Goal: Task Accomplishment & Management: Manage account settings

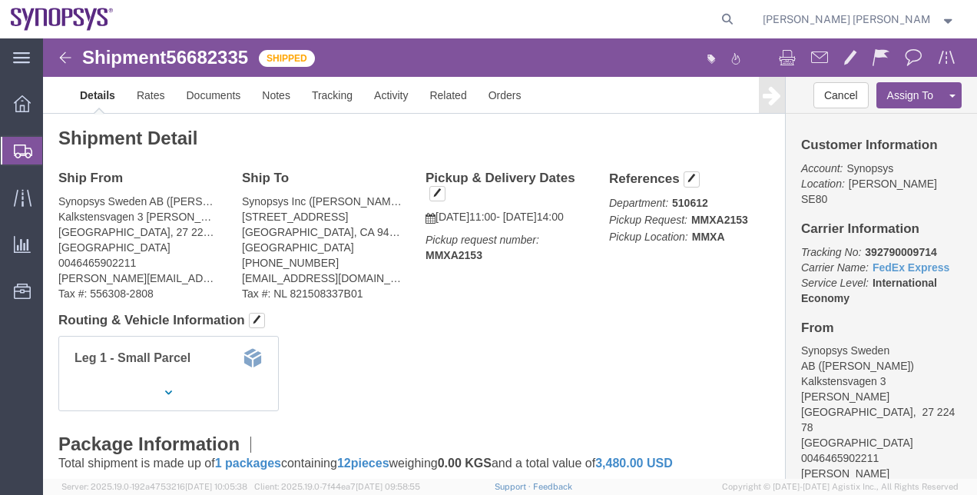
scroll to position [31, 0]
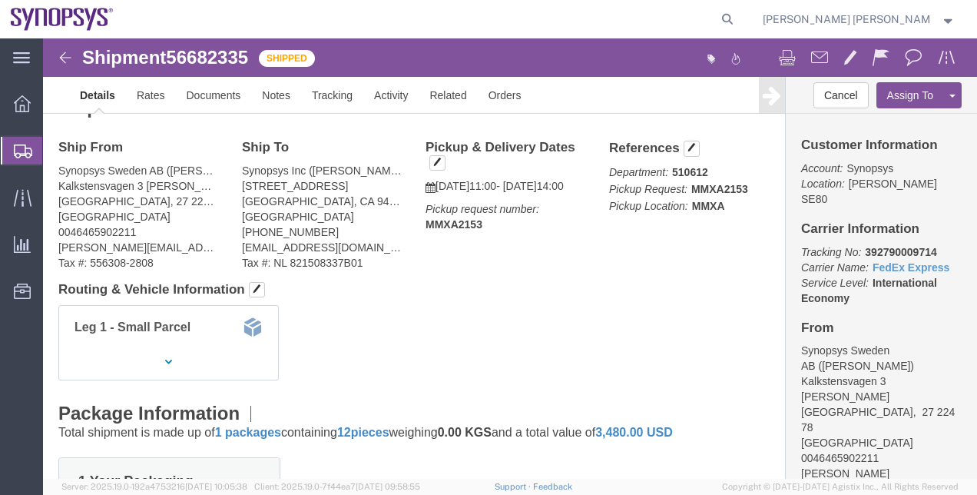
click b "392790009714"
copy b "392790009714"
click at [0, 0] on span "Shipment Manager" at bounding box center [0, 0] width 0 height 0
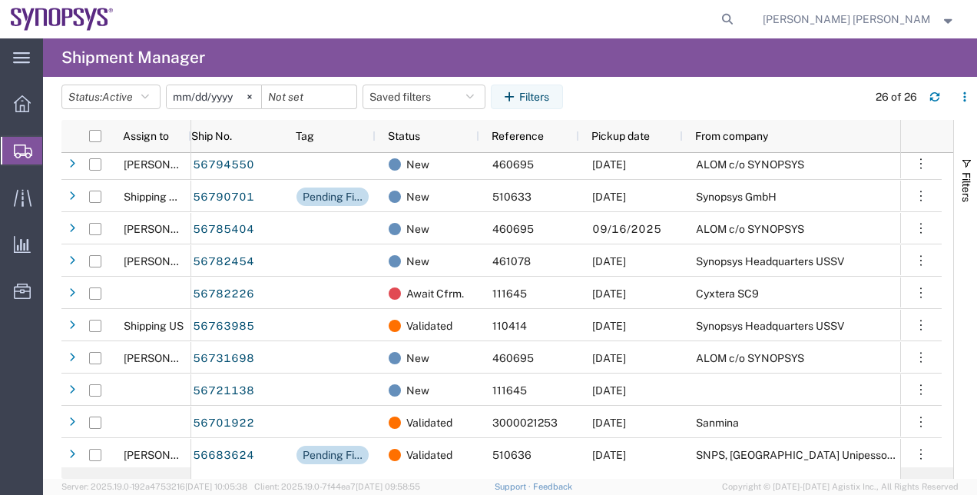
scroll to position [460, 0]
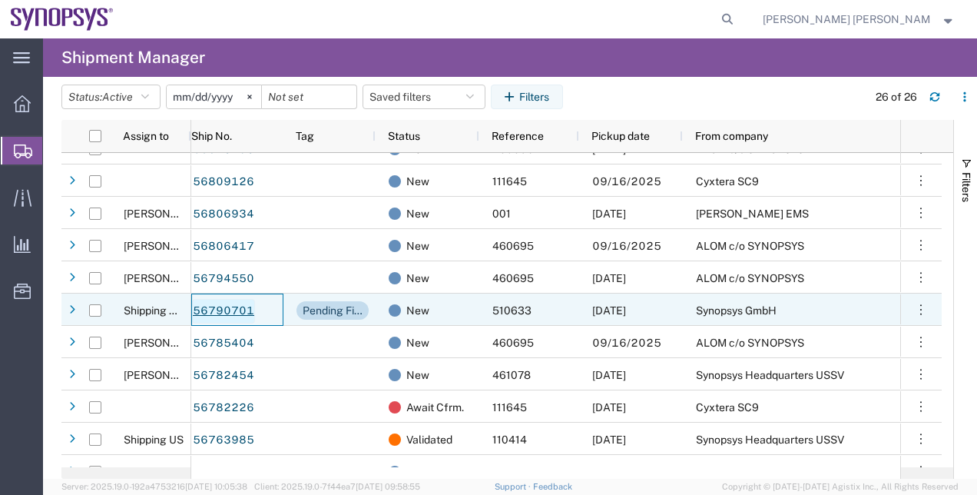
click at [234, 312] on link "56790701" at bounding box center [223, 311] width 63 height 25
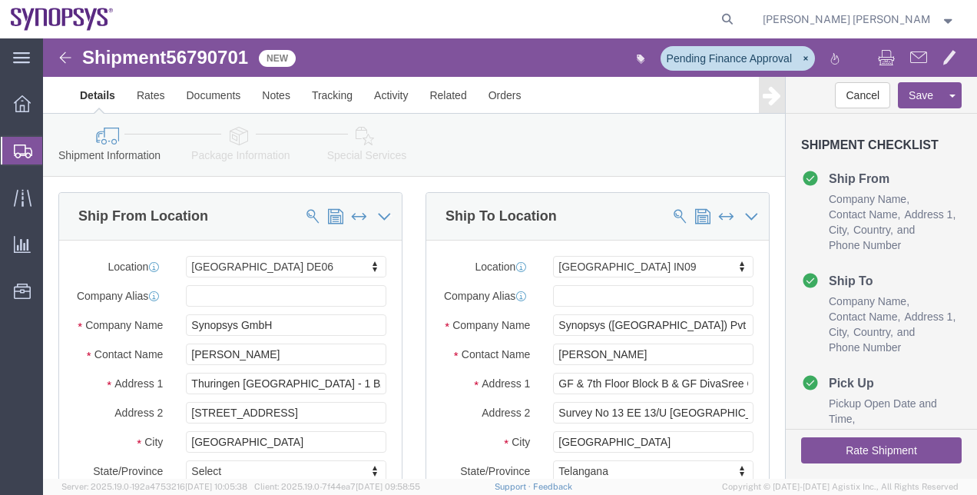
select select "63098"
select select "63126"
click button "Rate Shipment"
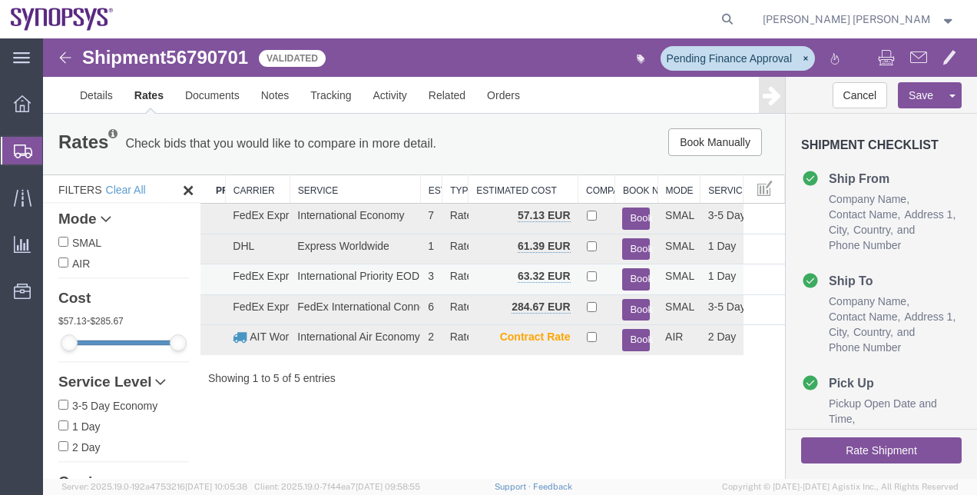
click at [636, 269] on button "Book" at bounding box center [636, 279] width 28 height 22
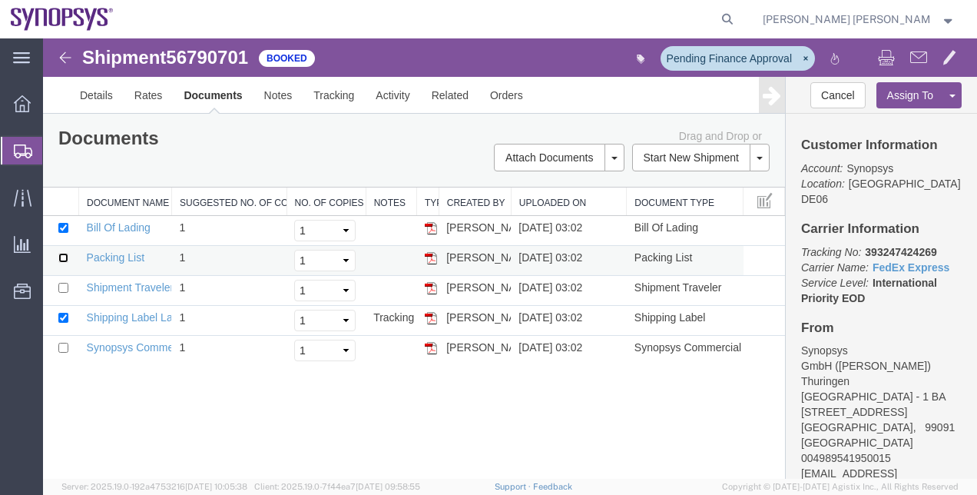
click at [64, 257] on input "checkbox" at bounding box center [63, 258] width 10 height 10
checkbox input "true"
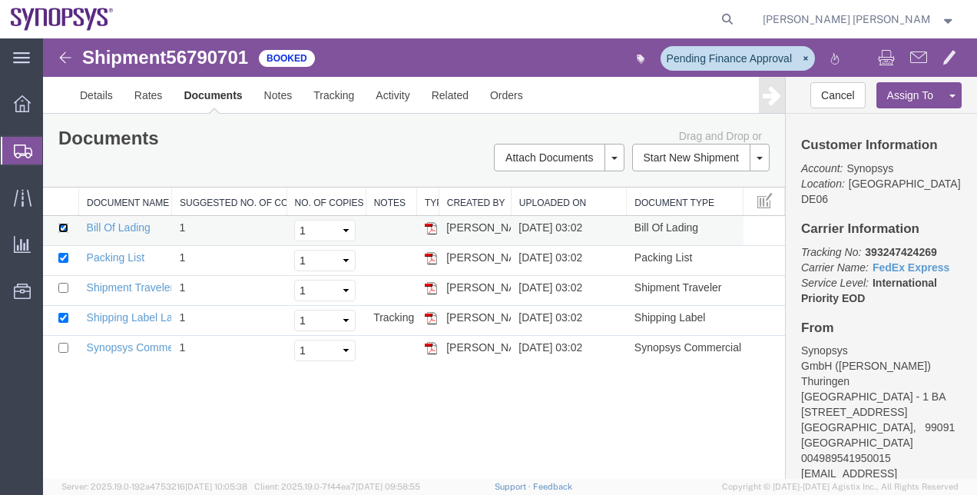
click at [62, 230] on input "checkbox" at bounding box center [63, 228] width 10 height 10
checkbox input "false"
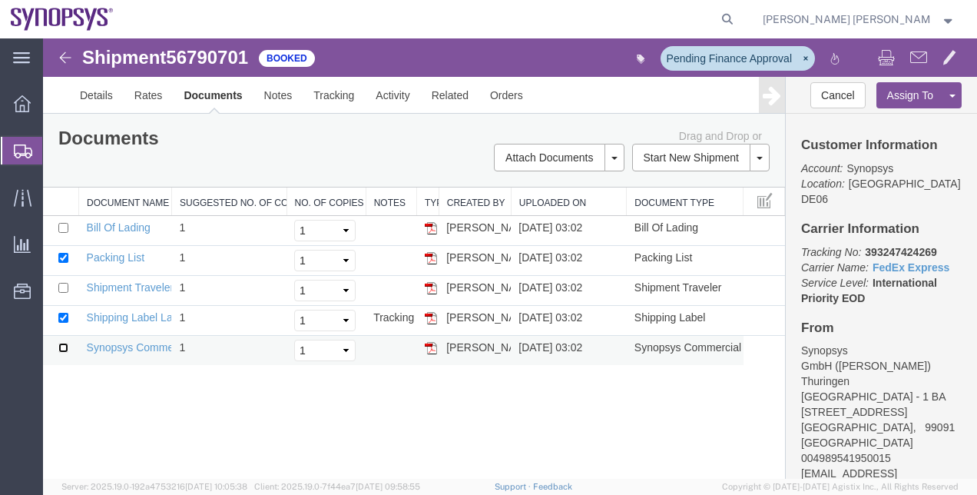
click at [66, 344] on input "checkbox" at bounding box center [63, 348] width 10 height 10
checkbox input "true"
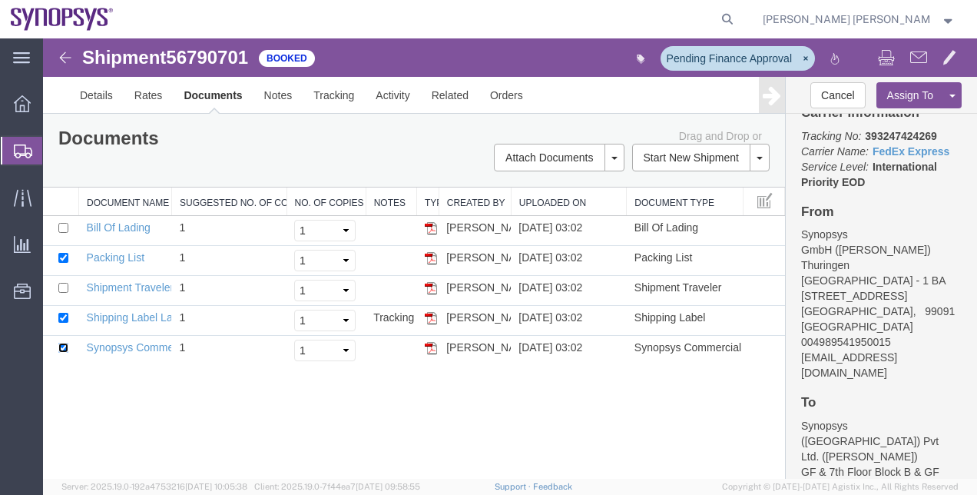
scroll to position [74, 0]
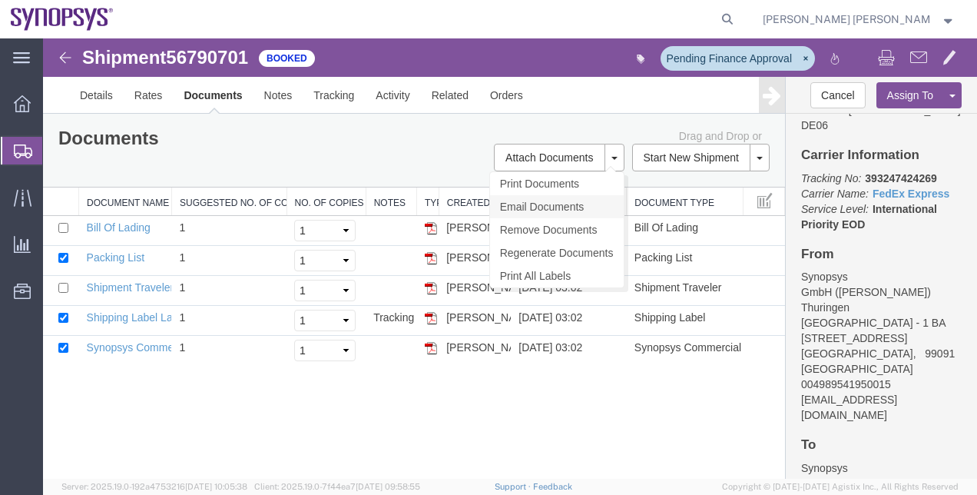
click at [596, 210] on link "Email Documents" at bounding box center [557, 206] width 134 height 23
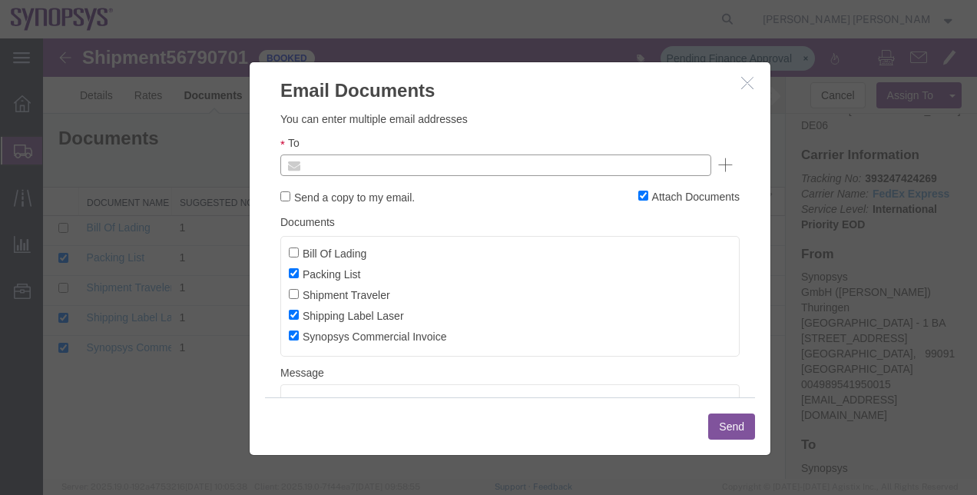
click at [452, 167] on input "text" at bounding box center [392, 165] width 180 height 20
paste input "[EMAIL_ADDRESS][DOMAIN_NAME]"
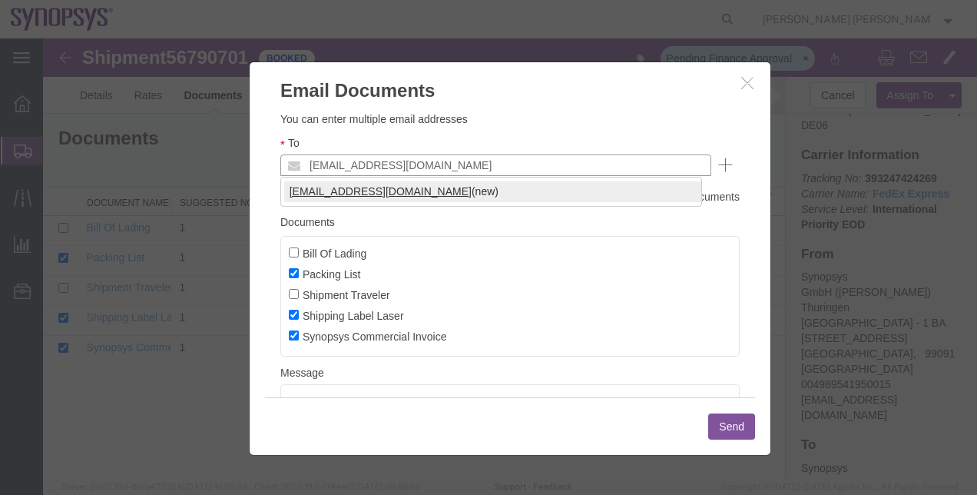
type input "[EMAIL_ADDRESS][DOMAIN_NAME]"
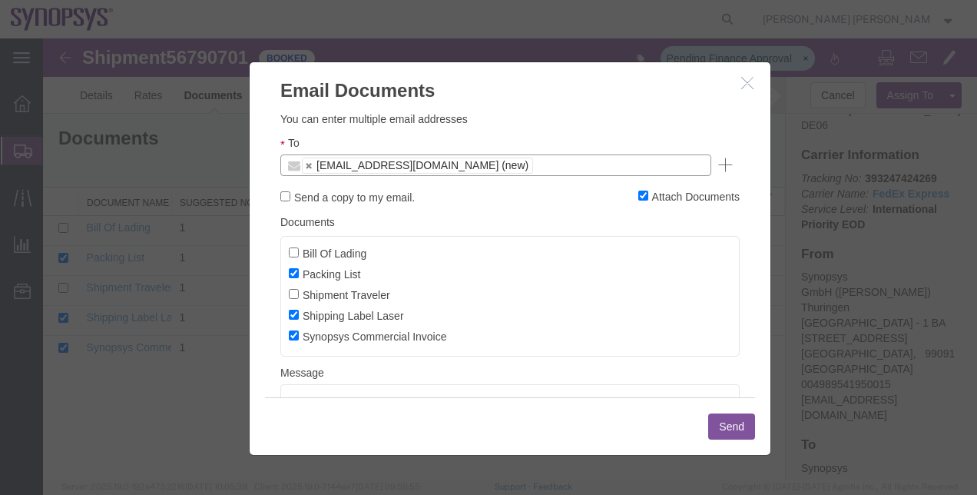
click at [331, 198] on label "Send a copy to my email." at bounding box center [347, 196] width 134 height 17
click at [290, 198] on input "Send a copy to my email." at bounding box center [285, 196] width 10 height 10
checkbox input "true"
click at [727, 421] on button "Send" at bounding box center [731, 426] width 47 height 26
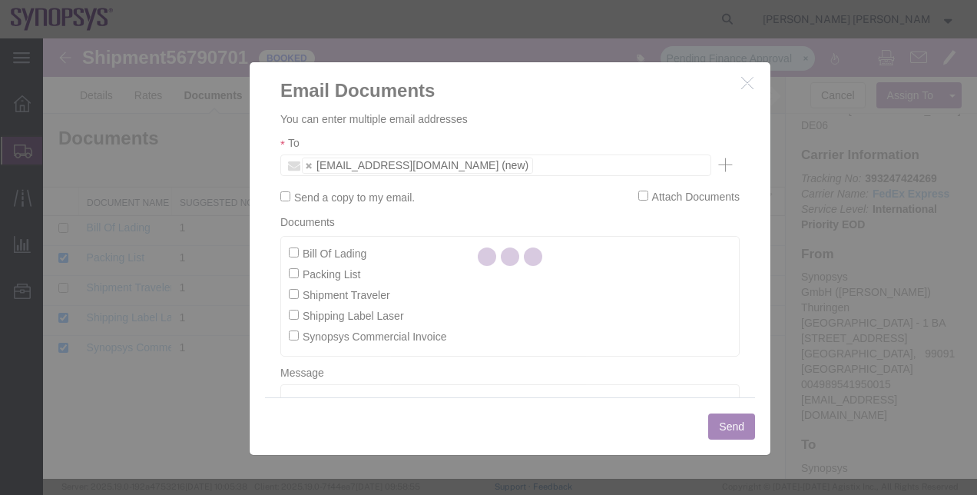
checkbox input "false"
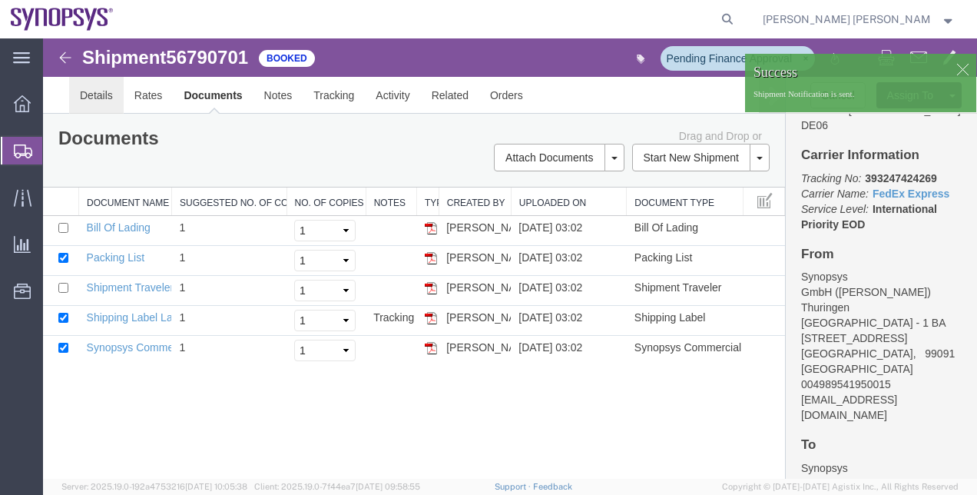
click at [103, 91] on link "Details" at bounding box center [96, 95] width 55 height 37
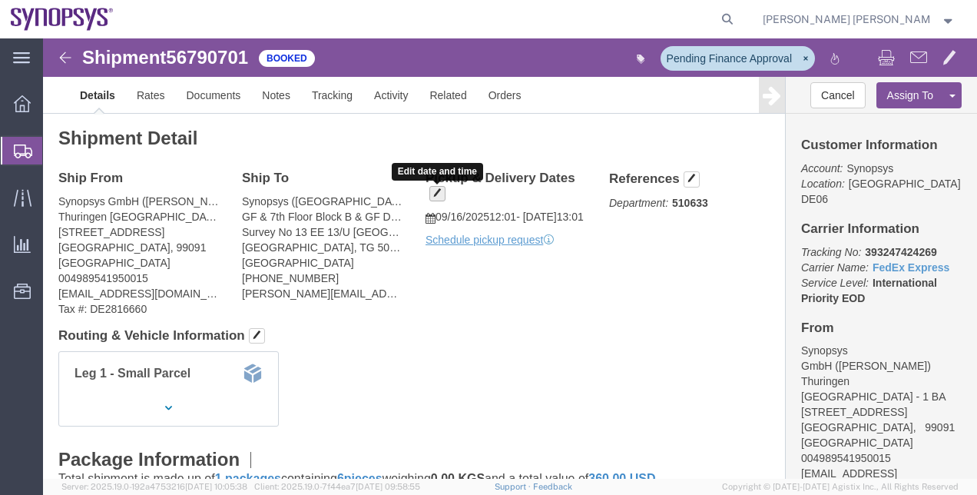
click span "button"
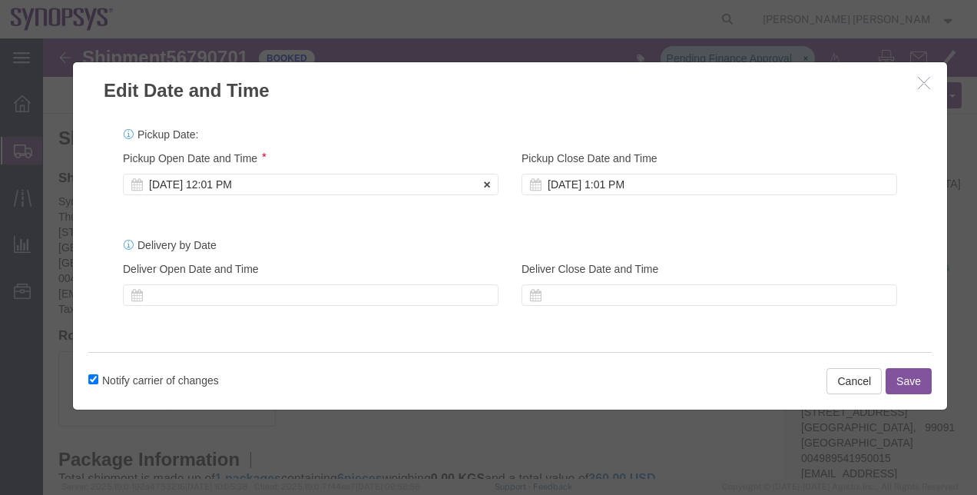
click div "[DATE] 12:01 PM"
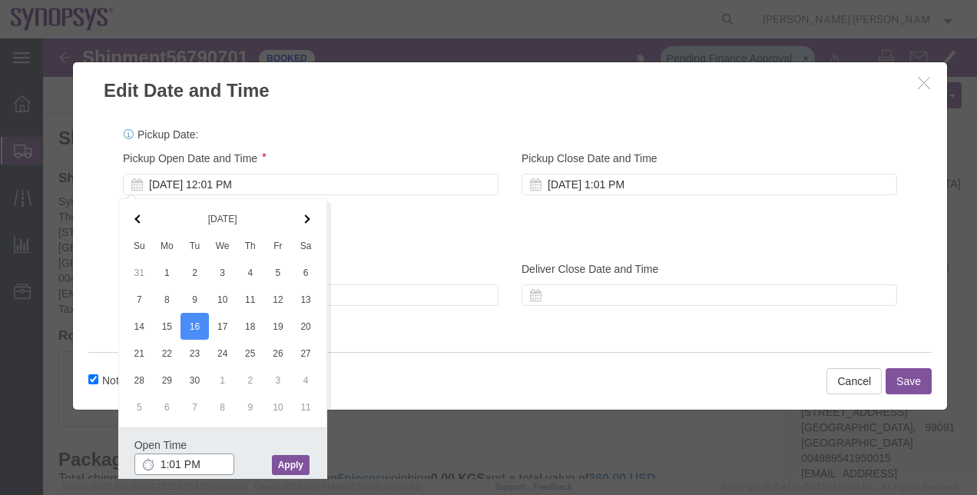
type input "1:01 PM"
click button "Apply"
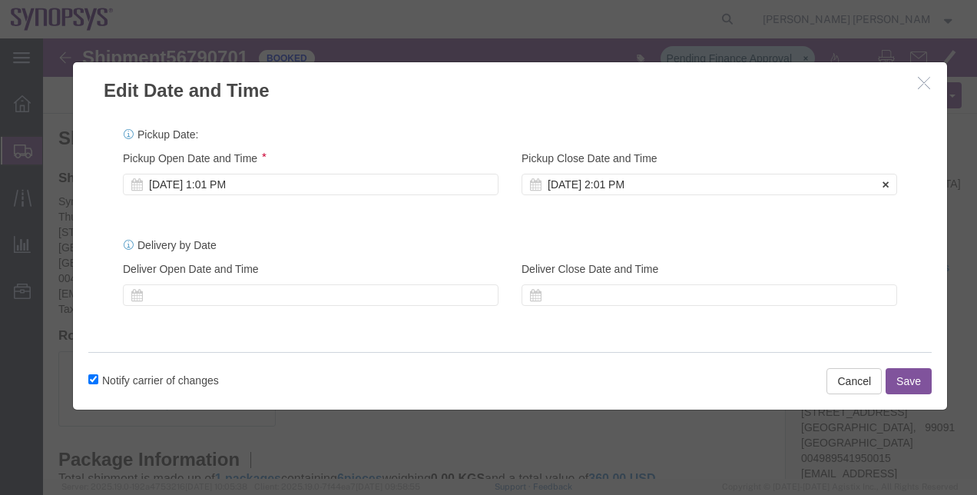
click div "[DATE] 2:01 PM"
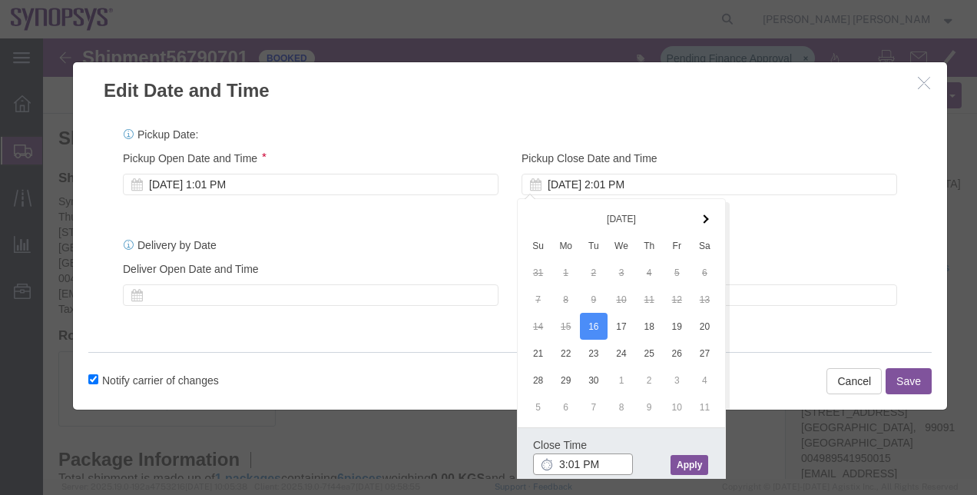
type input "3:01 PM"
click button "Apply"
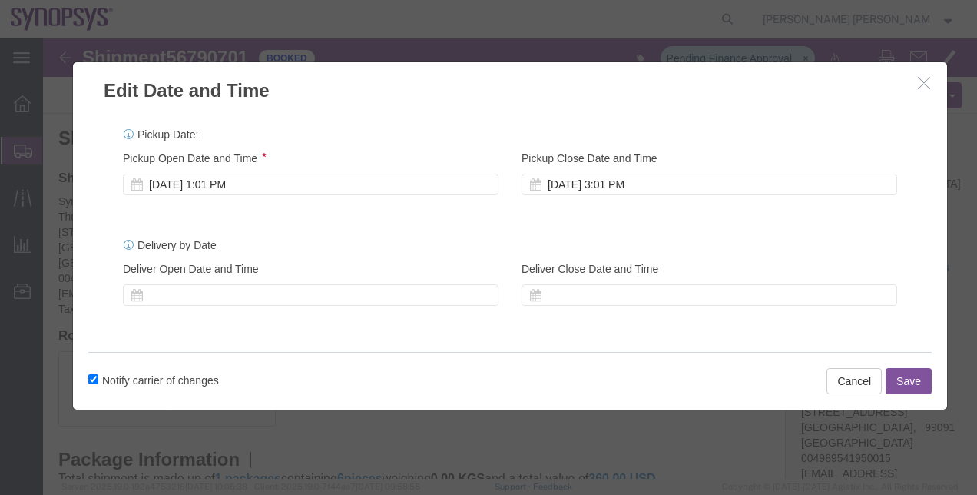
click button "Save"
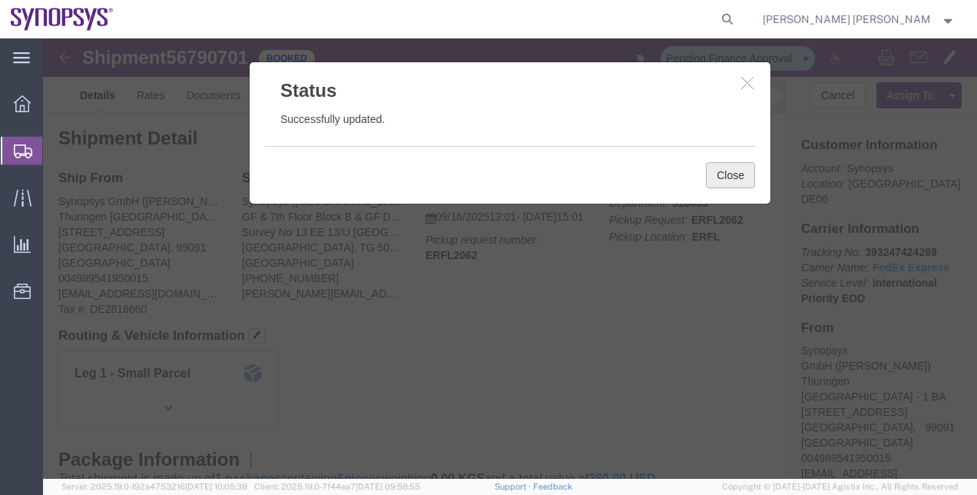
click button "Close"
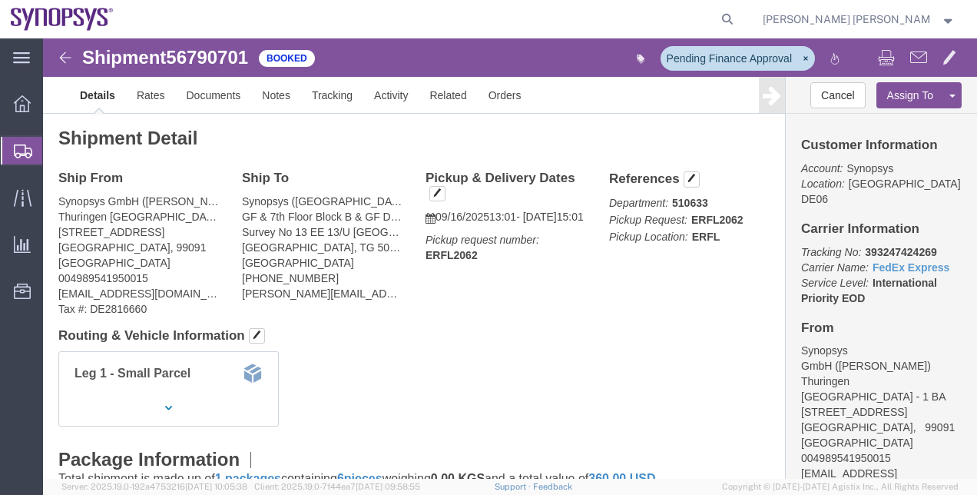
click at [0, 0] on span "Shipment Manager" at bounding box center [0, 0] width 0 height 0
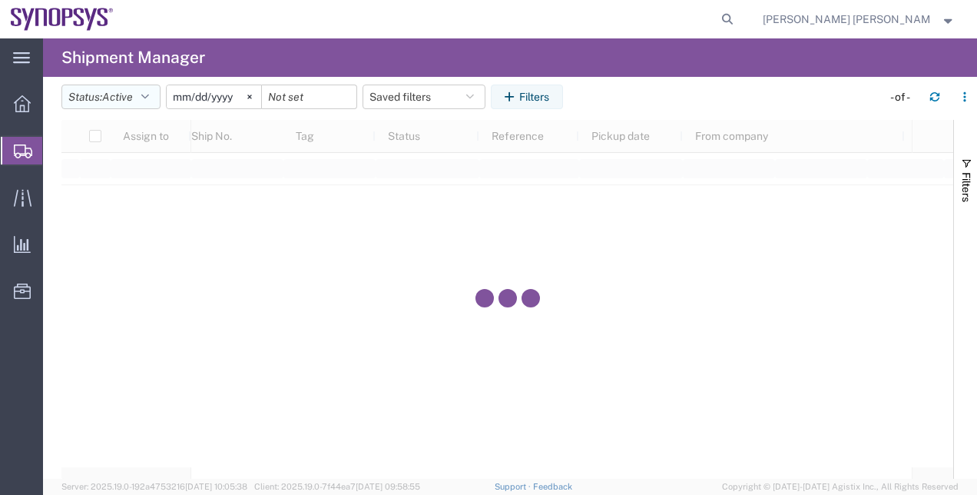
click at [158, 98] on button "Status: Active" at bounding box center [110, 97] width 99 height 25
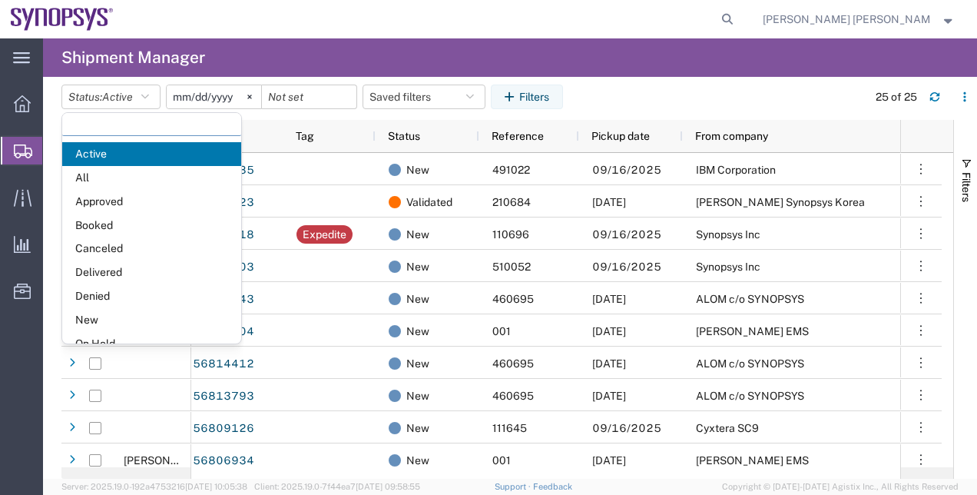
scroll to position [88, 0]
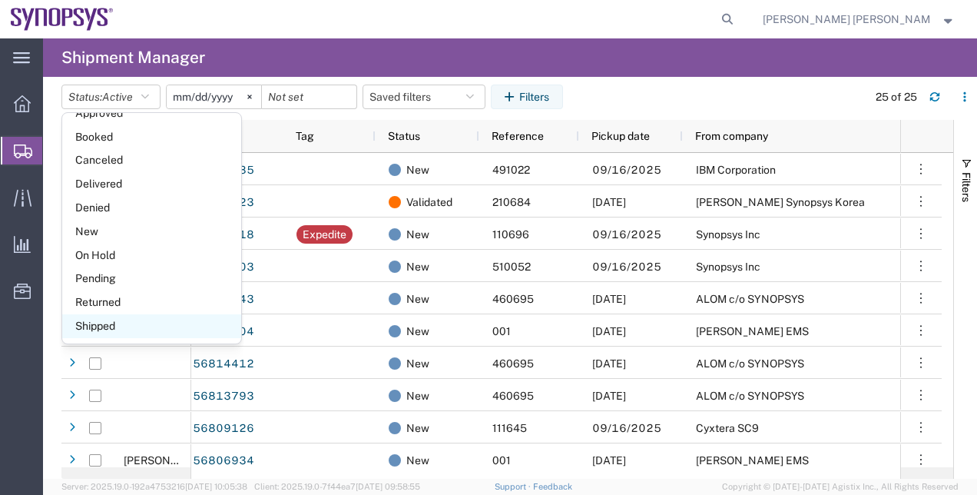
click at [158, 325] on span "Shipped" at bounding box center [151, 326] width 179 height 24
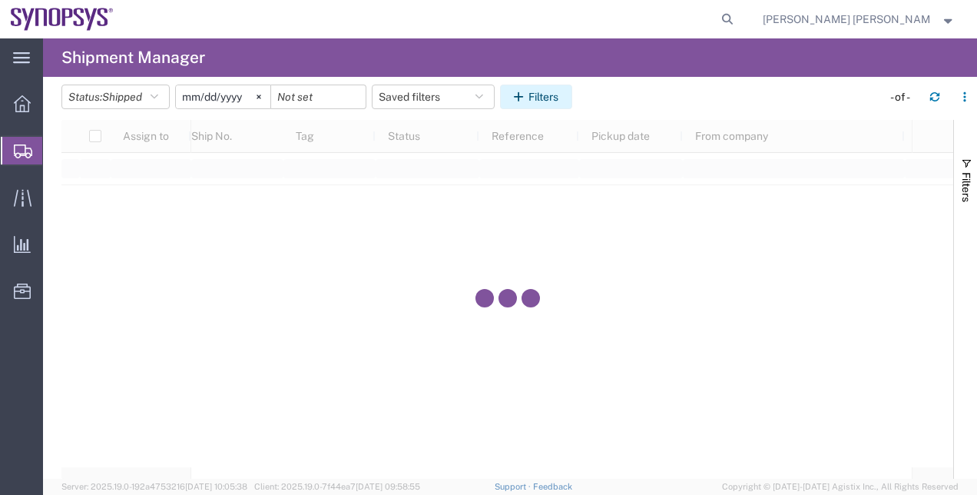
click at [535, 100] on button "Filters" at bounding box center [536, 97] width 72 height 25
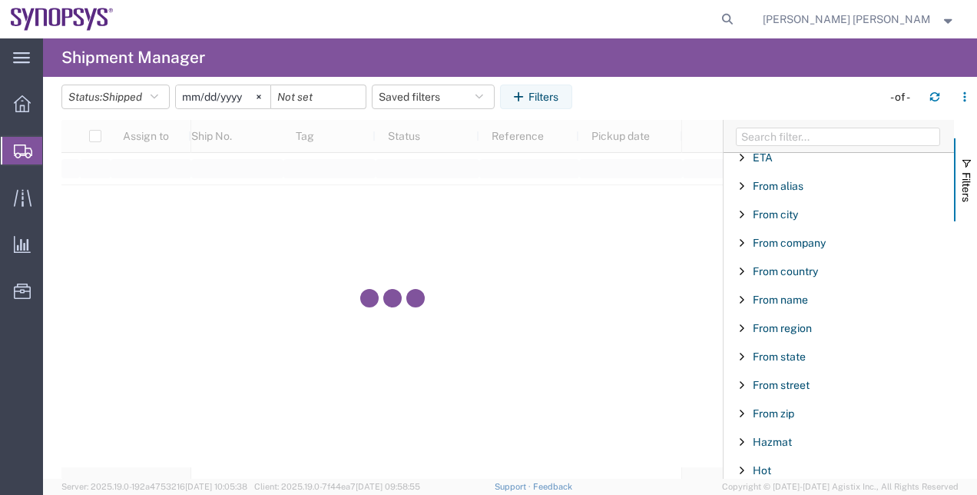
scroll to position [453, 0]
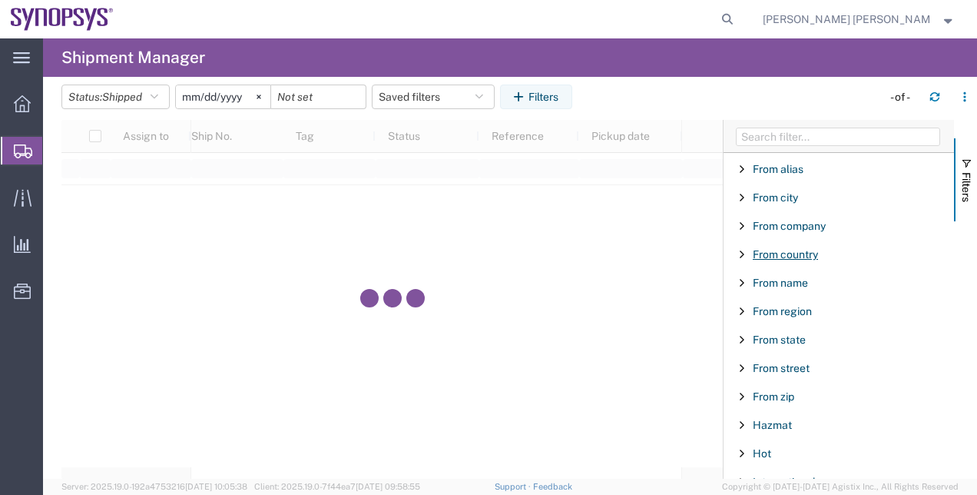
click at [818, 248] on span "From country" at bounding box center [785, 254] width 65 height 12
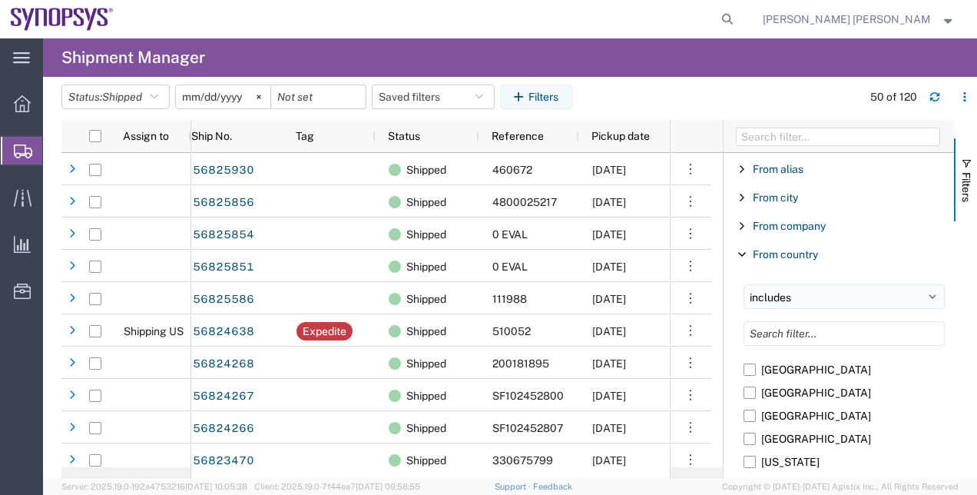
click at [788, 286] on select "includes excludes" at bounding box center [844, 296] width 201 height 25
click at [733, 277] on div "includes excludes [GEOGRAPHIC_DATA] [GEOGRAPHIC_DATA] [GEOGRAPHIC_DATA] [GEOGRA…" at bounding box center [841, 428] width 226 height 306
click at [763, 322] on input "Filter List 66 Filters" at bounding box center [844, 333] width 201 height 25
type input "ger"
click at [761, 386] on label "[GEOGRAPHIC_DATA]" at bounding box center [844, 392] width 201 height 23
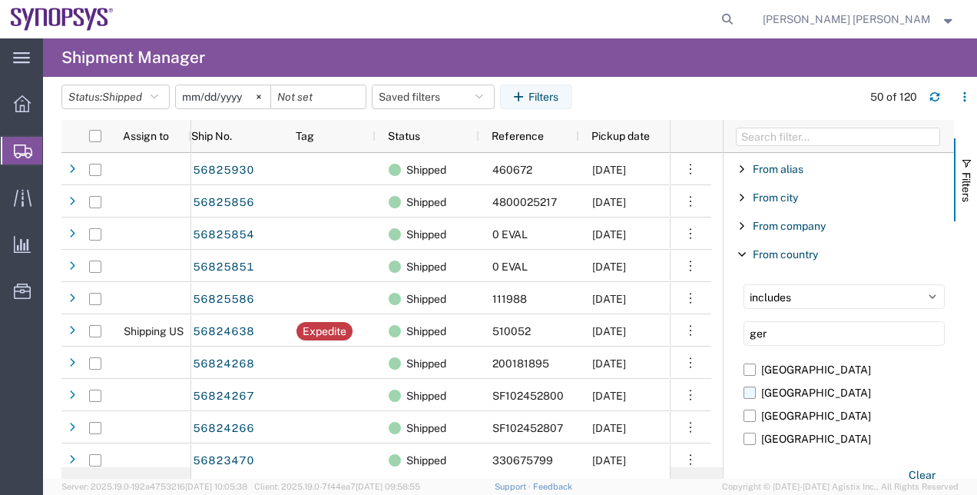
click at [0, 0] on input "[GEOGRAPHIC_DATA]" at bounding box center [0, 0] width 0 height 0
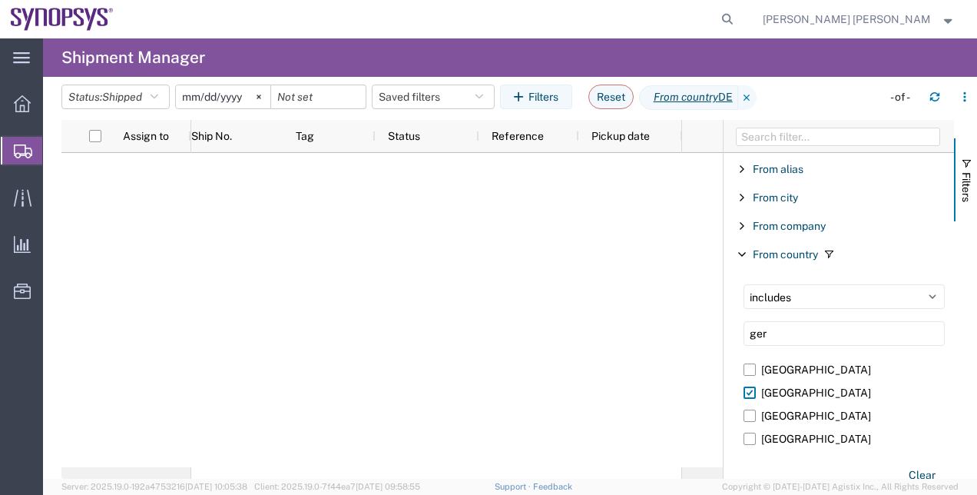
click at [363, 330] on div at bounding box center [436, 310] width 490 height 314
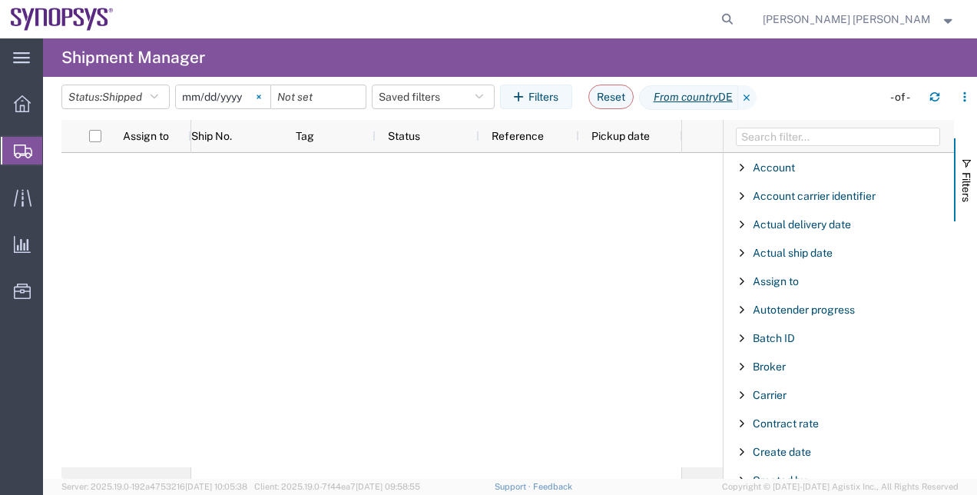
click at [264, 90] on svg-icon at bounding box center [258, 96] width 23 height 23
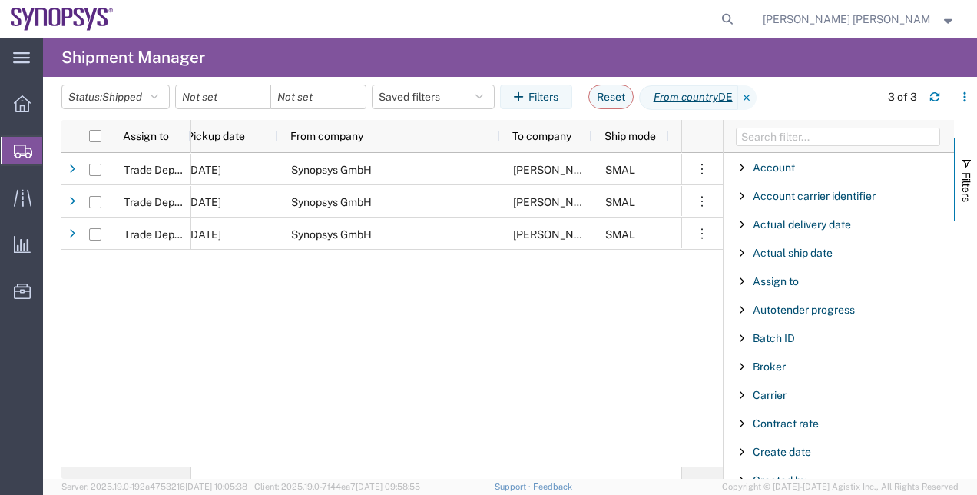
scroll to position [0, 455]
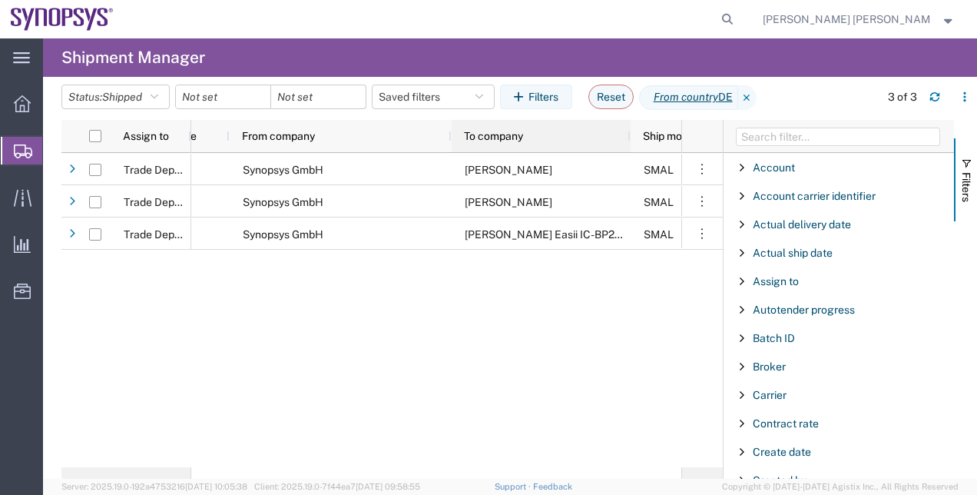
drag, startPoint x: 542, startPoint y: 132, endPoint x: 629, endPoint y: 141, distance: 87.3
click at [629, 141] on div at bounding box center [630, 136] width 6 height 32
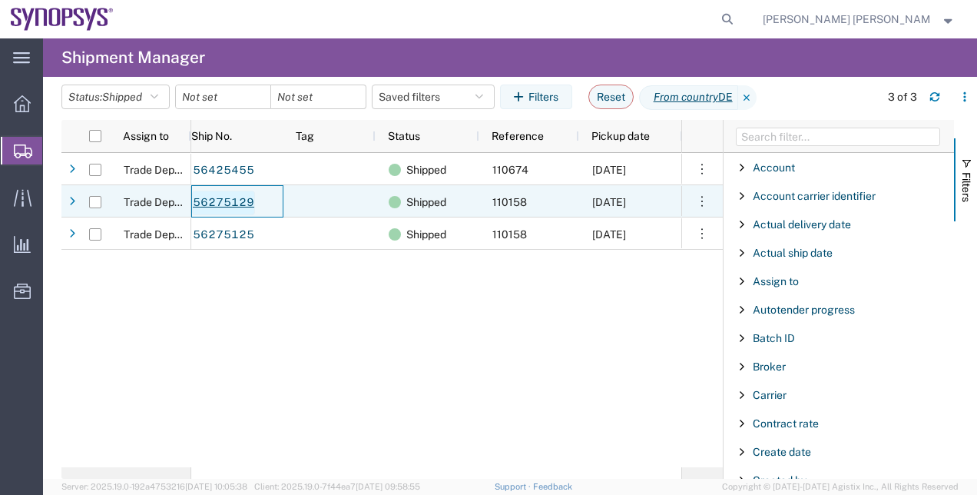
click at [238, 194] on link "56275129" at bounding box center [223, 203] width 63 height 25
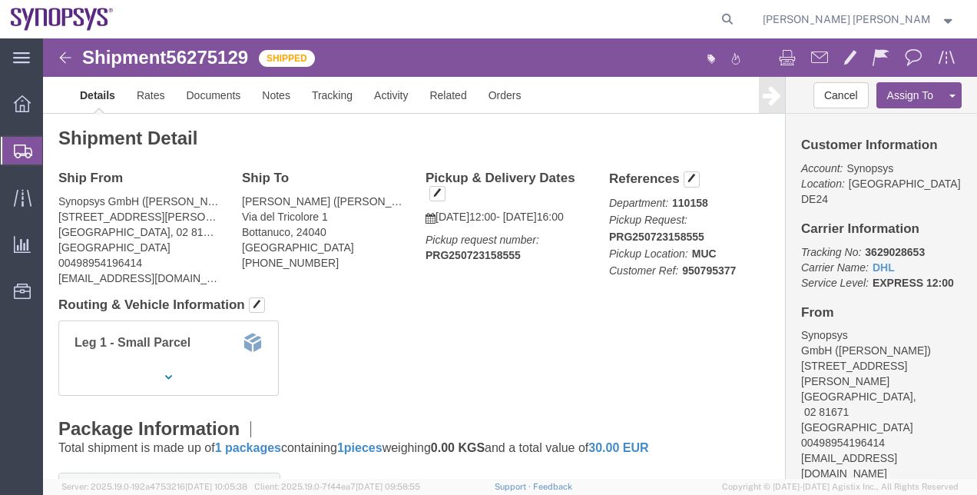
click div "Shipment Detail Ship From Synopsys GmbH ([PERSON_NAME]) [STREET_ADDRESS][PERSON…"
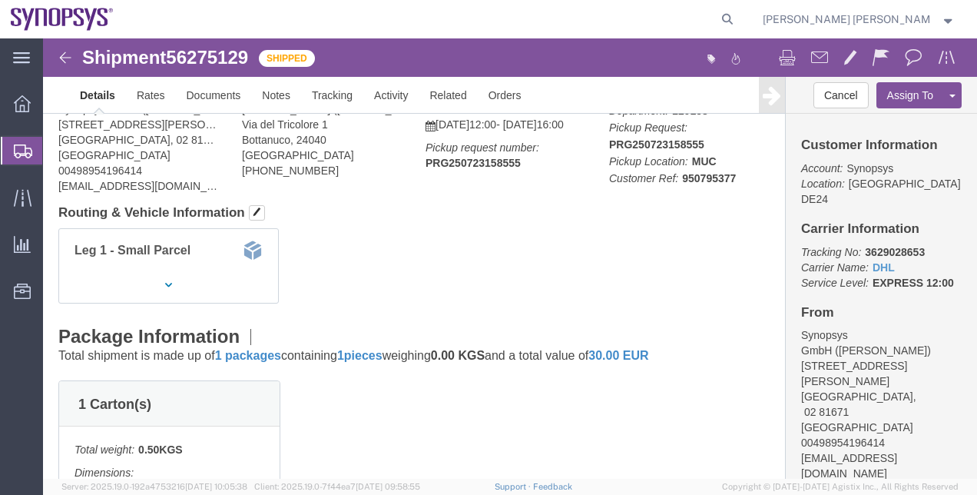
click at [16, 150] on icon at bounding box center [23, 151] width 18 height 14
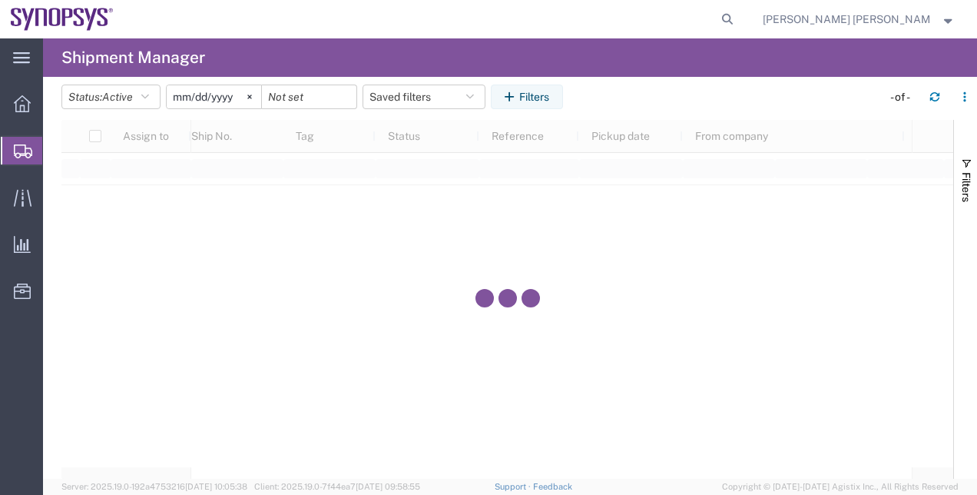
click at [0, 0] on span "Shipment Manager" at bounding box center [0, 0] width 0 height 0
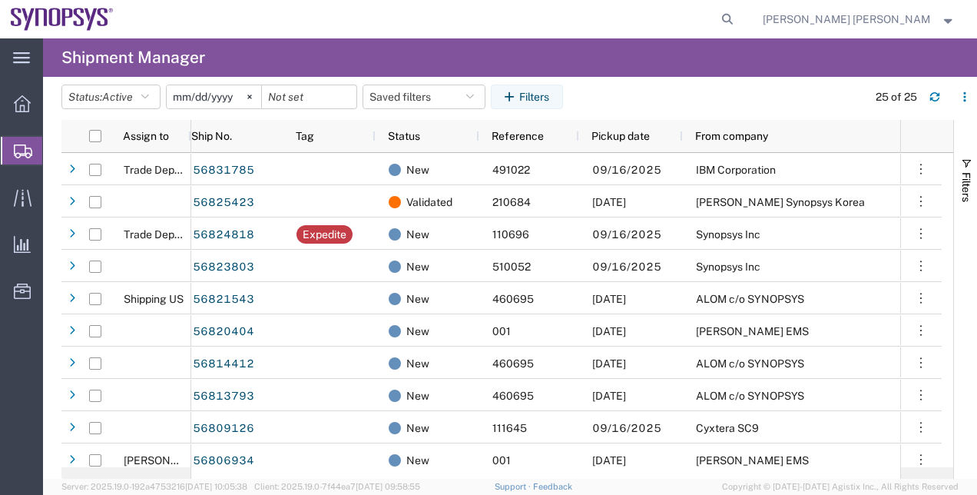
click at [0, 0] on span "Shipment Manager" at bounding box center [0, 0] width 0 height 0
click at [154, 96] on button "Status: Active" at bounding box center [110, 97] width 99 height 25
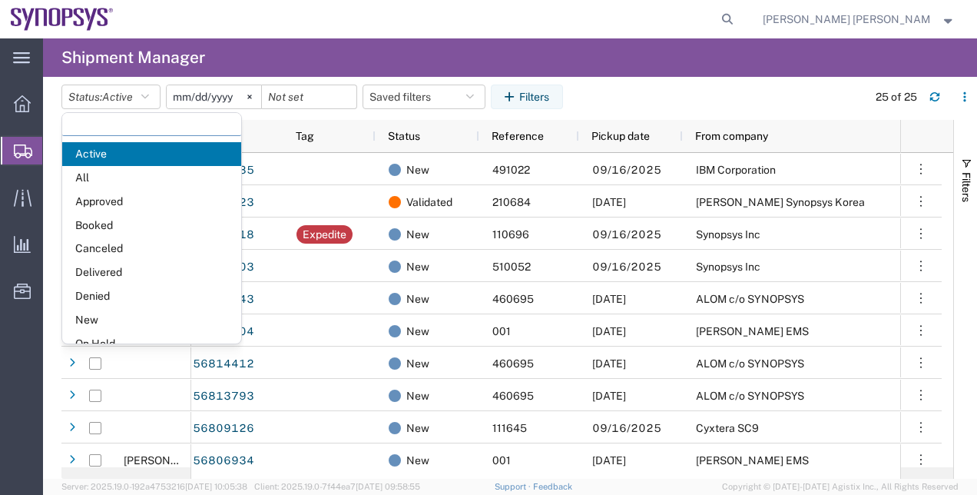
scroll to position [88, 0]
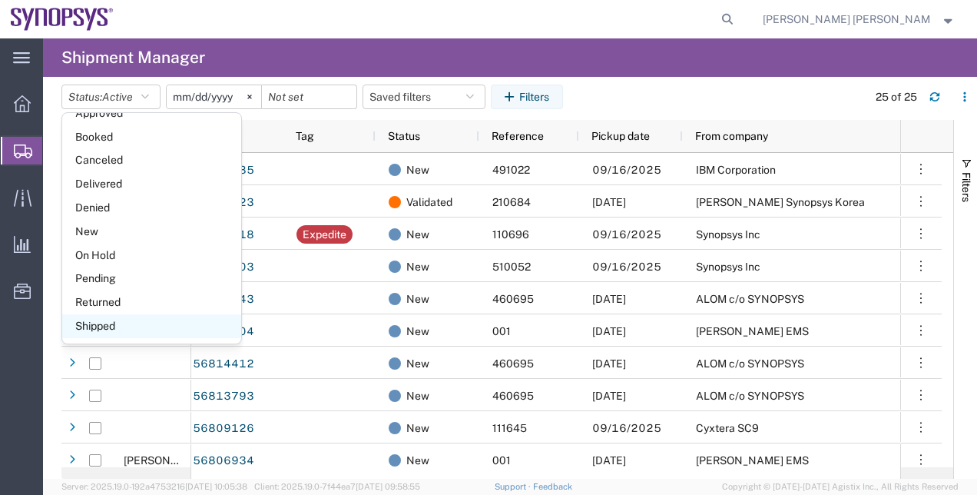
click at [146, 329] on span "Shipped" at bounding box center [151, 326] width 179 height 24
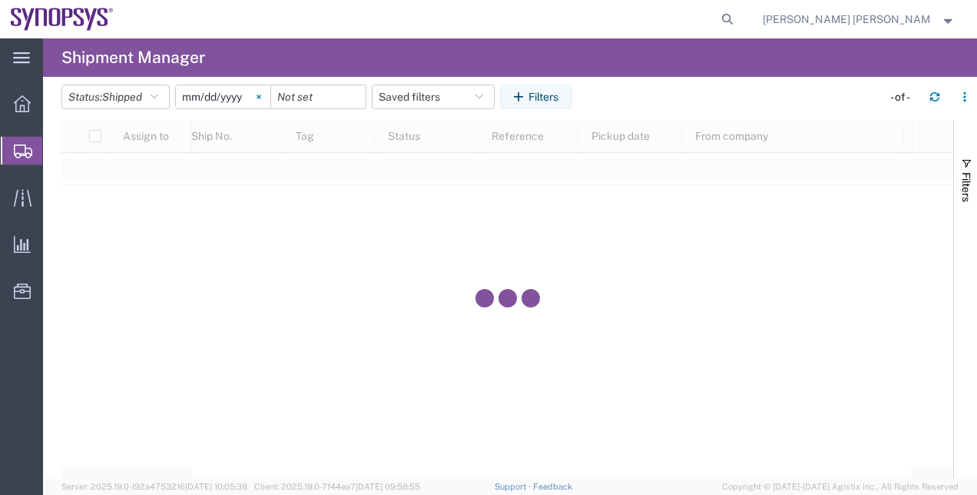
click at [260, 91] on svg-icon at bounding box center [258, 96] width 23 height 23
click at [544, 95] on button "Filters" at bounding box center [536, 97] width 72 height 25
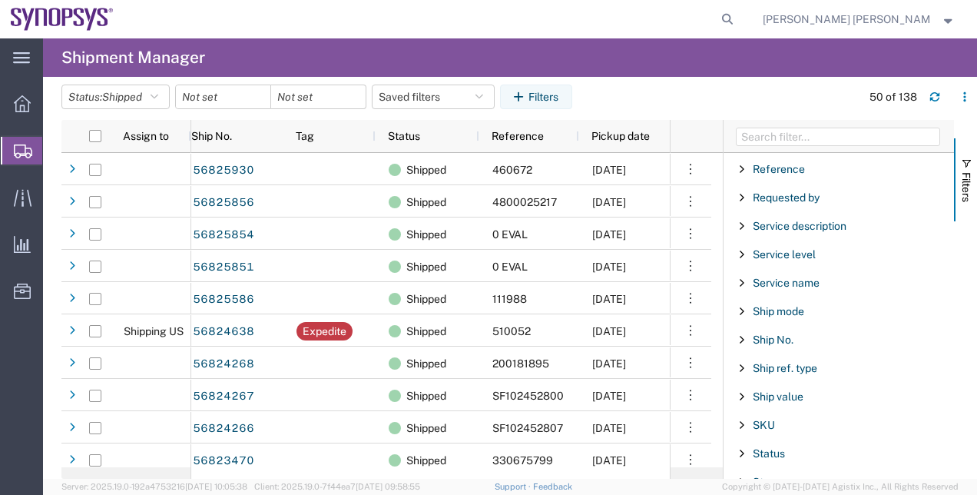
scroll to position [1143, 0]
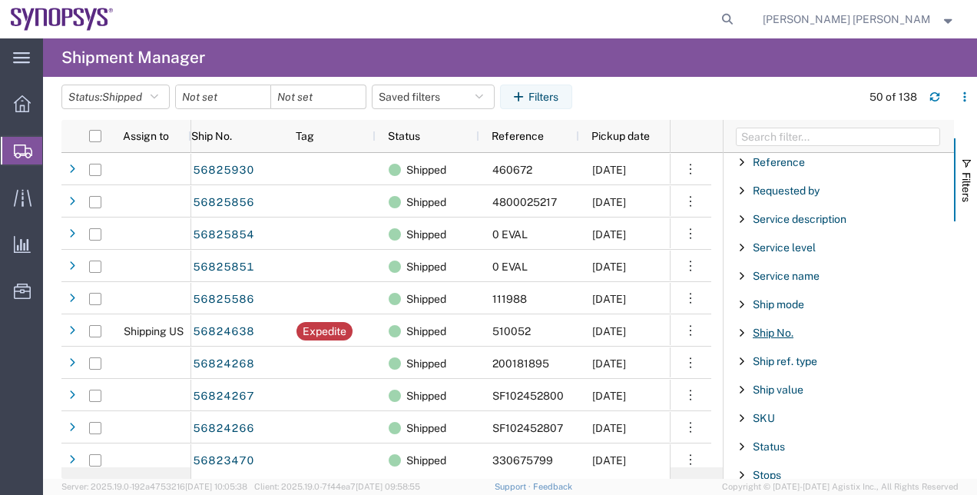
click at [775, 327] on span "Ship No." at bounding box center [773, 333] width 41 height 12
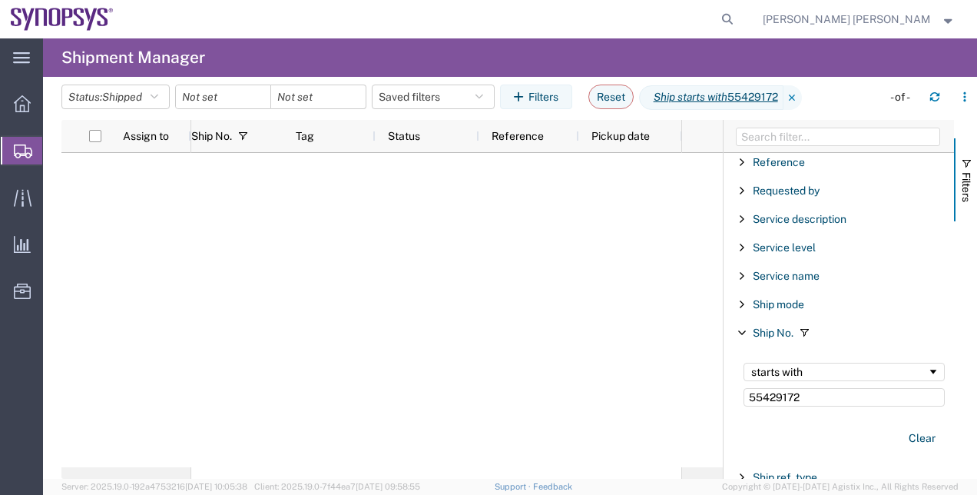
type input "55429172"
click at [400, 297] on div at bounding box center [436, 310] width 490 height 314
click at [542, 290] on div at bounding box center [436, 310] width 490 height 314
click at [170, 100] on button "Status: Shipped" at bounding box center [115, 97] width 108 height 25
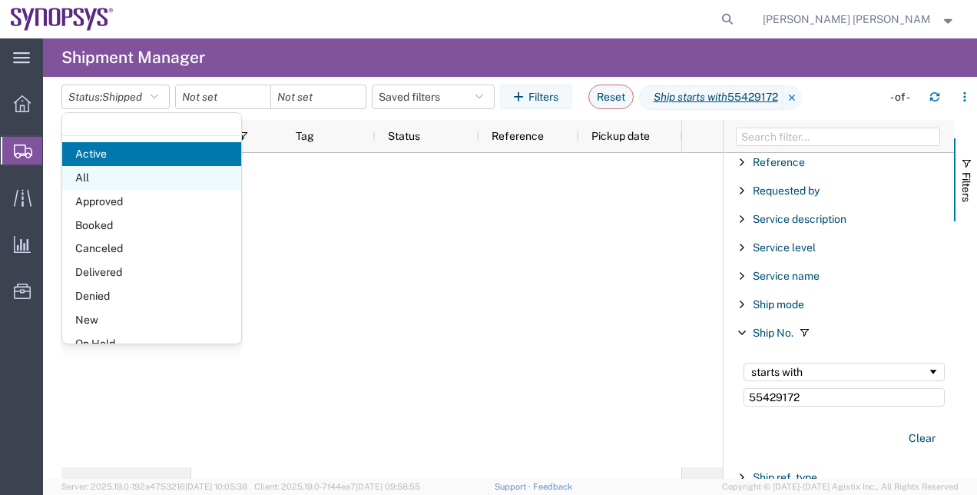
click at [148, 175] on span "All" at bounding box center [151, 178] width 179 height 24
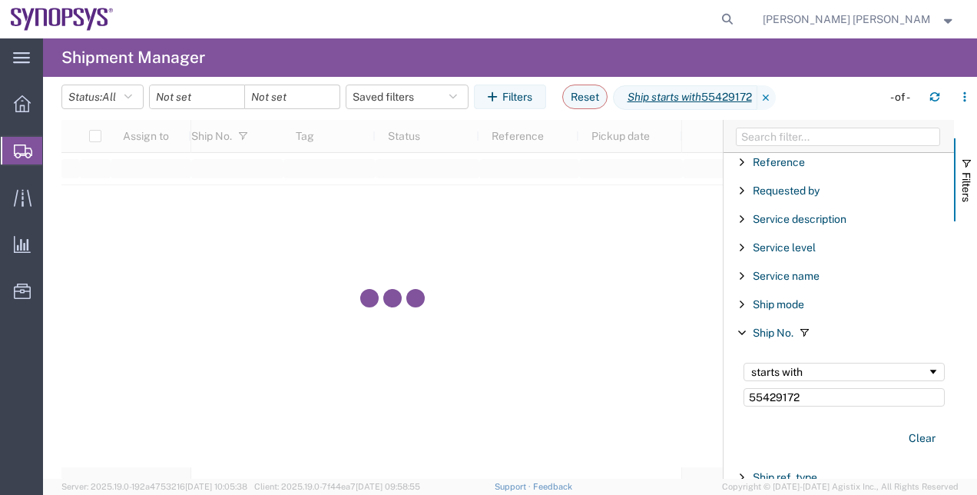
click at [330, 312] on div at bounding box center [392, 299] width 662 height 359
click at [330, 312] on div at bounding box center [436, 310] width 490 height 314
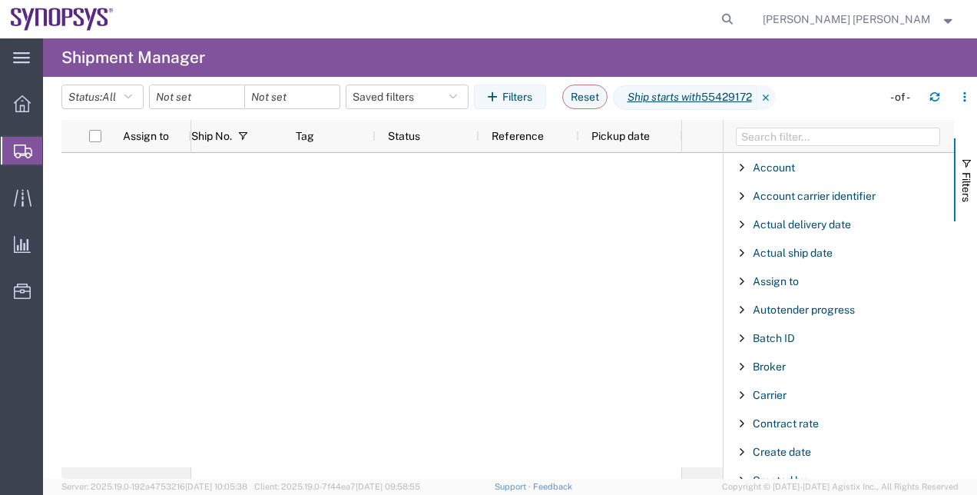
click at [541, 187] on div at bounding box center [436, 310] width 490 height 314
click at [221, 88] on input "date" at bounding box center [197, 96] width 95 height 23
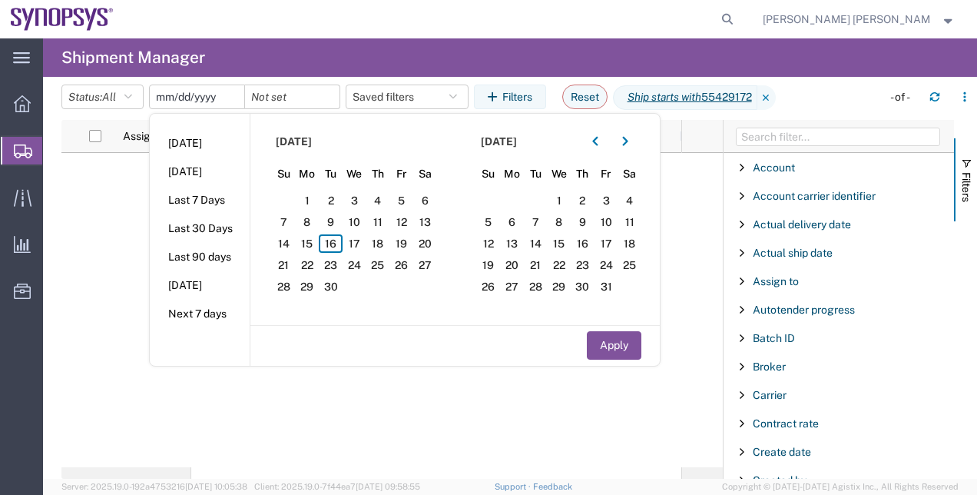
click at [204, 92] on input "date" at bounding box center [197, 96] width 95 height 23
click at [173, 94] on input "date" at bounding box center [197, 96] width 95 height 23
click at [163, 100] on input "date" at bounding box center [197, 96] width 95 height 23
type input "[DATE]"
click at [292, 92] on input "date" at bounding box center [292, 96] width 95 height 23
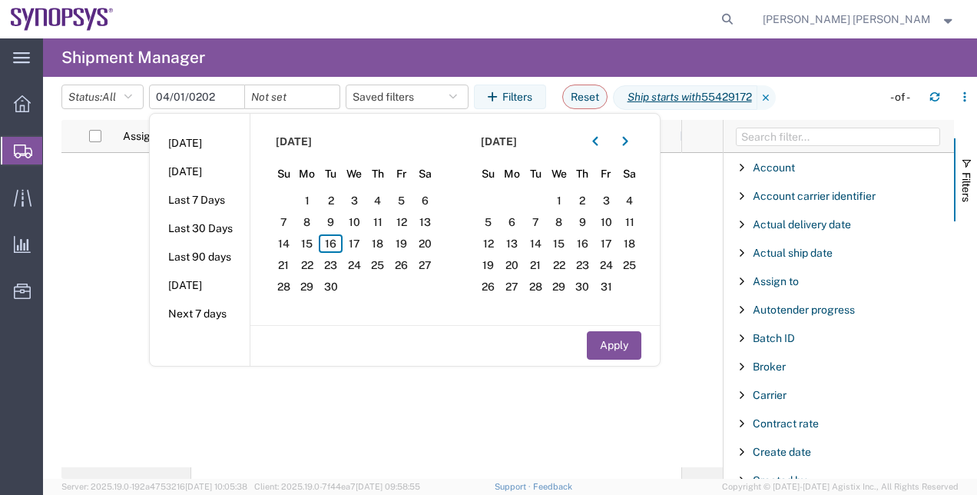
click at [197, 104] on input "[DATE]" at bounding box center [197, 96] width 95 height 23
click at [615, 350] on button "Apply" at bounding box center [614, 345] width 55 height 28
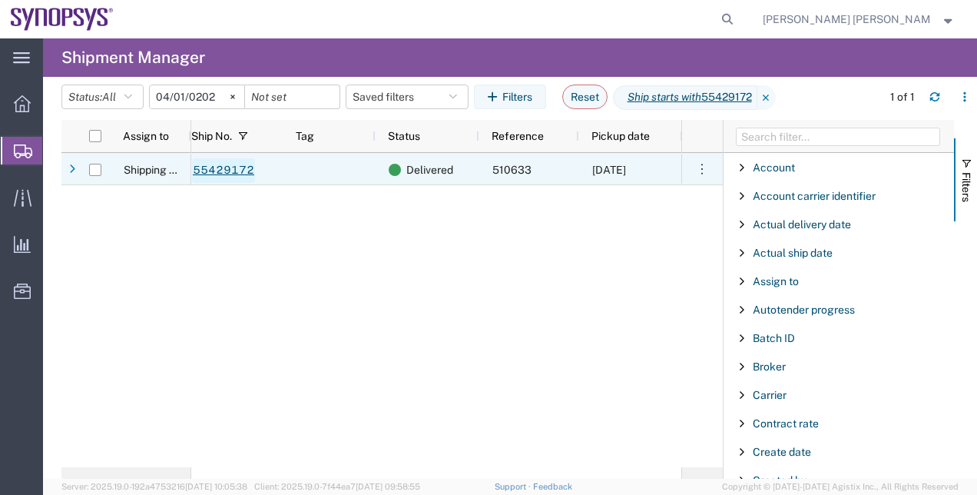
click at [234, 161] on link "55429172" at bounding box center [223, 170] width 63 height 25
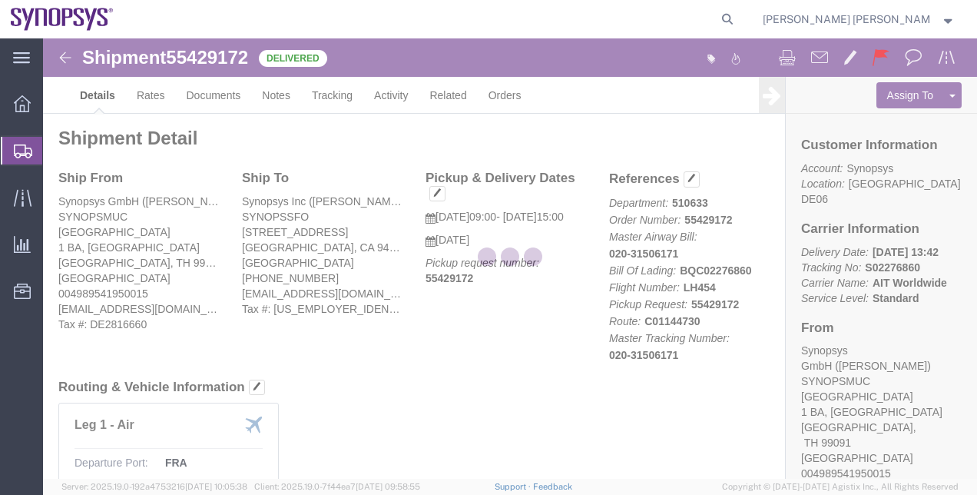
click at [523, 384] on div at bounding box center [510, 258] width 934 height 440
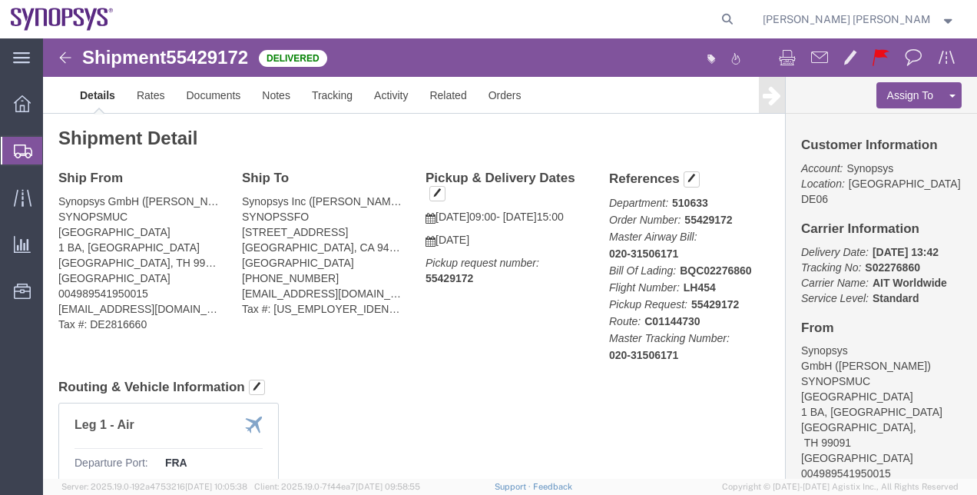
click h4 "Routing & Vehicle Information"
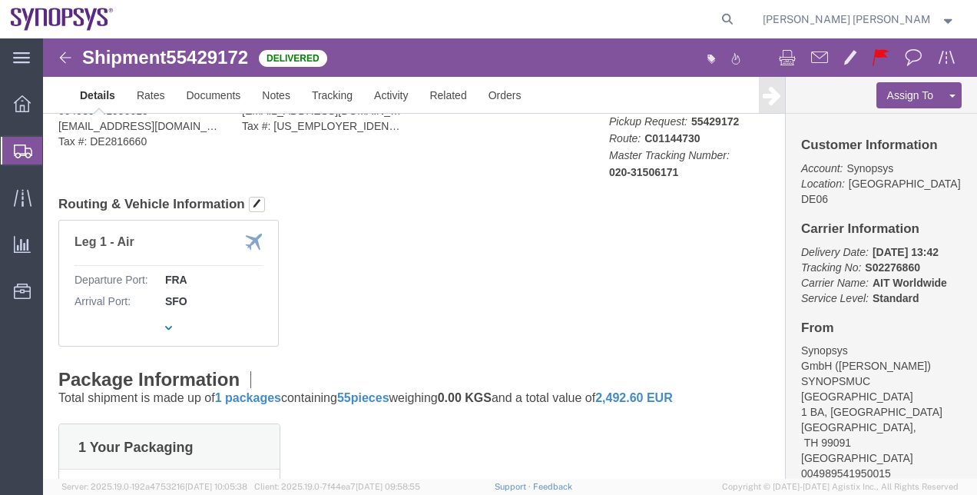
scroll to position [338, 0]
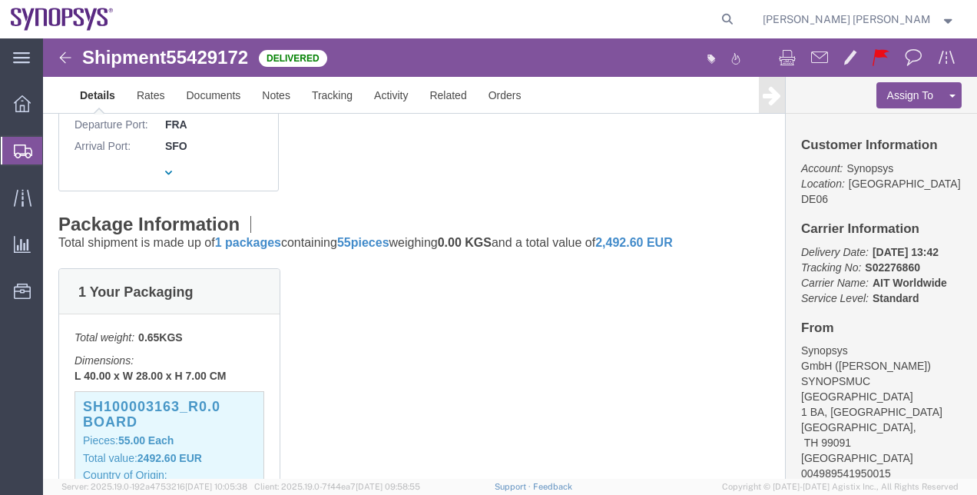
click div "1 Your Packaging Total weight: 0.65 KGS Dimensions: L 40.00 x W 28.00 x H 7.00 …"
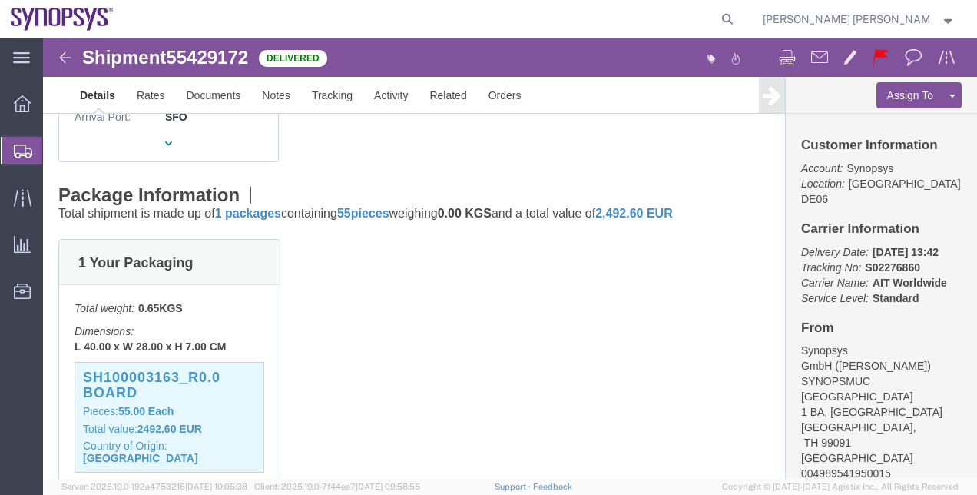
scroll to position [369, 0]
click img
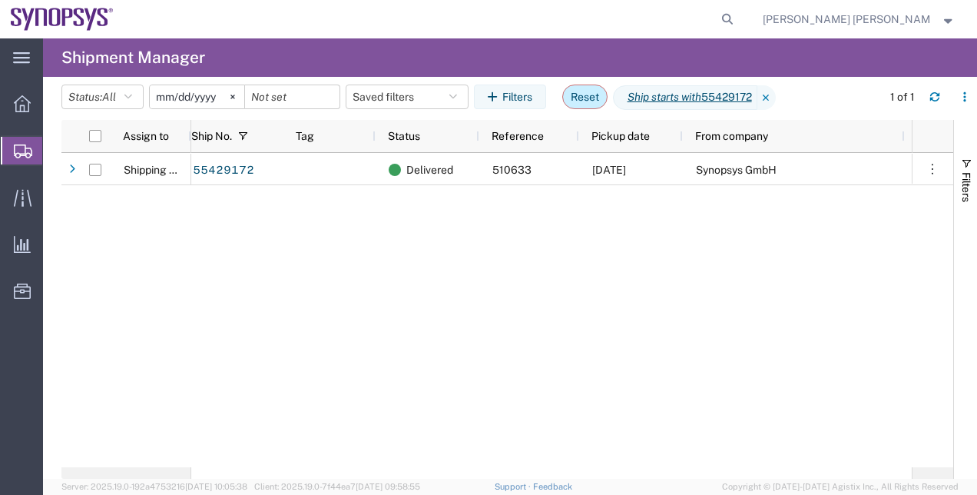
click at [595, 98] on button "Reset" at bounding box center [584, 97] width 45 height 25
type input "[DATE]"
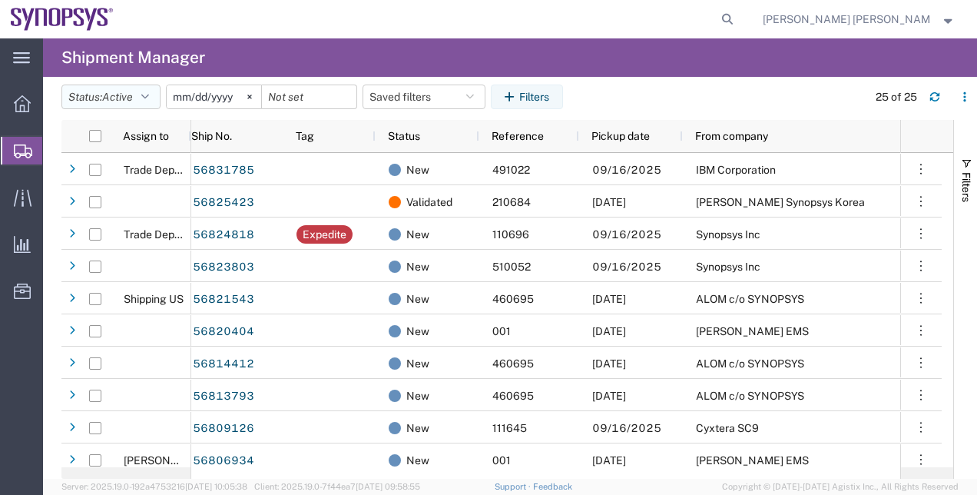
click at [158, 95] on button "Status: Active" at bounding box center [110, 97] width 99 height 25
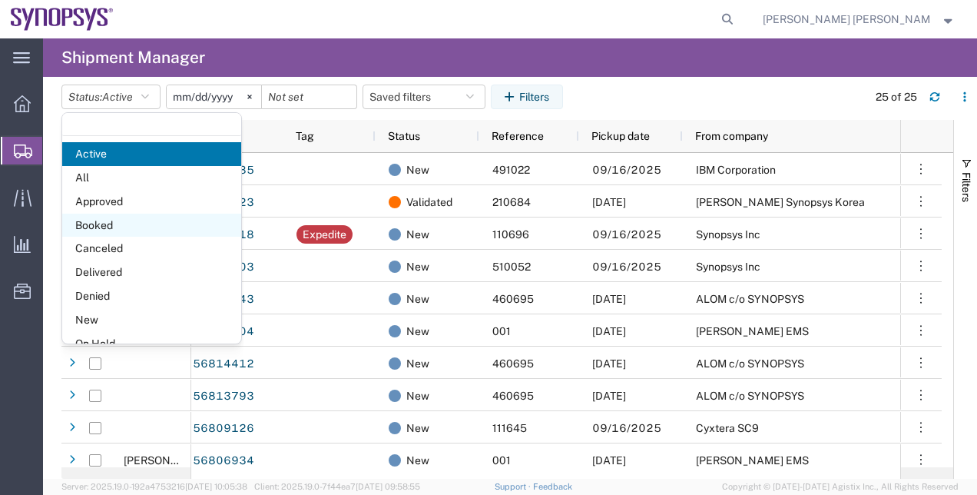
click at [97, 214] on span "Booked" at bounding box center [151, 226] width 179 height 24
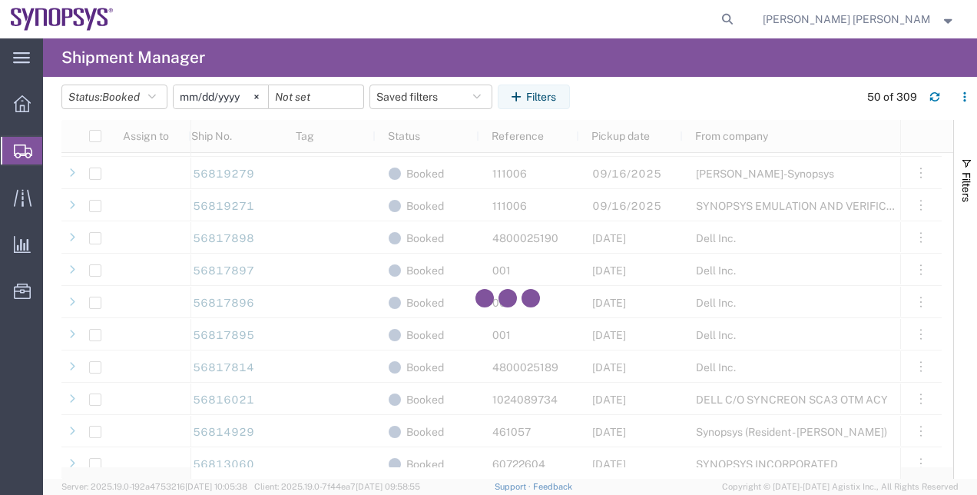
scroll to position [1025, 0]
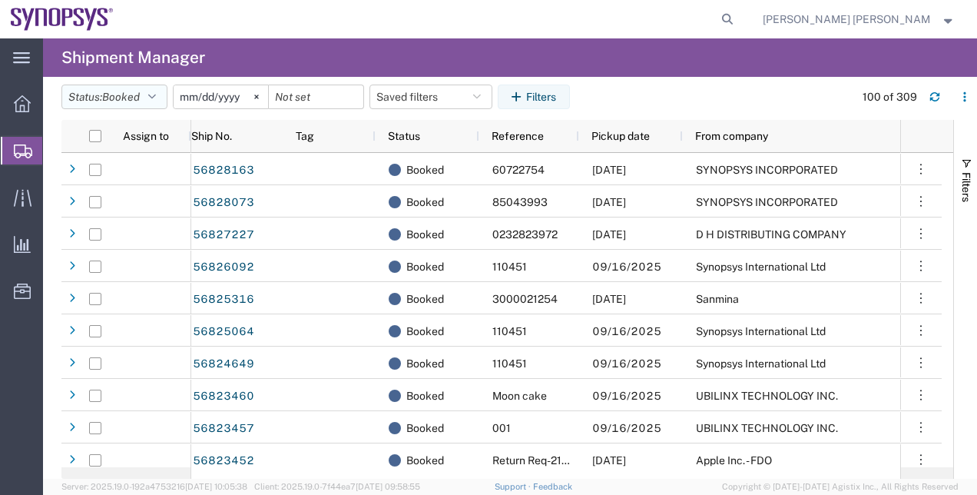
click at [154, 95] on icon "button" at bounding box center [152, 96] width 8 height 11
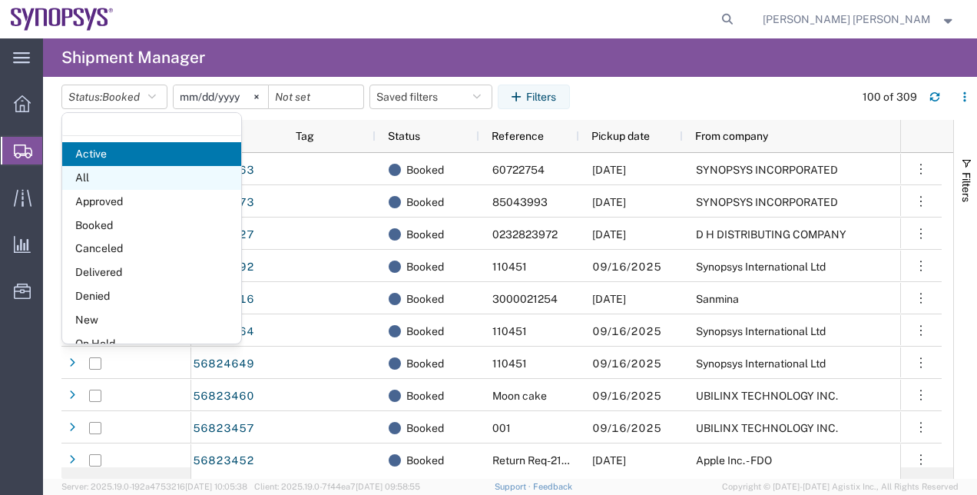
click at [138, 174] on span "All" at bounding box center [151, 178] width 179 height 24
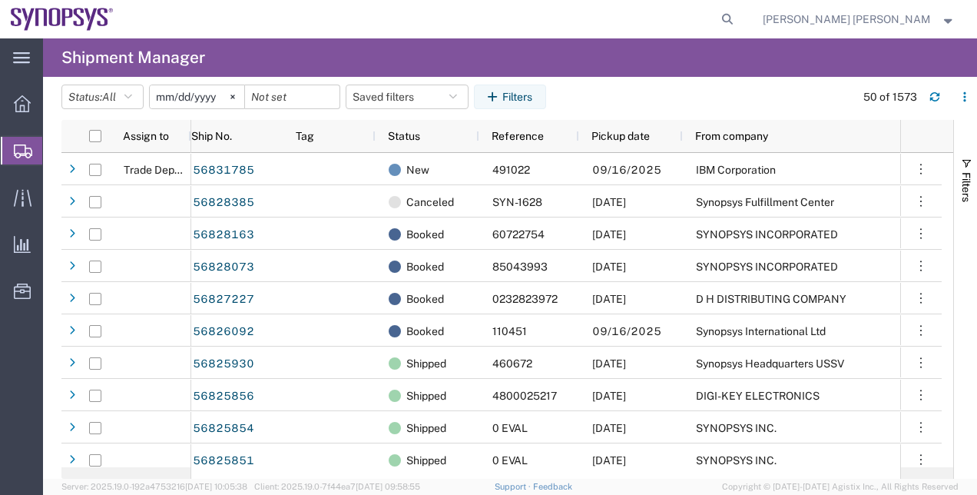
scroll to position [15, 0]
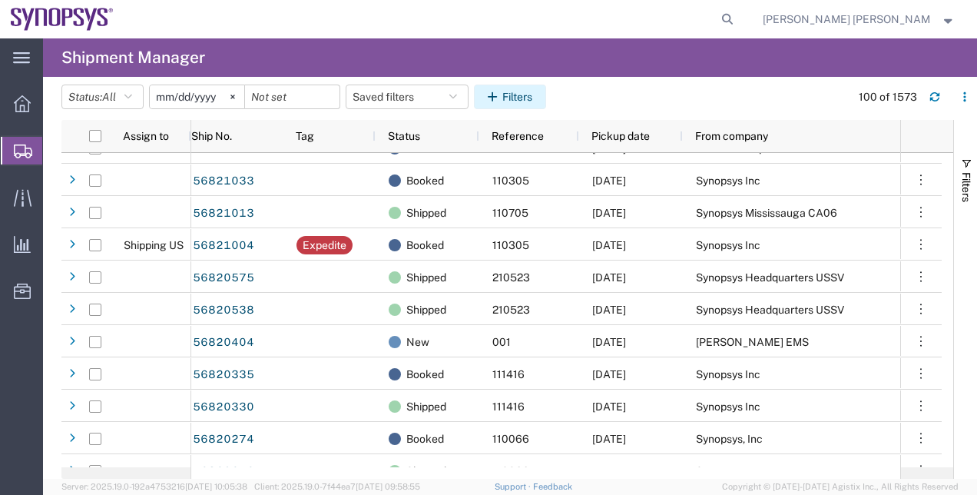
click at [535, 101] on button "Filters" at bounding box center [510, 97] width 72 height 25
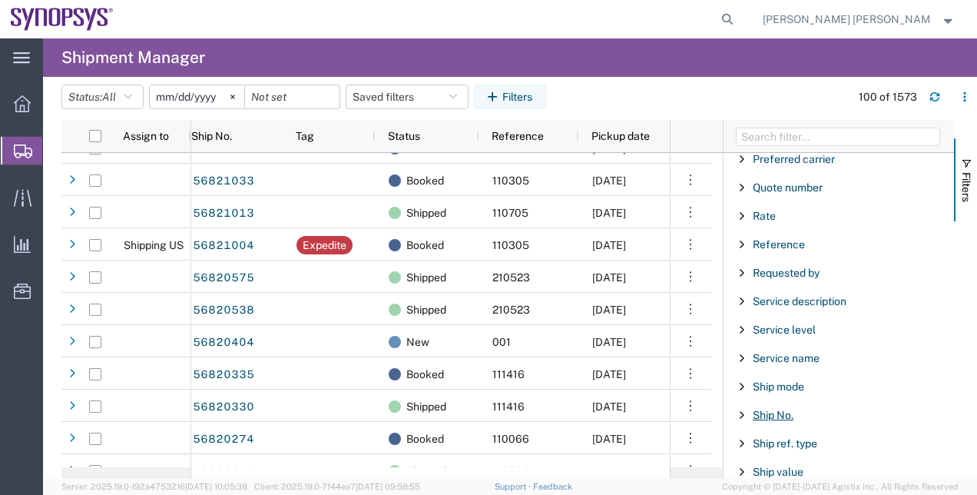
click at [785, 409] on span "Ship No." at bounding box center [773, 415] width 41 height 12
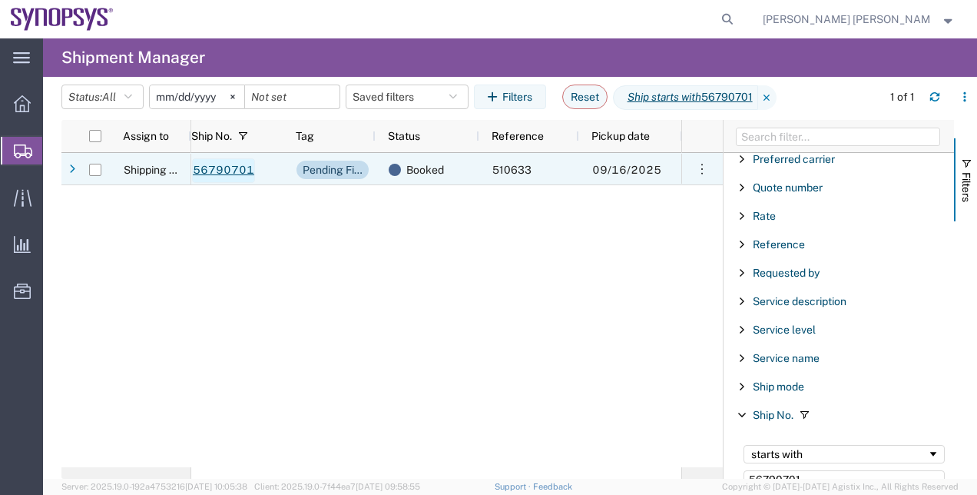
type input "56790701"
click at [214, 174] on link "56790701" at bounding box center [223, 170] width 63 height 25
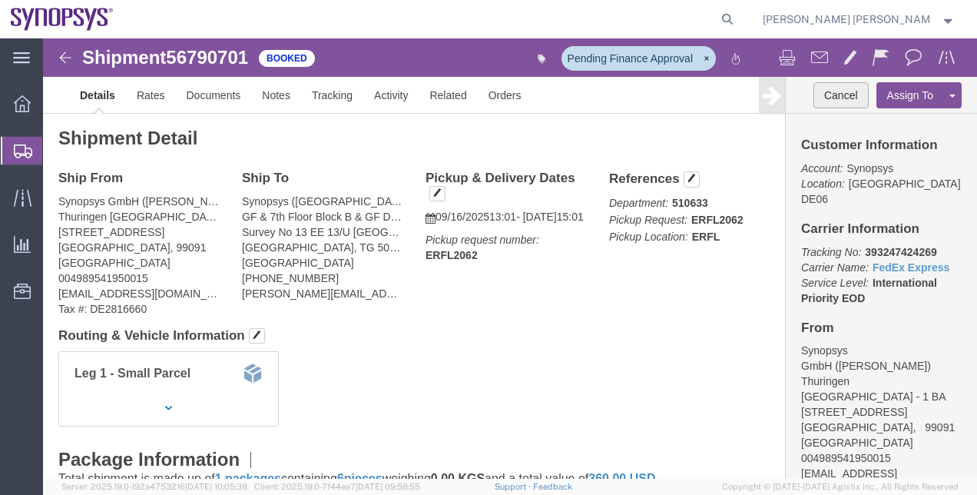
click button "Cancel"
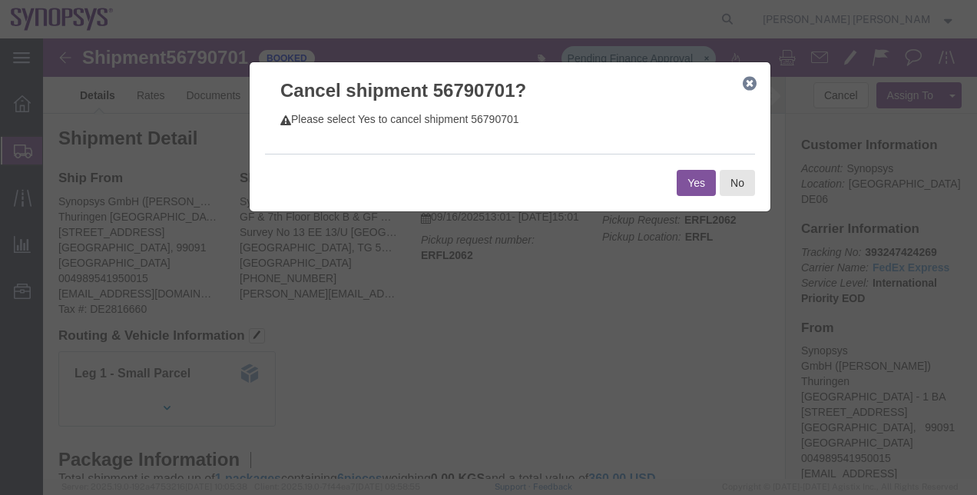
click button "Yes"
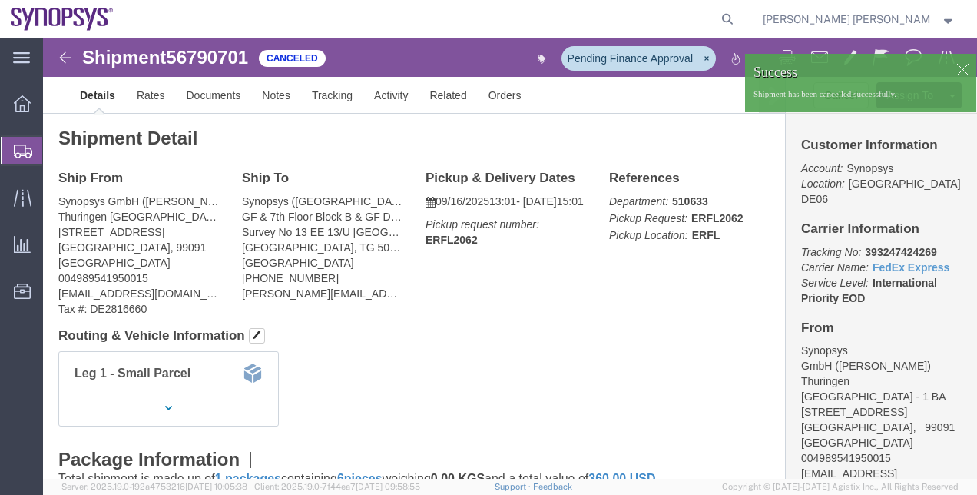
click div
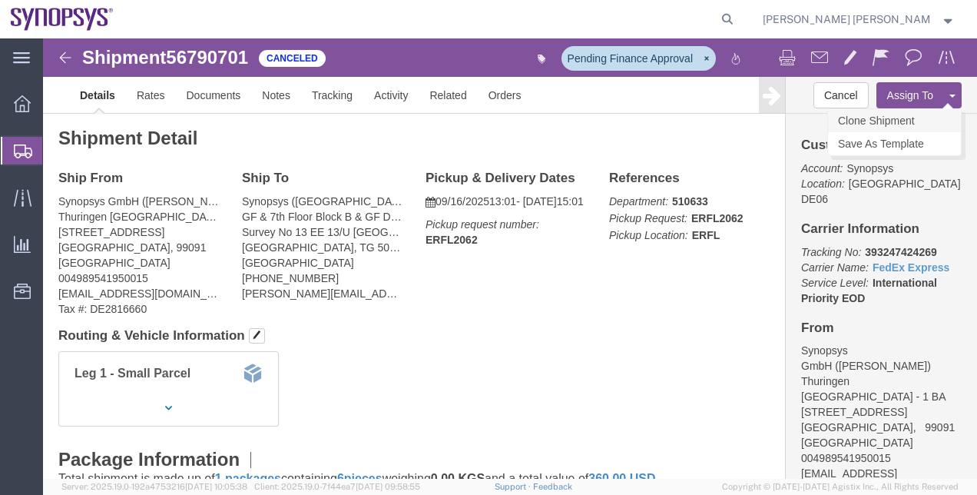
click link "Clone Shipment"
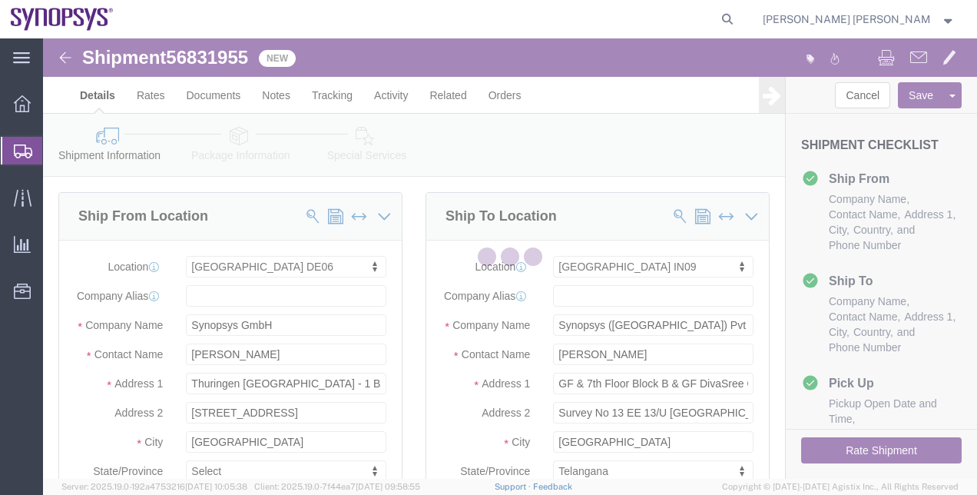
select select "63098"
select select "63126"
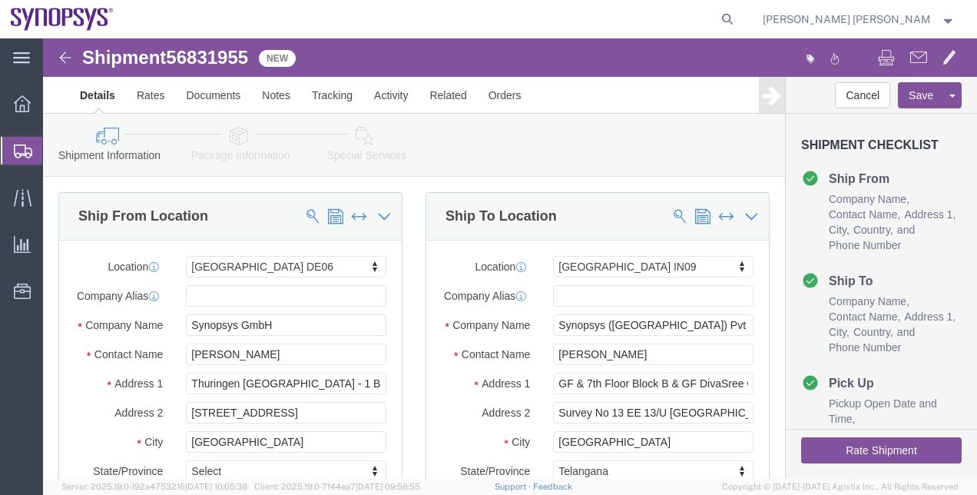
click button "Rate Shipment"
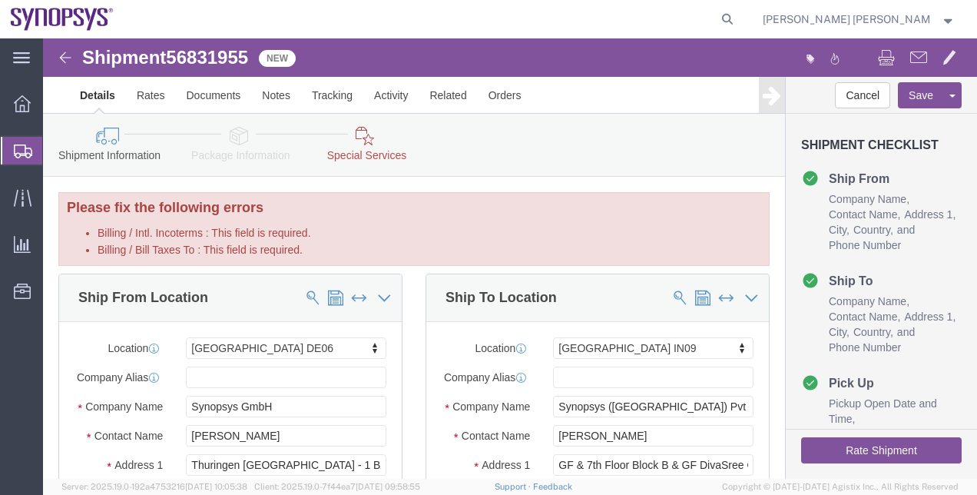
click link "Special Services"
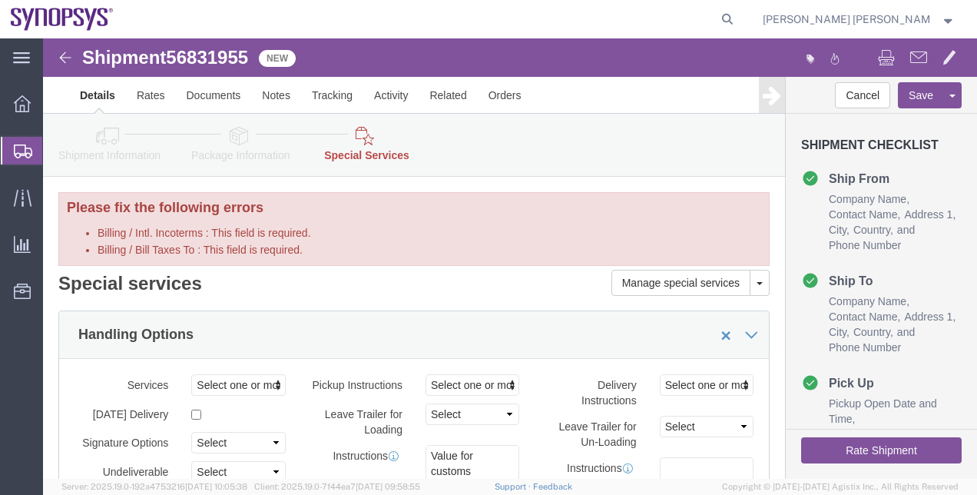
click label "Delivery Instructions"
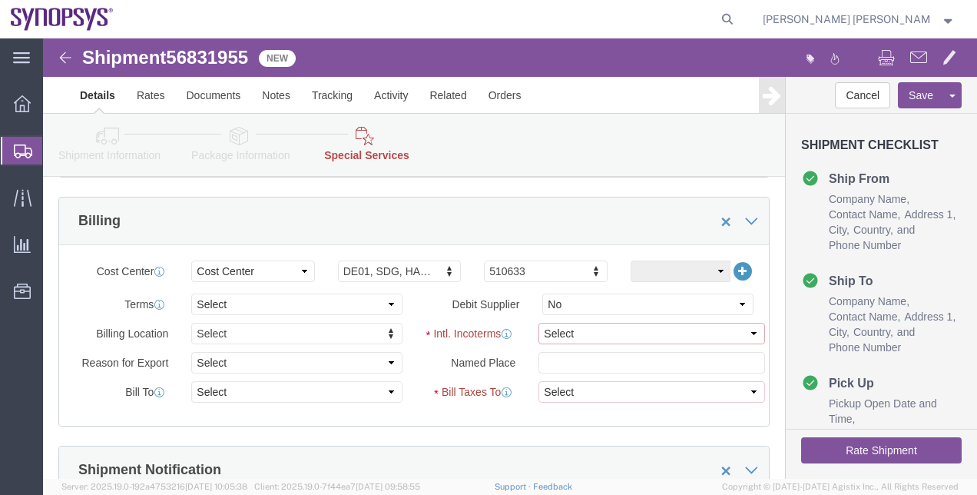
click select "Select Carriage Insurance Paid Carriage Paid To Cost and Freight Cost Insurance…"
select select "DAP"
click select "Select Carriage Insurance Paid Carriage Paid To Cost and Freight Cost Insurance…"
select select "SHIP"
select select "RCPN"
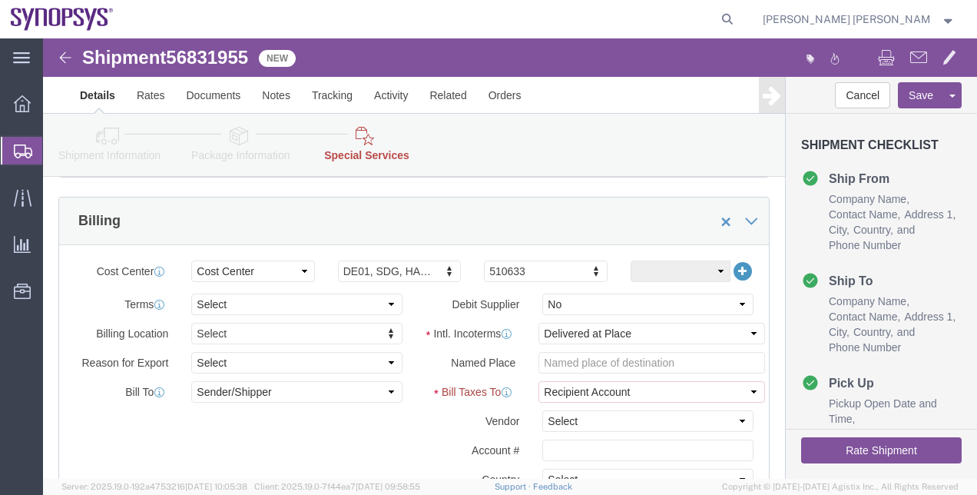
click label "Vendor"
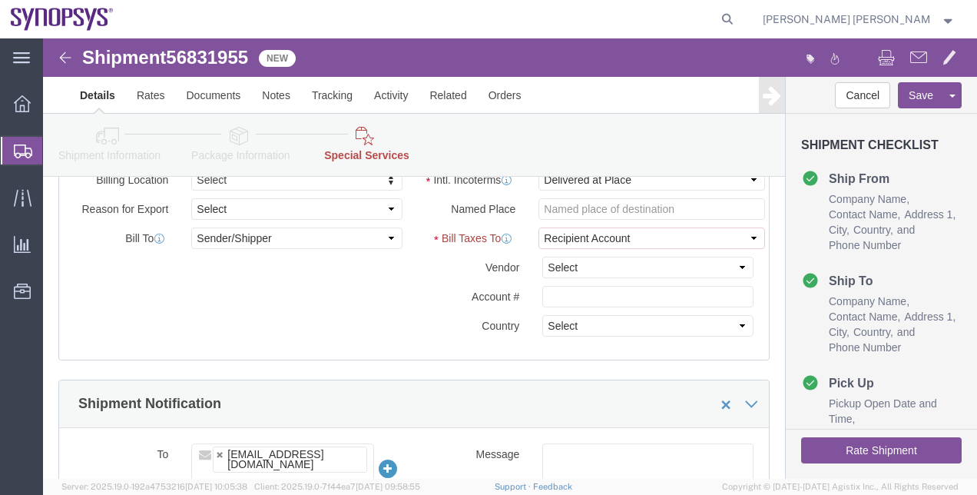
click button "Rate Shipment"
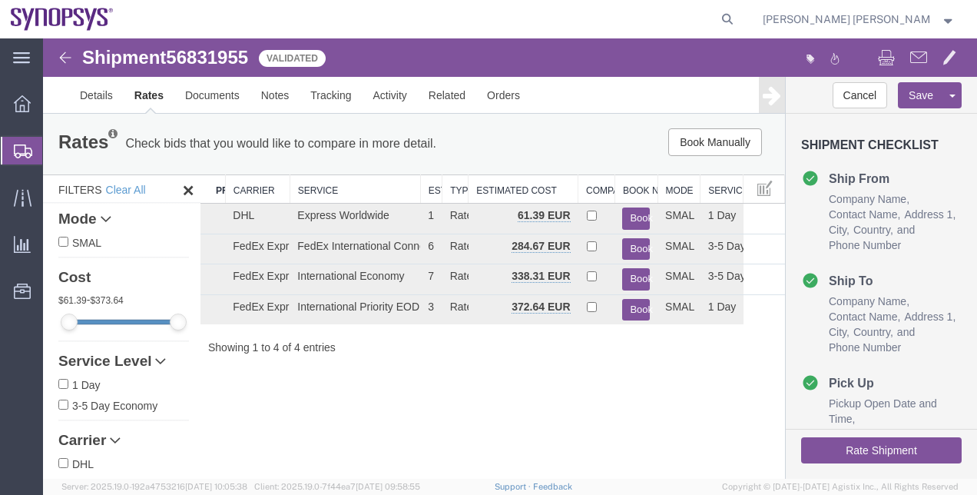
click at [504, 417] on div "Shipment 56831955 4 of 4 Validated Details Rates Documents Notes Tracking Activ…" at bounding box center [510, 258] width 934 height 440
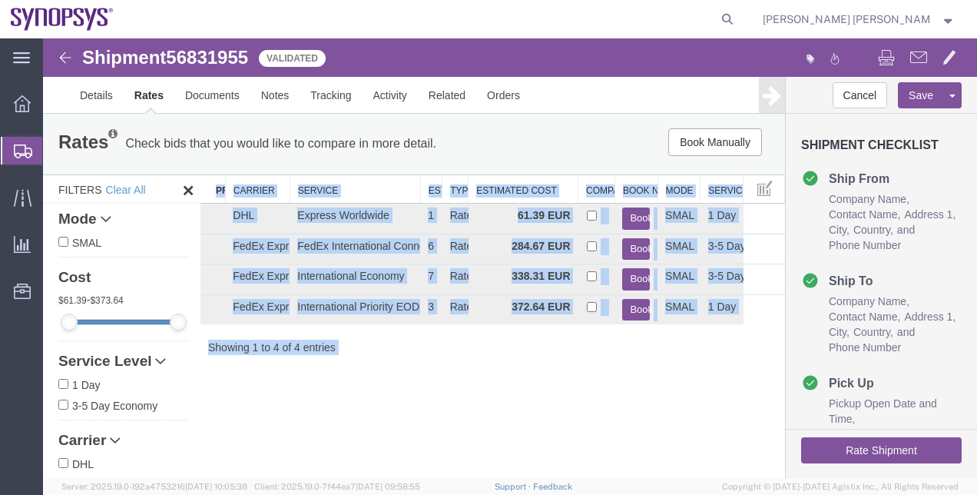
click at [504, 417] on div "Shipment 56831955 4 of 4 Validated Details Rates Documents Notes Tracking Activ…" at bounding box center [510, 258] width 934 height 440
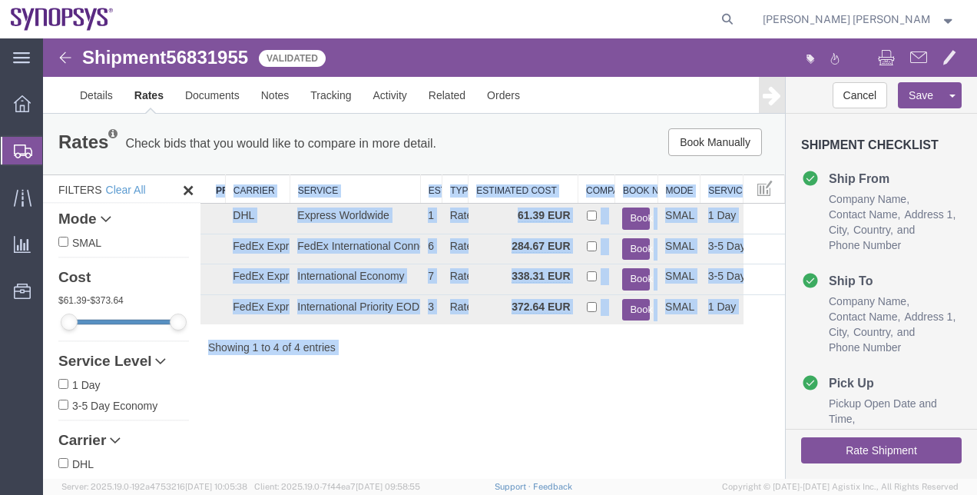
click at [504, 417] on div "Shipment 56831955 4 of 4 Validated Details Rates Documents Notes Tracking Activ…" at bounding box center [510, 258] width 934 height 440
click at [111, 98] on link "Details" at bounding box center [96, 95] width 55 height 37
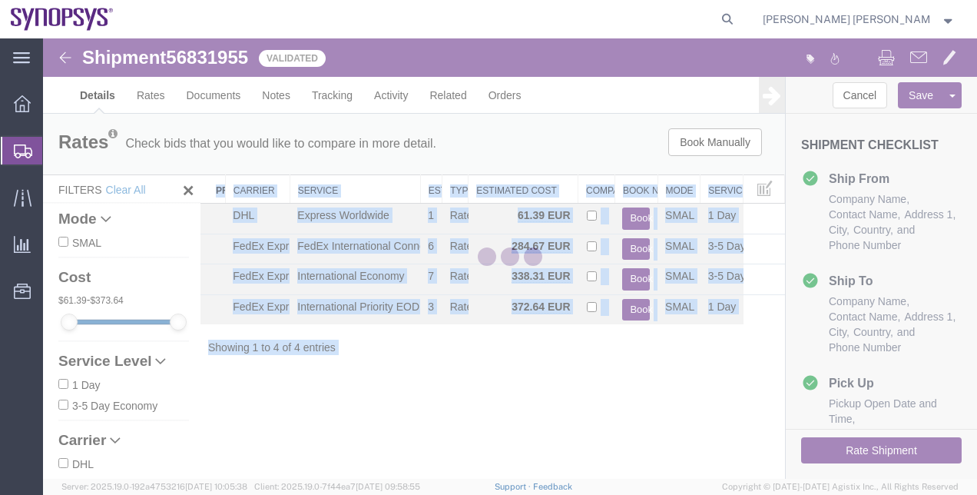
select select "63098"
select select "63126"
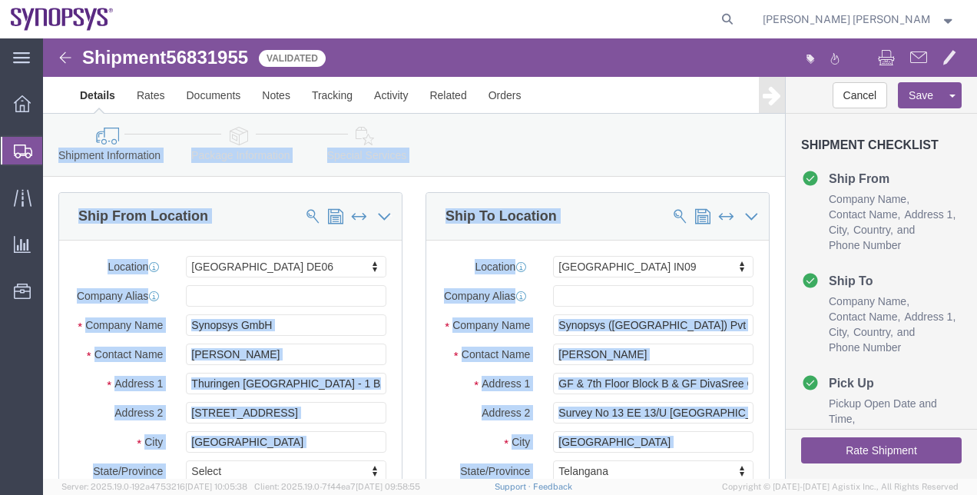
click div "Ship To Location Location [GEOGRAPHIC_DATA] IN09 Select My Profile Location [GE…"
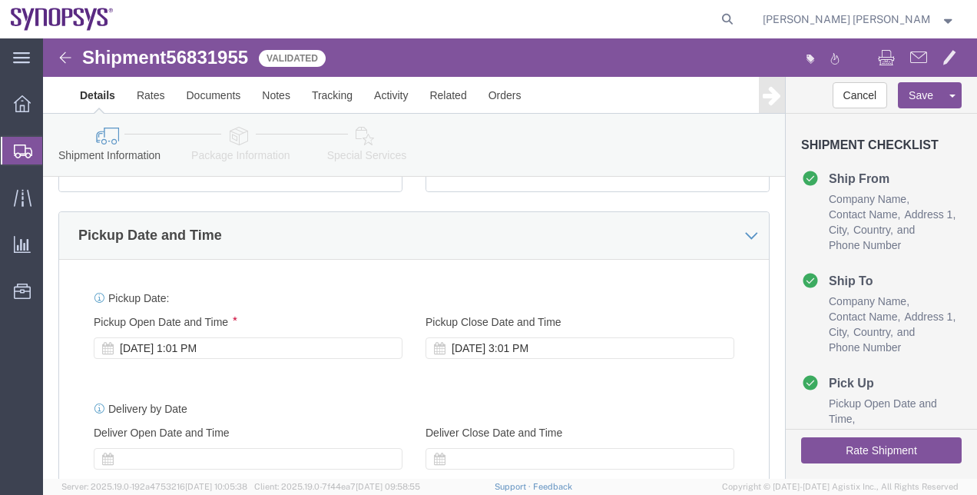
scroll to position [523, 0]
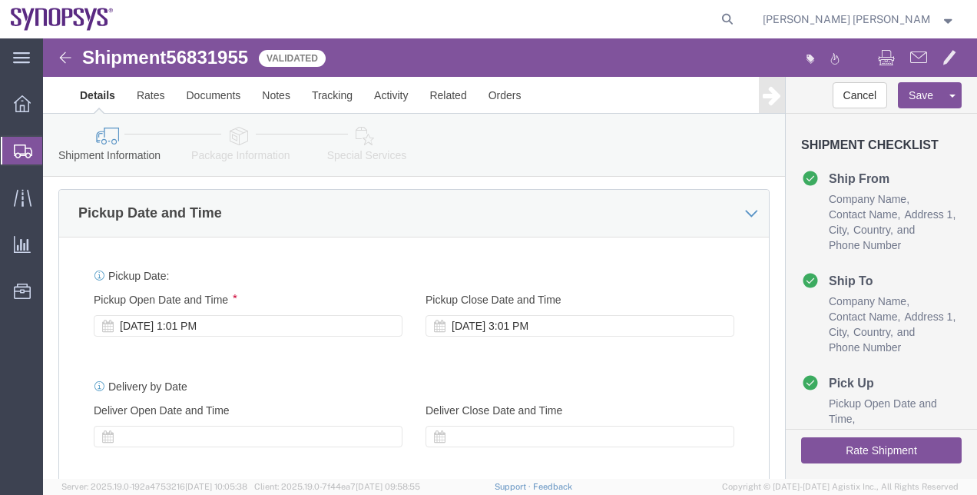
click div "Pickup Date: Pickup Start Date Pickup Start Time Pickup Open Date and Time [DAT…"
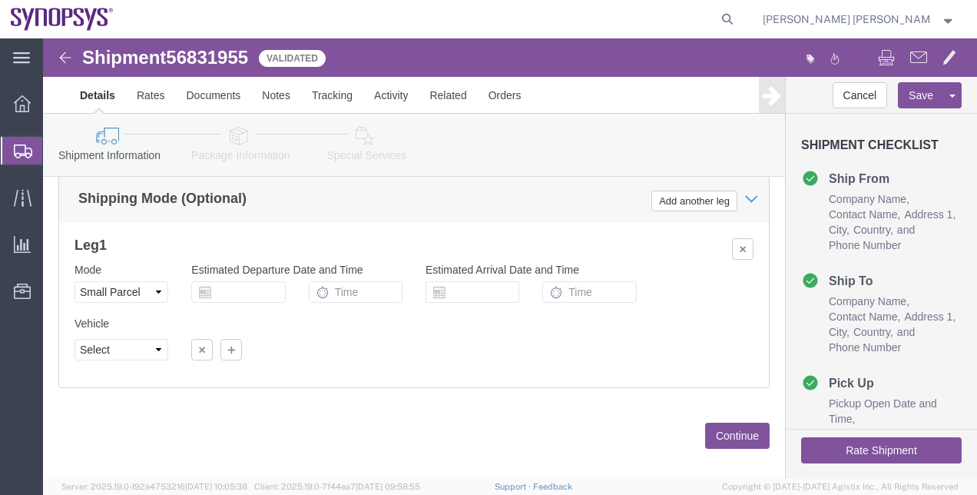
scroll to position [1013, 0]
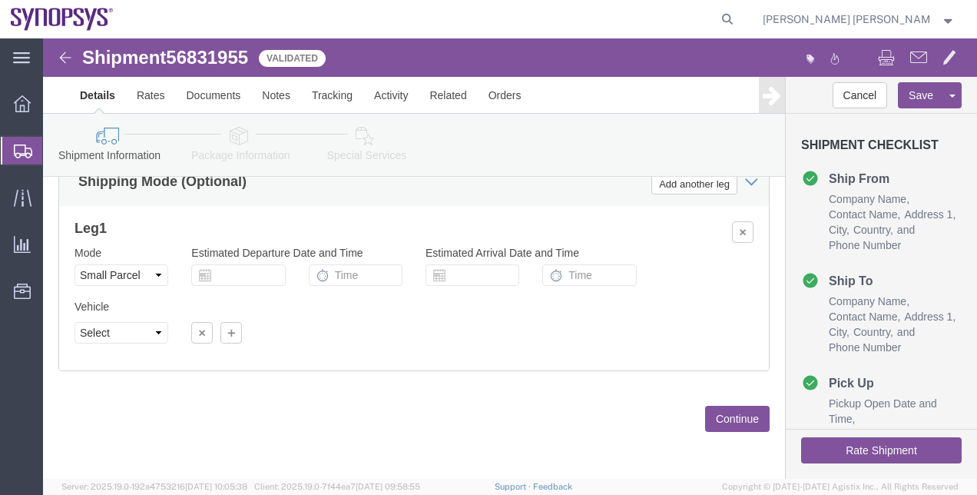
click link "Package Information"
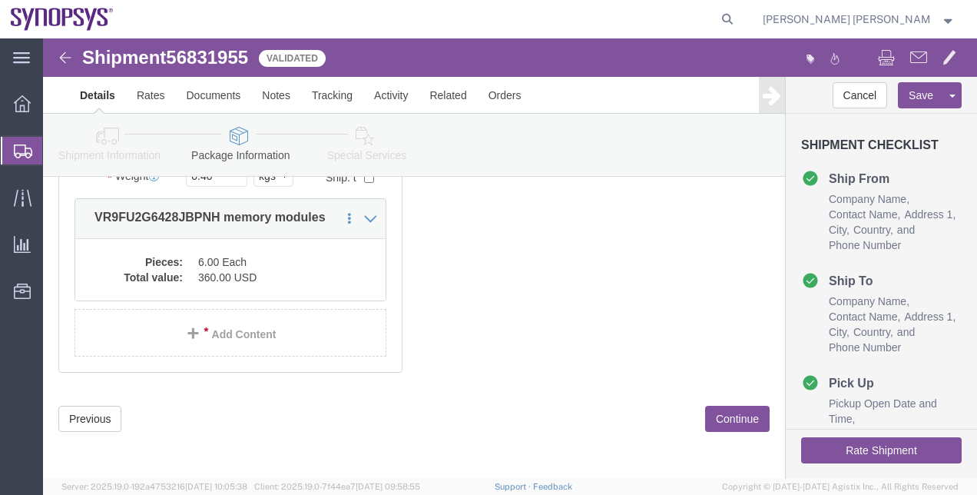
scroll to position [155, 0]
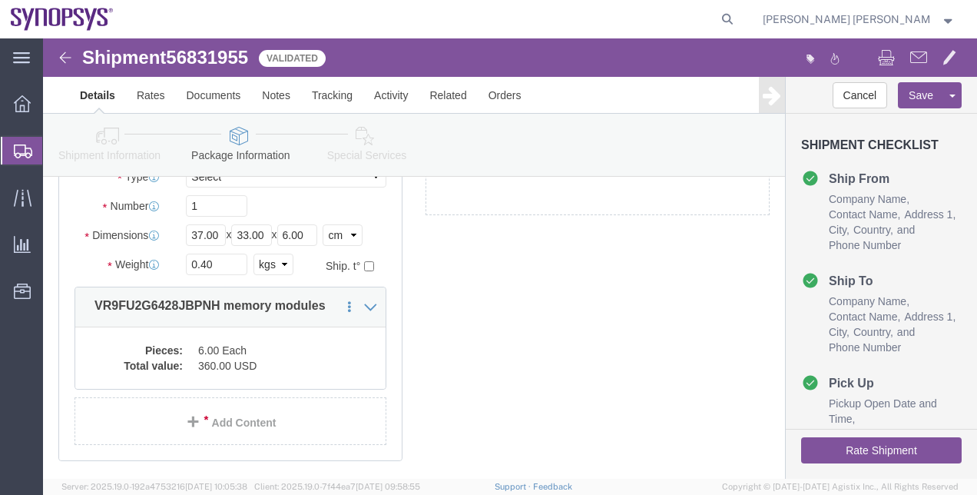
click div "1 x Your Packaging Package Type Select Envelope Large Box Medium Box PAK Rack S…"
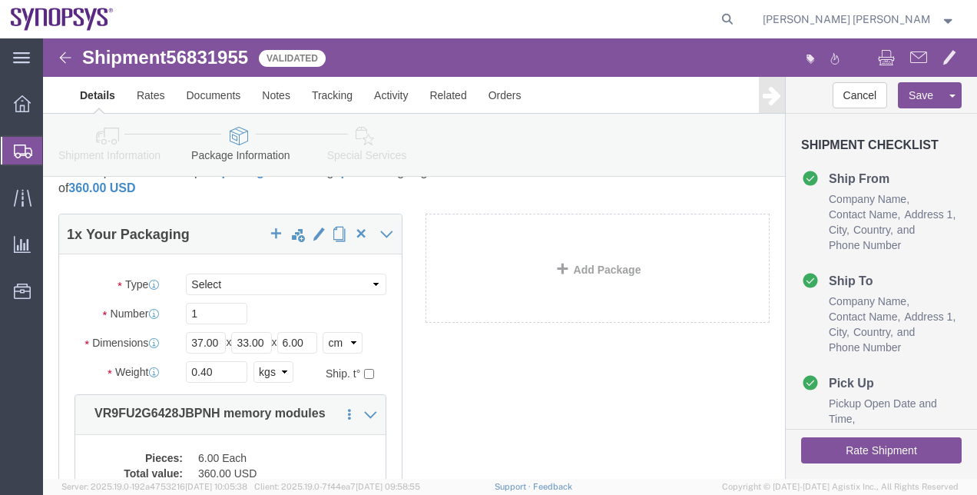
scroll to position [2, 0]
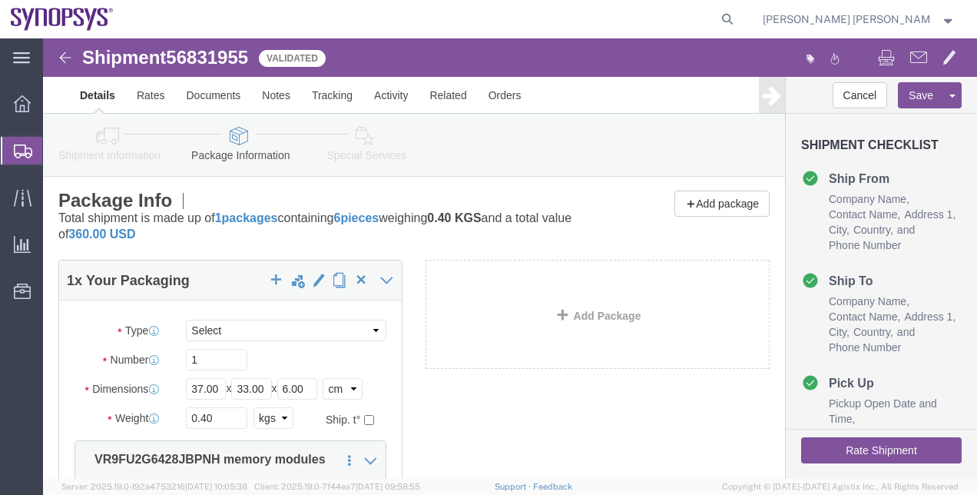
click icon
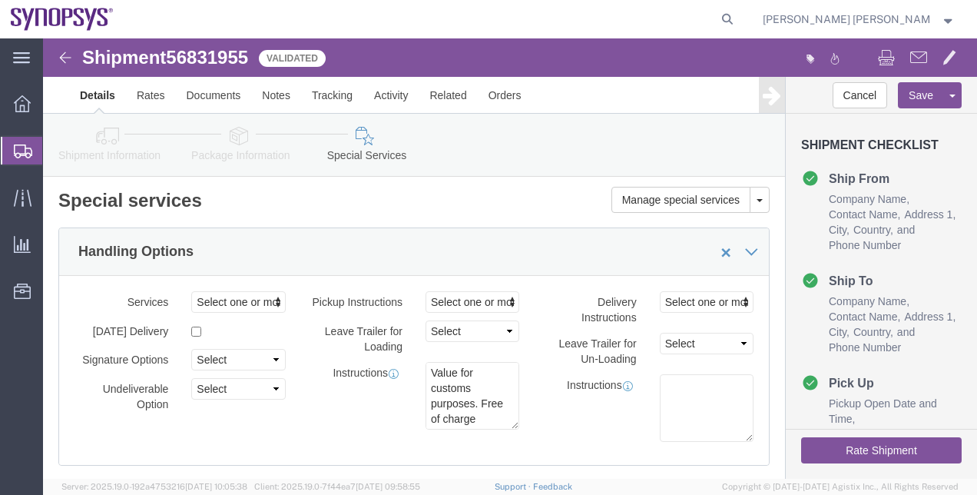
click div "Manage special services Handling Options Hold at Location Return Info Service O…"
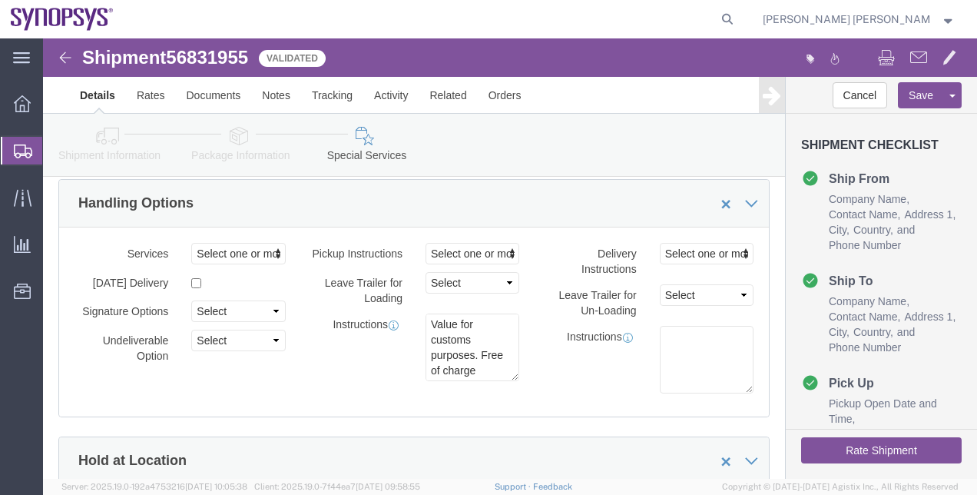
scroll to position [32, 0]
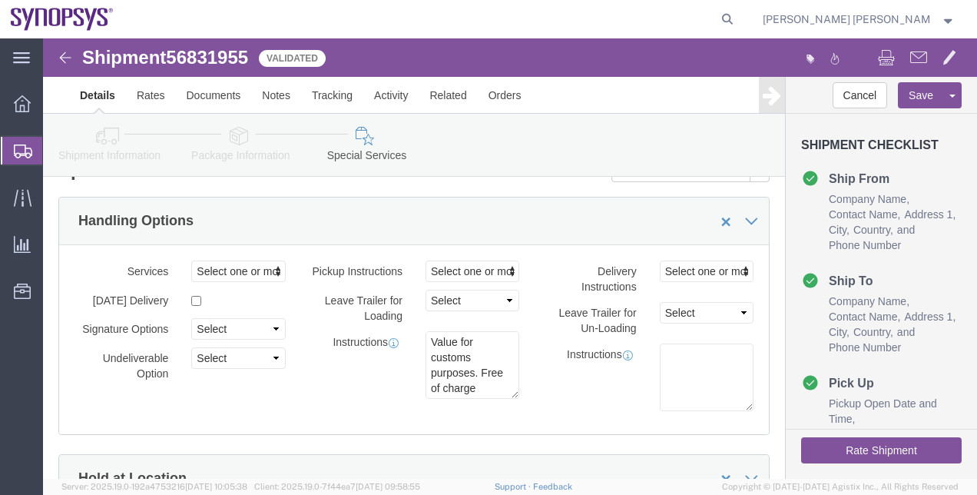
click div
click div "Handling Options"
click button "Rate Shipment"
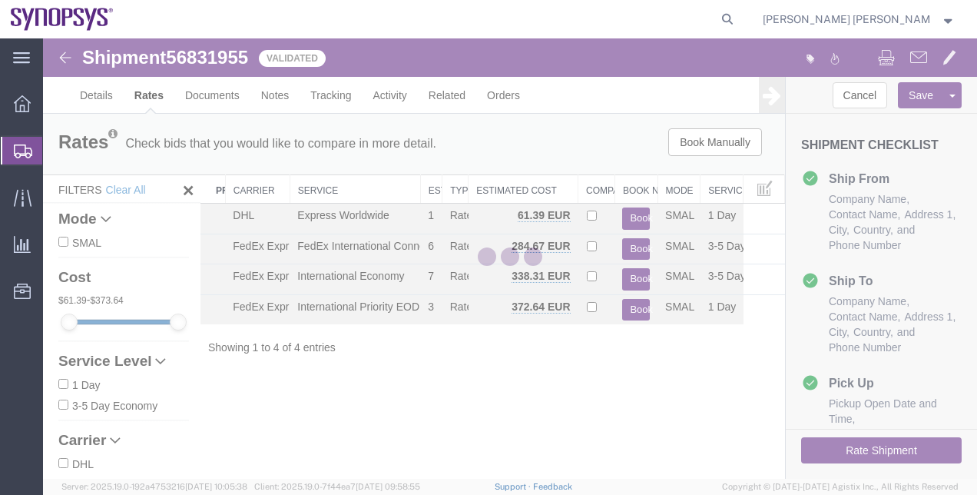
scroll to position [0, 0]
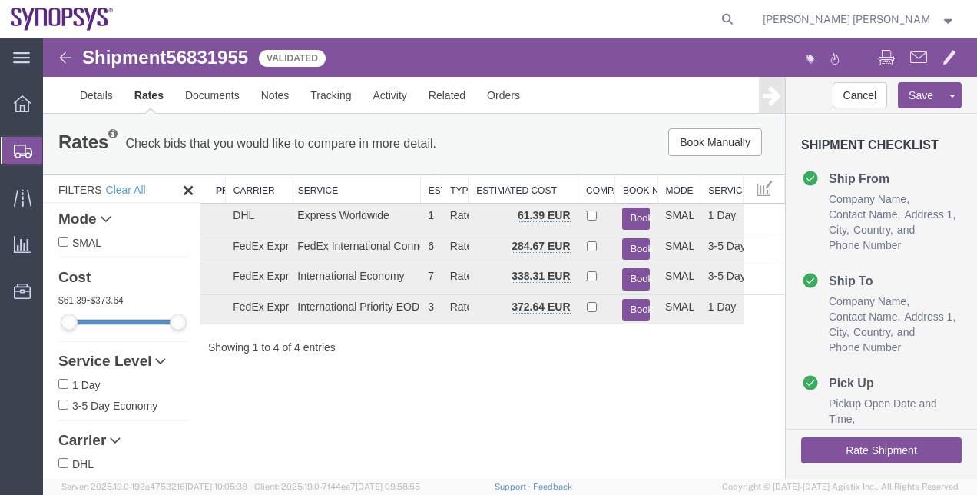
click at [334, 346] on div "Showing 1 to 4 of 4 entries" at bounding box center [493, 347] width 585 height 15
click at [393, 392] on div "Shipment 56831955 4 of 4 Validated Details Rates Documents Notes Tracking Activ…" at bounding box center [510, 258] width 934 height 440
click at [712, 146] on button "Book Manually" at bounding box center [716, 142] width 94 height 28
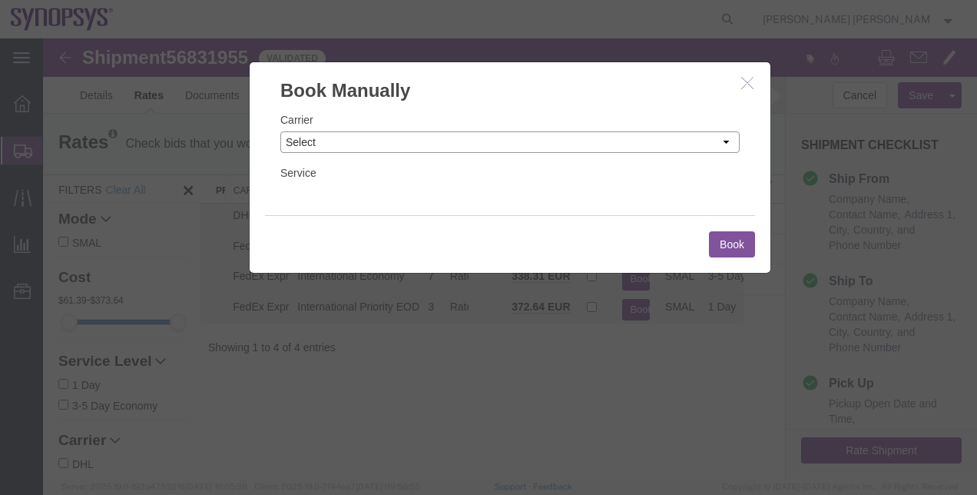
click at [440, 137] on select "Select Add New Carrier (and default service) AIT Worldwide Alfaloc DHL FedEx Ex…" at bounding box center [510, 142] width 460 height 22
select select "78"
click at [280, 131] on select "Select Add New Carrier (and default service) AIT Worldwide Alfaloc DHL FedEx Ex…" at bounding box center [510, 142] width 460 height 22
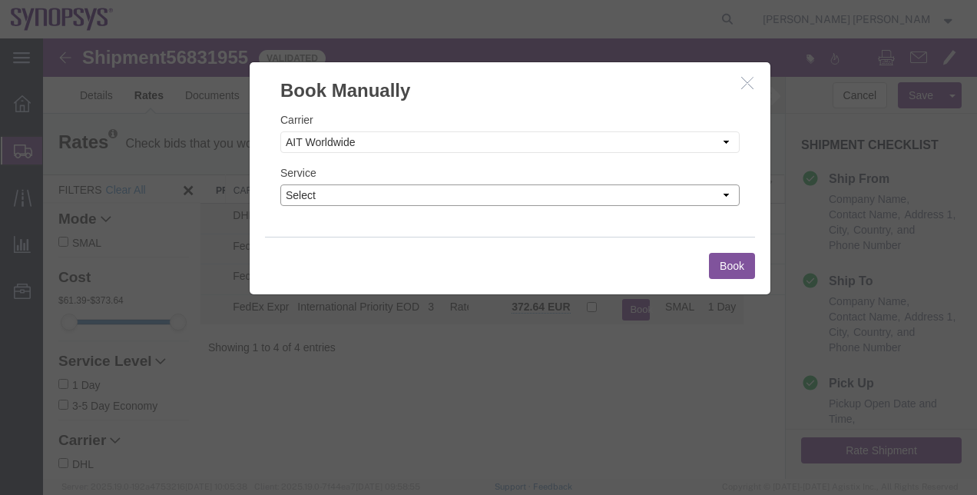
click at [363, 189] on select "Select 2 Day 3 - 5 Day 3 Day Ambient Temperature Broker Charter Aircraft Servic…" at bounding box center [510, 195] width 460 height 22
select select "1214"
click at [280, 184] on select "Select 2 Day 3 - 5 Day 3 Day Ambient Temperature Broker Charter Aircraft Servic…" at bounding box center [510, 195] width 460 height 22
click at [723, 270] on button "Book" at bounding box center [732, 266] width 46 height 26
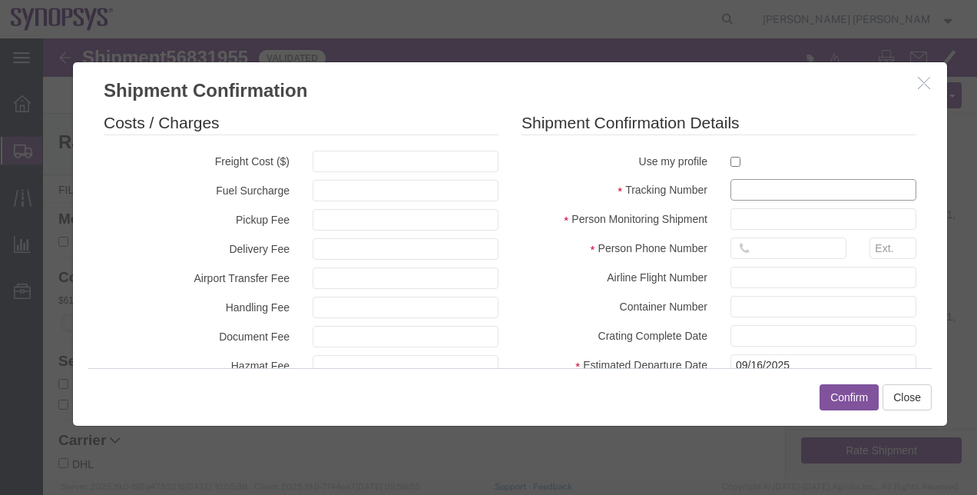
click at [732, 189] on input "text" at bounding box center [824, 190] width 186 height 22
click at [926, 85] on icon "button" at bounding box center [924, 82] width 12 height 13
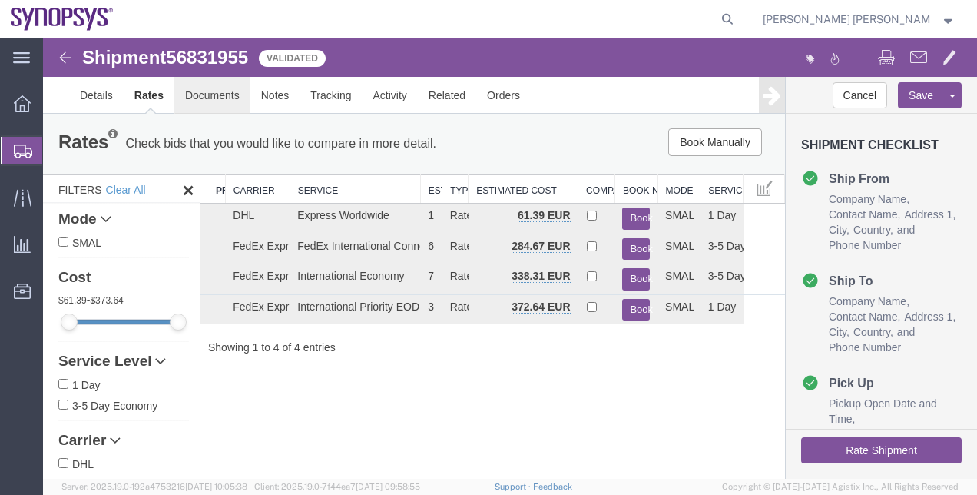
click at [224, 99] on link "Documents" at bounding box center [212, 95] width 76 height 37
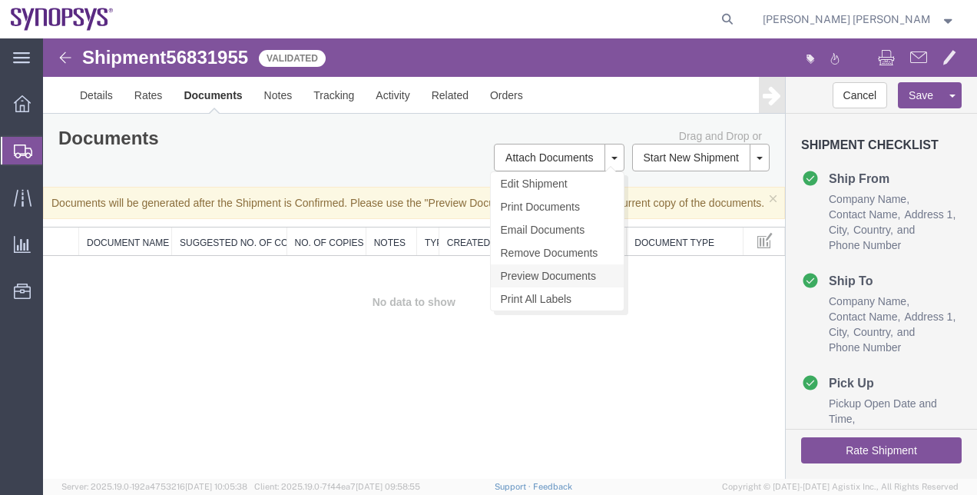
click at [563, 268] on link "Preview Documents" at bounding box center [557, 275] width 133 height 23
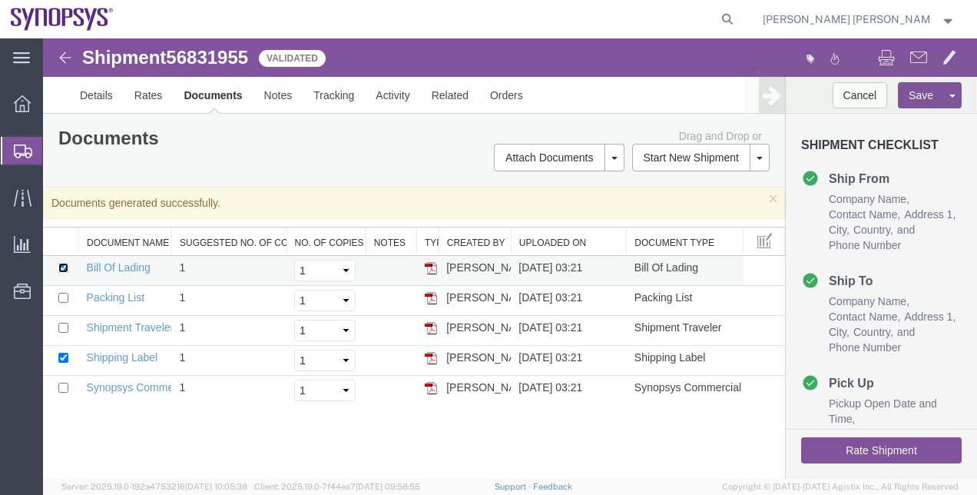
click at [66, 265] on input "checkbox" at bounding box center [63, 268] width 10 height 10
checkbox input "false"
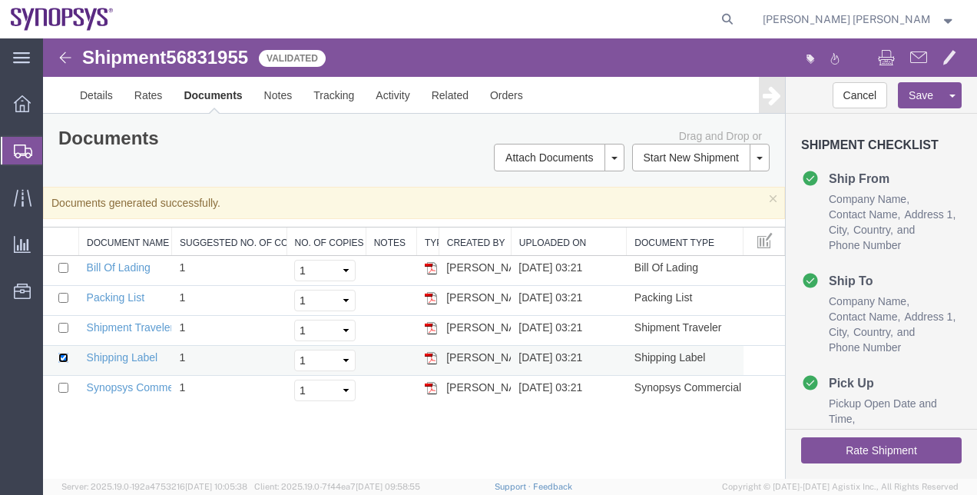
click at [65, 353] on input "checkbox" at bounding box center [63, 358] width 10 height 10
checkbox input "false"
click at [114, 288] on td "Packing List" at bounding box center [125, 301] width 93 height 30
drag, startPoint x: 117, startPoint y: 290, endPoint x: 377, endPoint y: 44, distance: 358.7
click at [117, 291] on link "Packing List" at bounding box center [116, 297] width 58 height 12
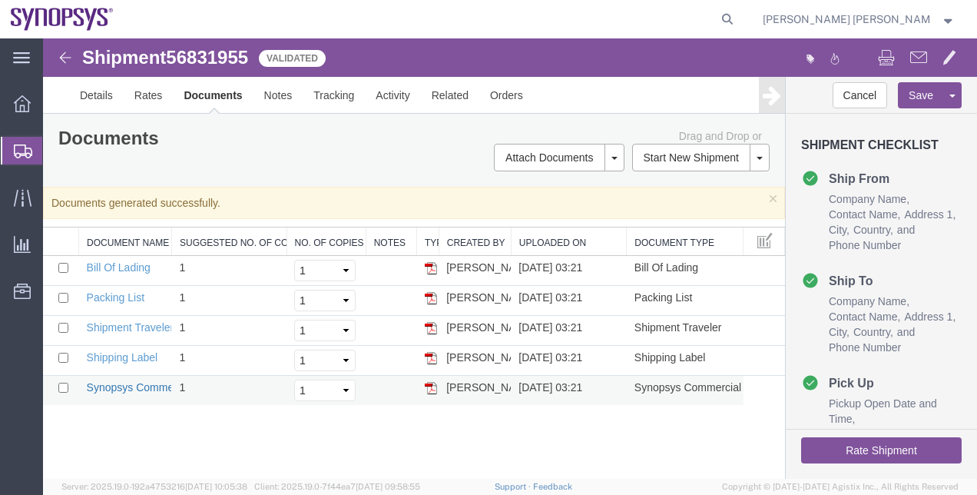
drag, startPoint x: 143, startPoint y: 383, endPoint x: 255, endPoint y: 43, distance: 357.7
click at [143, 383] on link "Synopsys Commercial Invoice" at bounding box center [159, 387] width 144 height 12
drag, startPoint x: 135, startPoint y: 384, endPoint x: 257, endPoint y: 40, distance: 365.0
click at [135, 384] on link "Synopsys Commercial Invoice" at bounding box center [159, 387] width 144 height 12
click at [0, 0] on span "Shipment Manager" at bounding box center [0, 0] width 0 height 0
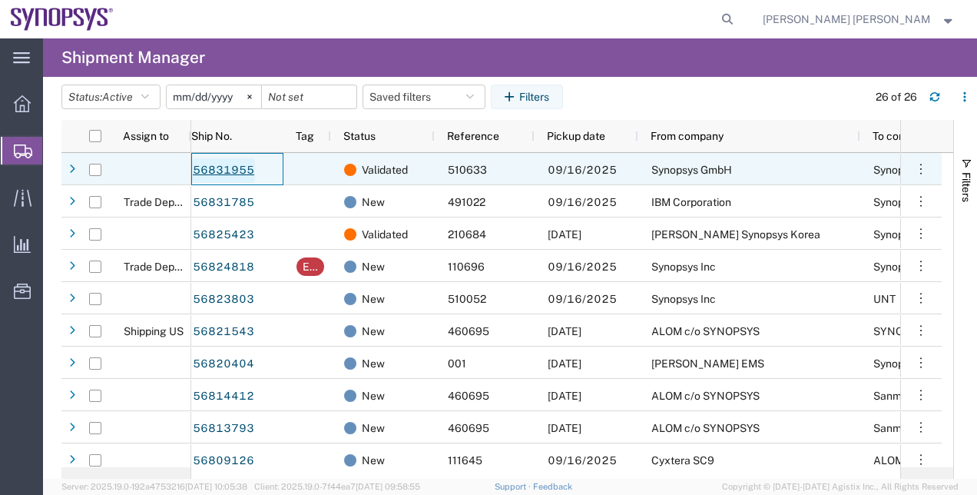
click at [240, 174] on link "56831955" at bounding box center [223, 170] width 63 height 25
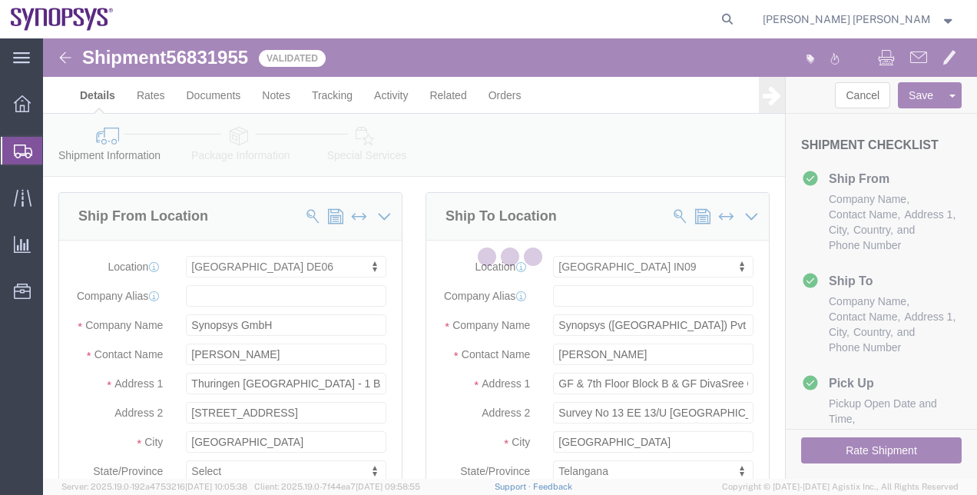
select select "63098"
select select "63126"
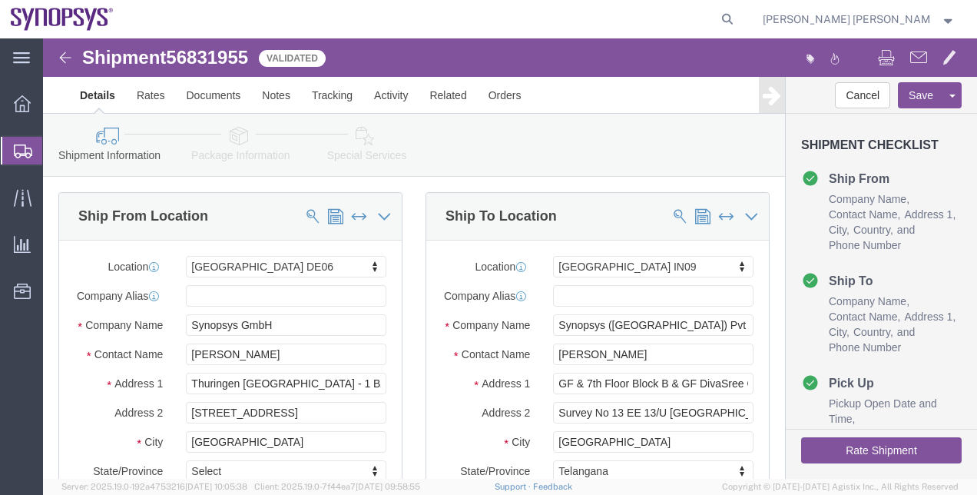
click div "Ship To Location Location [GEOGRAPHIC_DATA] IN09 My Profile Location [GEOGRAPHI…"
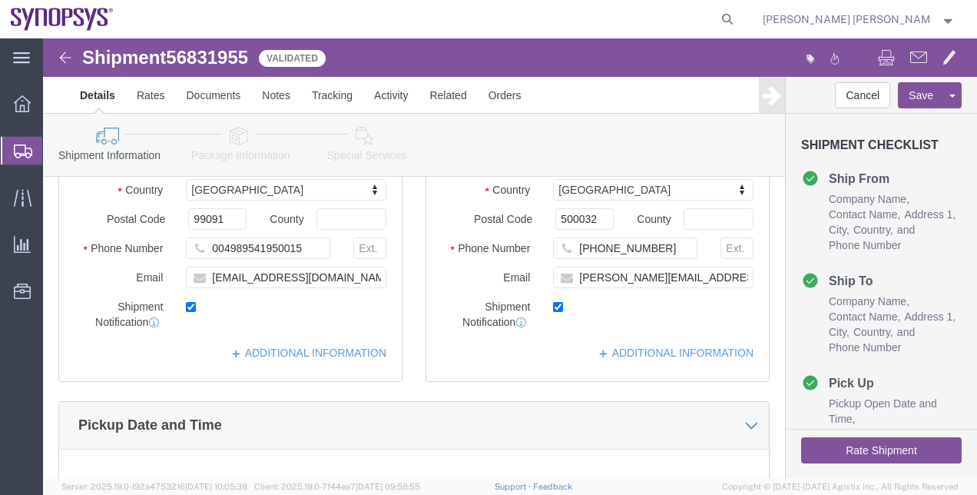
scroll to position [430, 0]
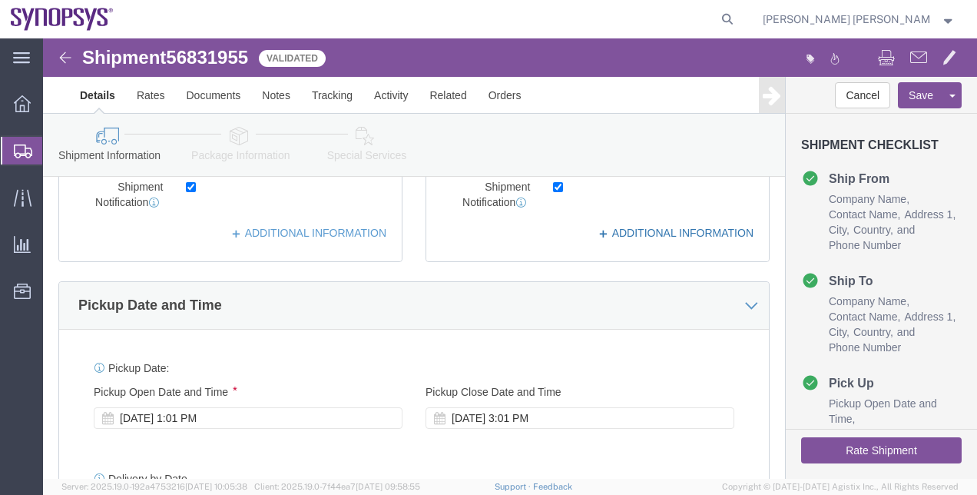
click link "ADDITIONAL INFORMATION"
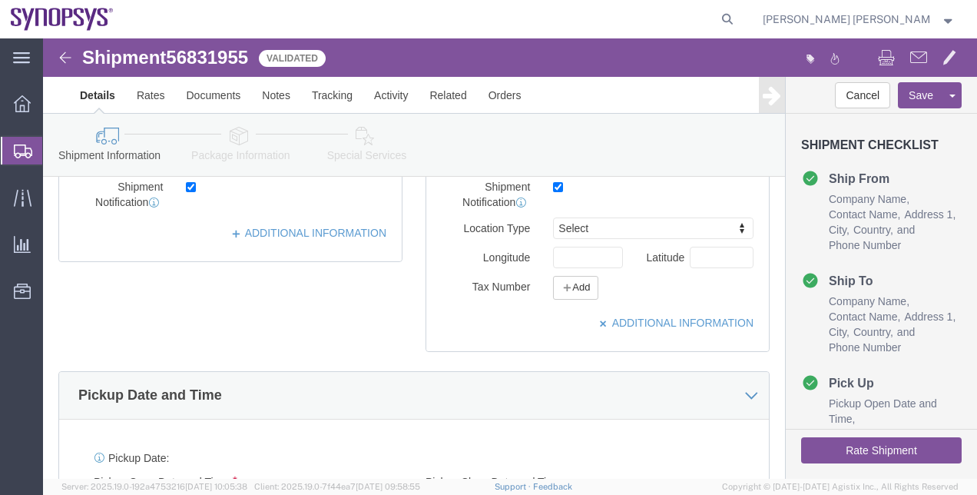
click div "ADDITIONAL INFORMATION"
click div "Location Type Select Select Business No Loading Dock Business Business w/ Loadi…"
click button "Add"
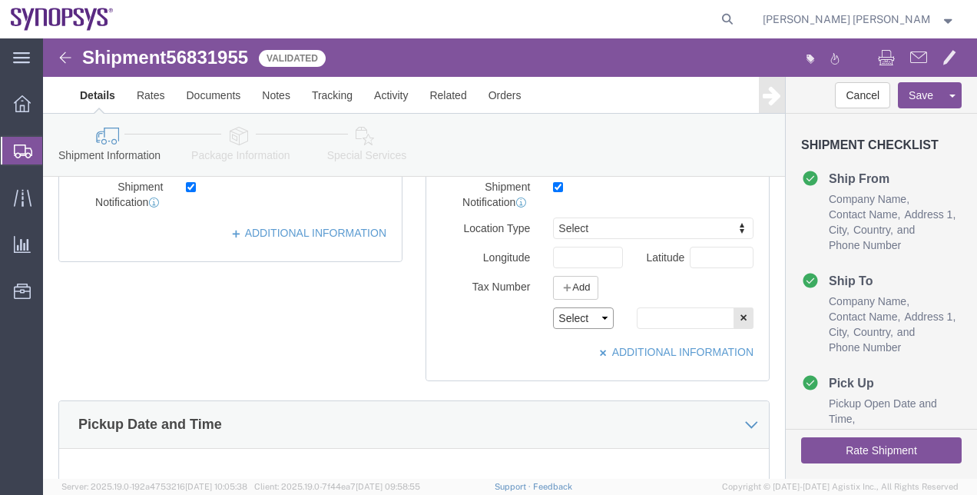
click select "Select EIN EORI TIN VAT Other"
click div "Location [GEOGRAPHIC_DATA] IN09 My Profile Location [GEOGRAPHIC_DATA] DE04 Agra…"
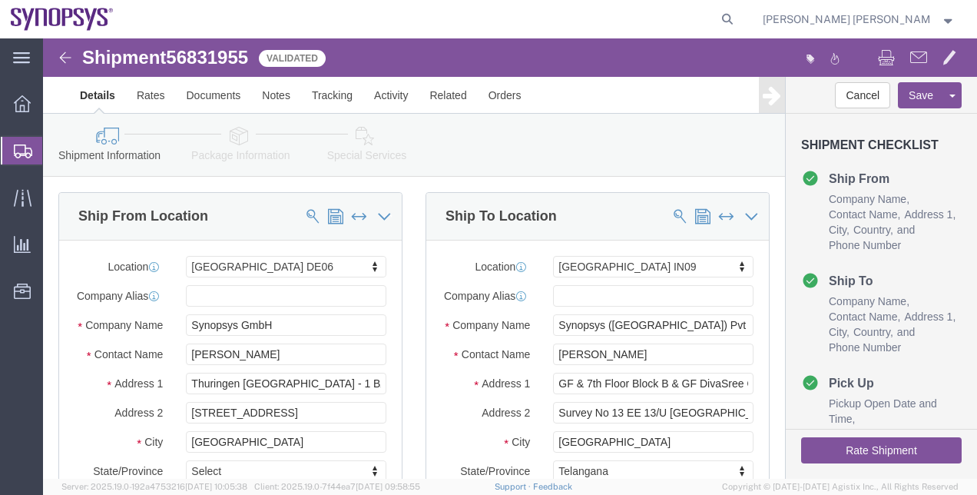
click div "Ship To Location Location [GEOGRAPHIC_DATA] IN09 My Profile Location [GEOGRAPHI…"
click link "Package Information"
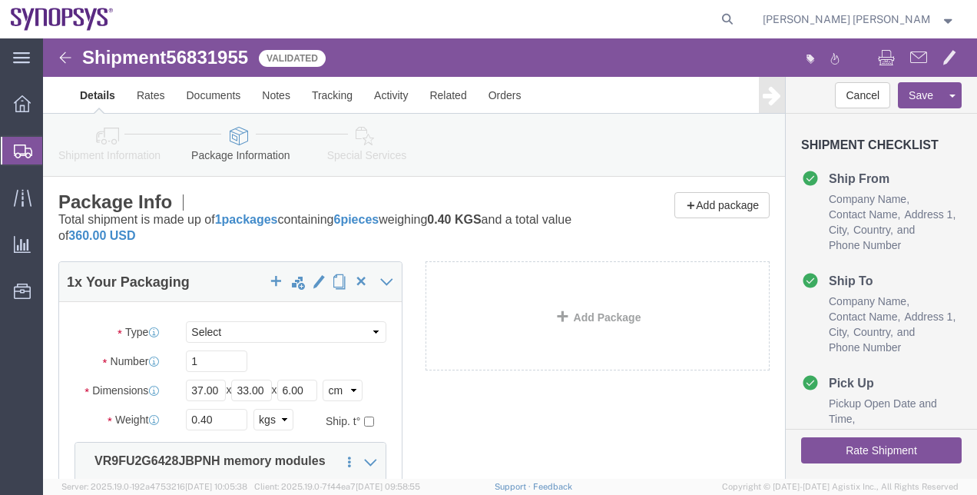
click div "Add Package"
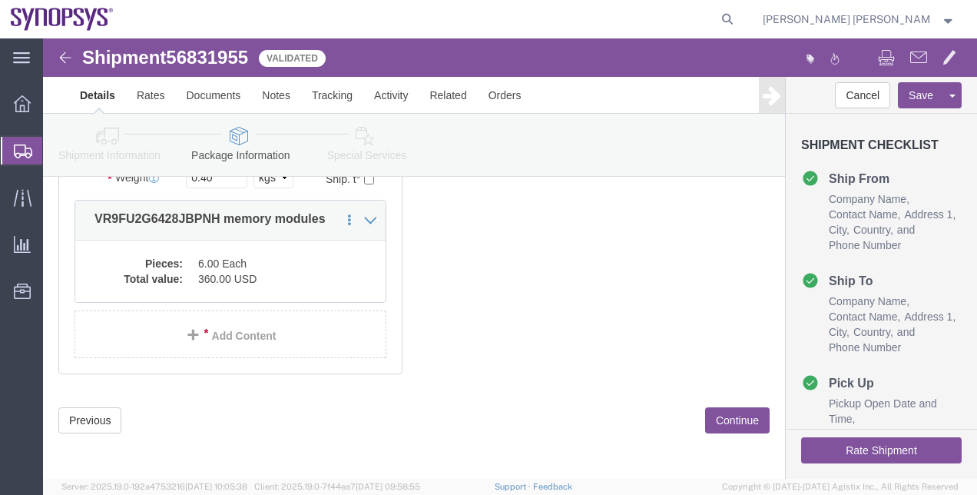
scroll to position [243, 0]
click div "1 x Your Packaging Package Type Select Envelope Large Box Medium Box PAK Rack S…"
click div "Previous Continue"
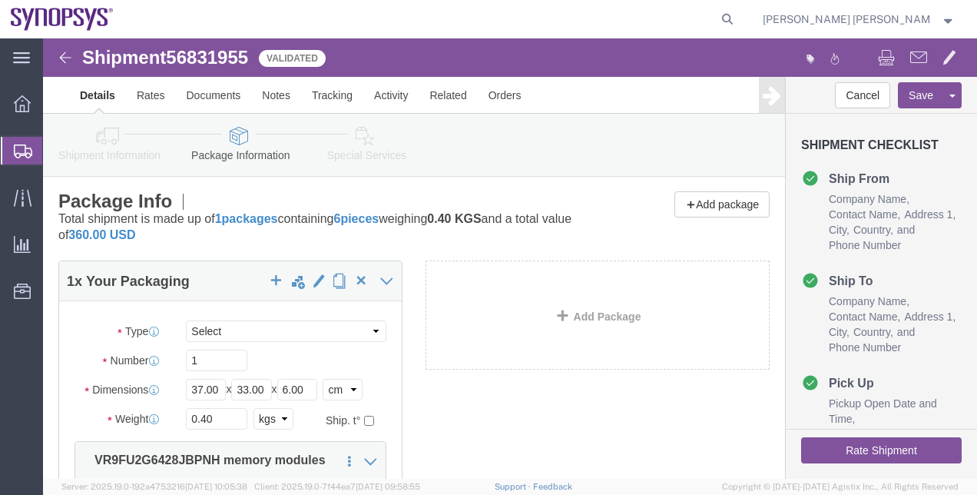
scroll to position [0, 0]
click div "1 x Your Packaging Package Type Select Envelope Large Box Medium Box PAK Rack S…"
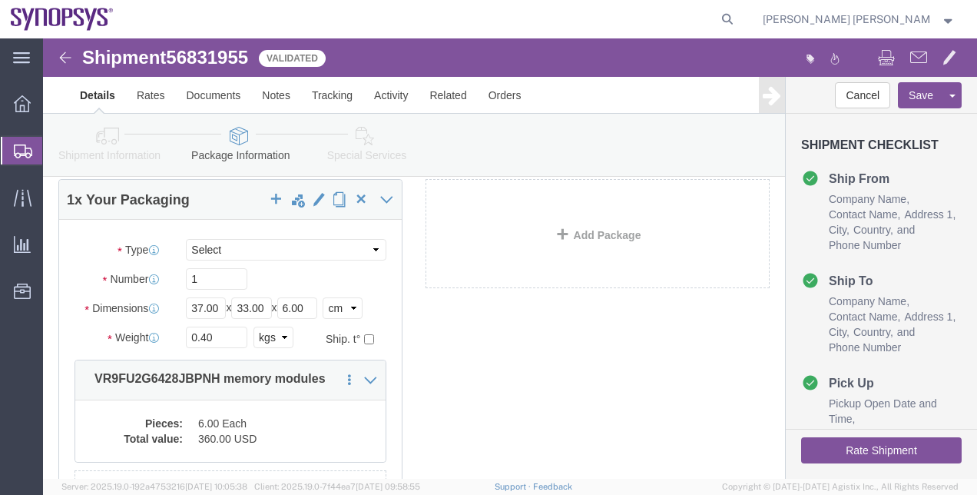
scroll to position [243, 0]
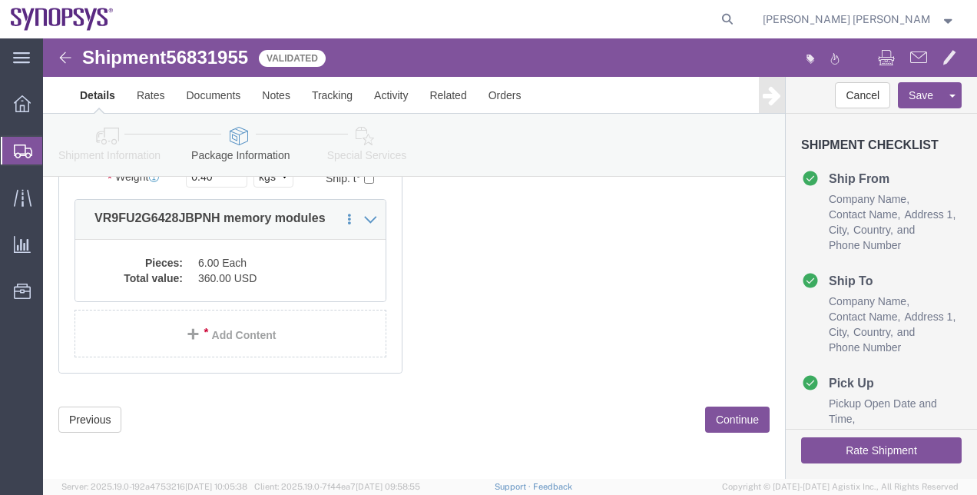
click div "1 x Your Packaging Package Type Select Envelope Large Box Medium Box PAK Rack S…"
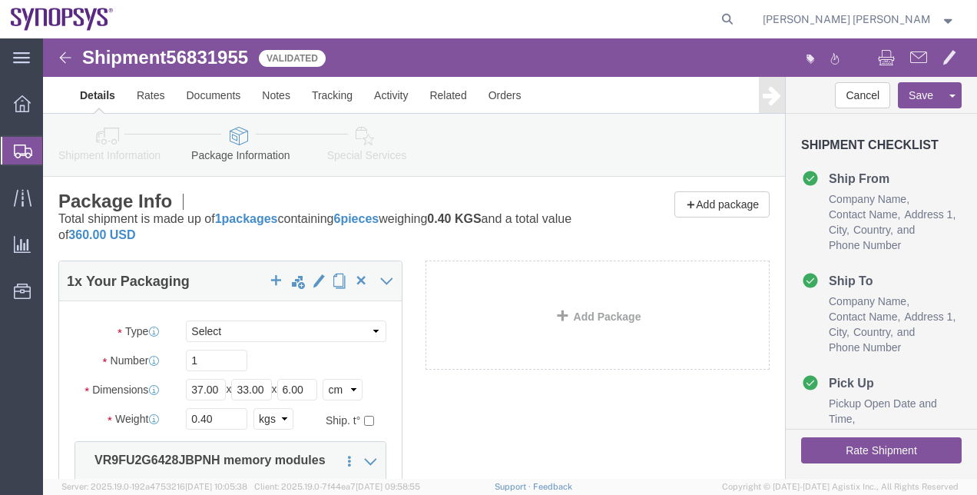
scroll to position [0, 0]
click link "Special Services"
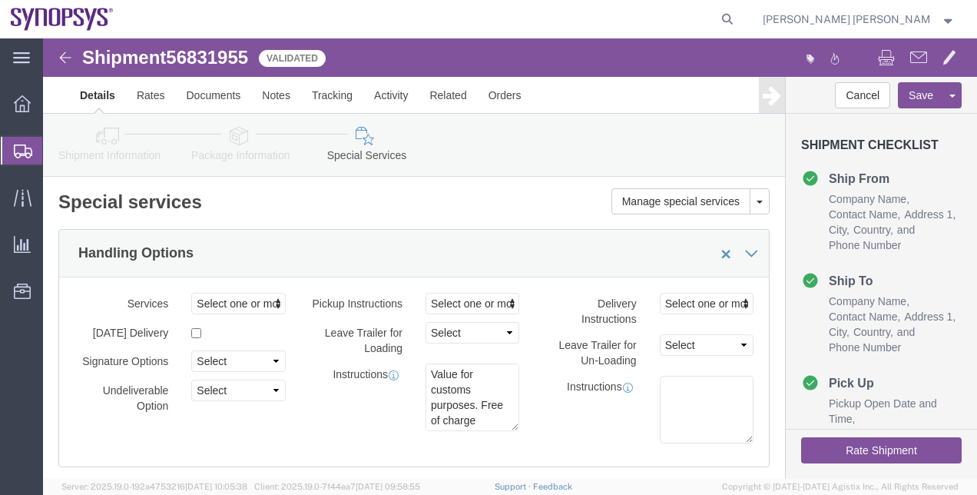
click div "Handling Options"
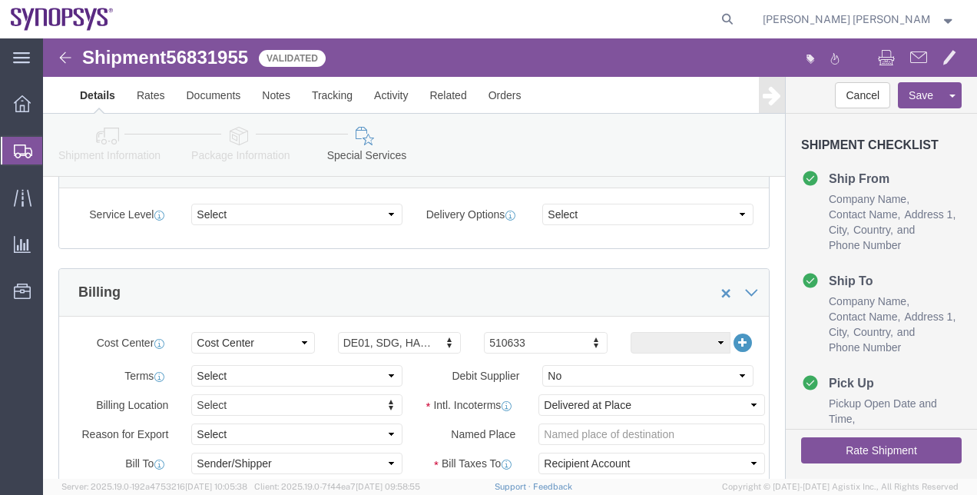
scroll to position [615, 0]
click at [0, 0] on span "Shipment Manager" at bounding box center [0, 0] width 0 height 0
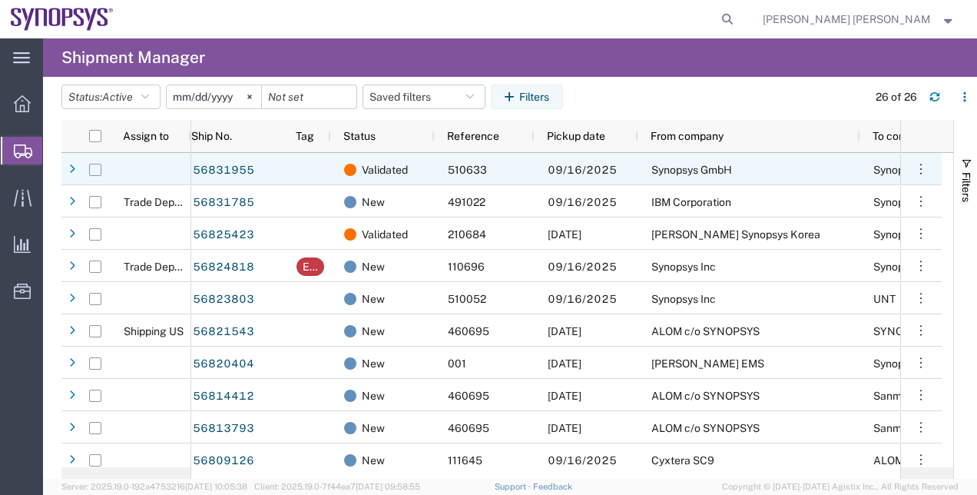
click at [92, 169] on input "Press Space to toggle row selection (unchecked)" at bounding box center [95, 170] width 12 height 12
checkbox input "true"
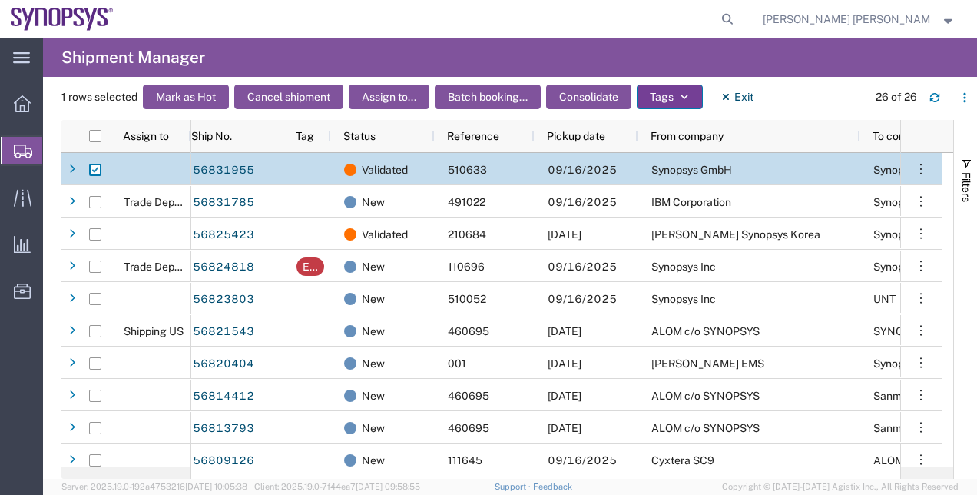
click at [647, 97] on button "Tags" at bounding box center [670, 97] width 66 height 25
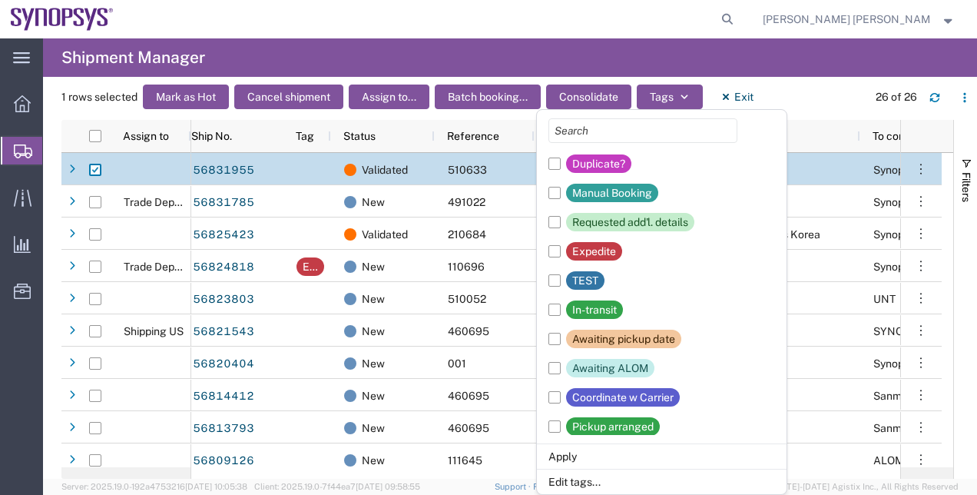
scroll to position [474, 0]
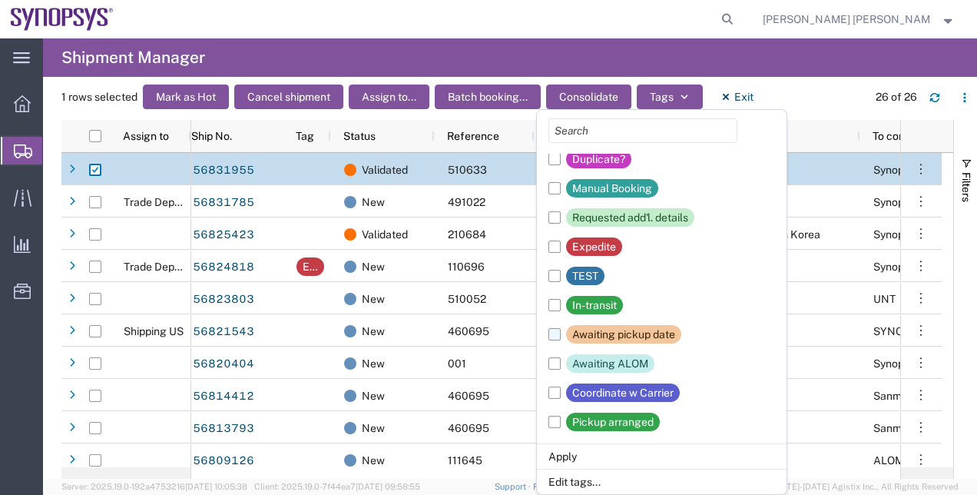
click at [558, 337] on label "Awaiting pickup date" at bounding box center [615, 334] width 133 height 29
click at [0, 0] on input "Awaiting pickup date" at bounding box center [0, 0] width 0 height 0
click at [559, 387] on label "Coordinate w Carrier" at bounding box center [614, 392] width 131 height 29
click at [0, 0] on input "Coordinate w Carrier" at bounding box center [0, 0] width 0 height 0
click at [569, 458] on li "Apply" at bounding box center [662, 455] width 250 height 25
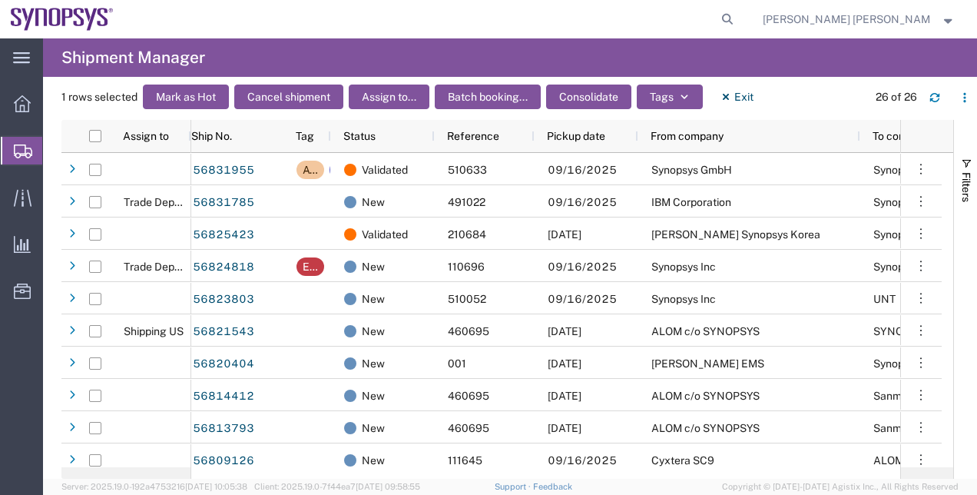
click at [0, 0] on span "Shipment Manager" at bounding box center [0, 0] width 0 height 0
click at [86, 58] on h4 "Shipment Manager" at bounding box center [133, 57] width 144 height 38
click at [58, 20] on img at bounding box center [62, 19] width 103 height 23
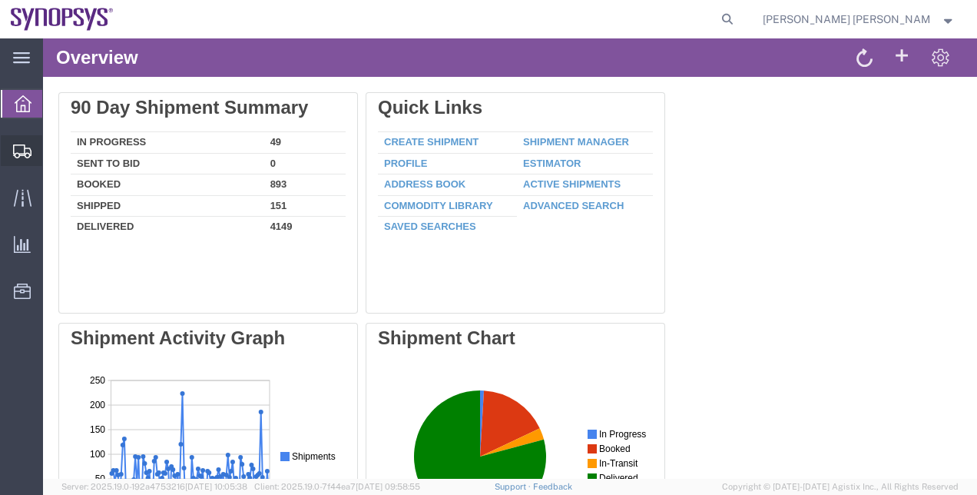
click at [0, 0] on span "Shipment Manager" at bounding box center [0, 0] width 0 height 0
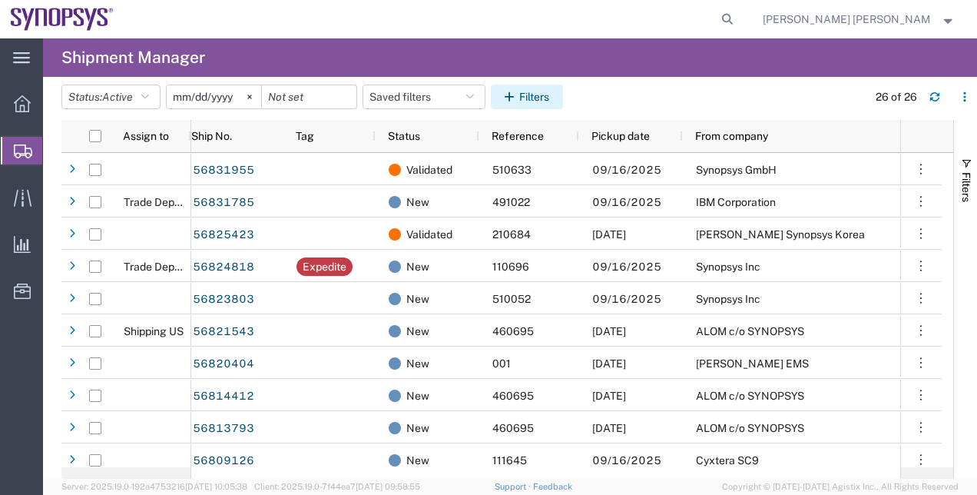
click at [549, 90] on button "Filters" at bounding box center [527, 97] width 72 height 25
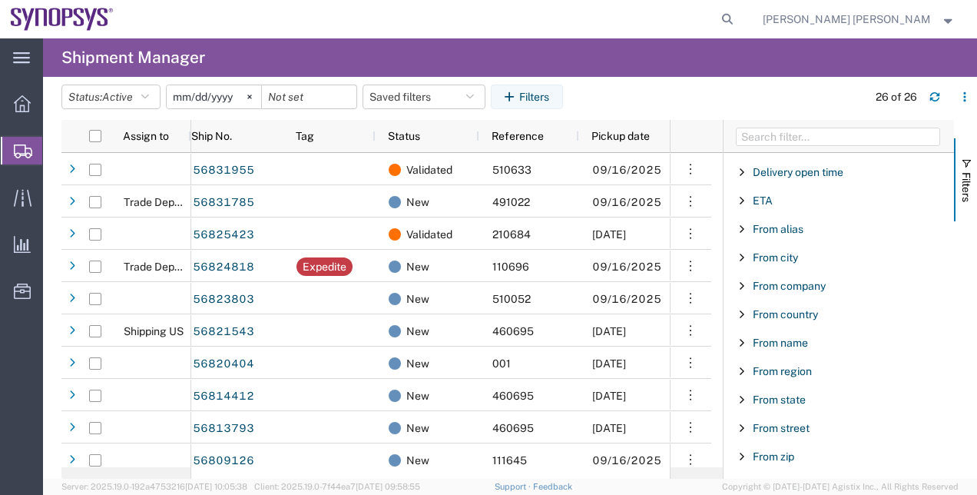
scroll to position [416, 0]
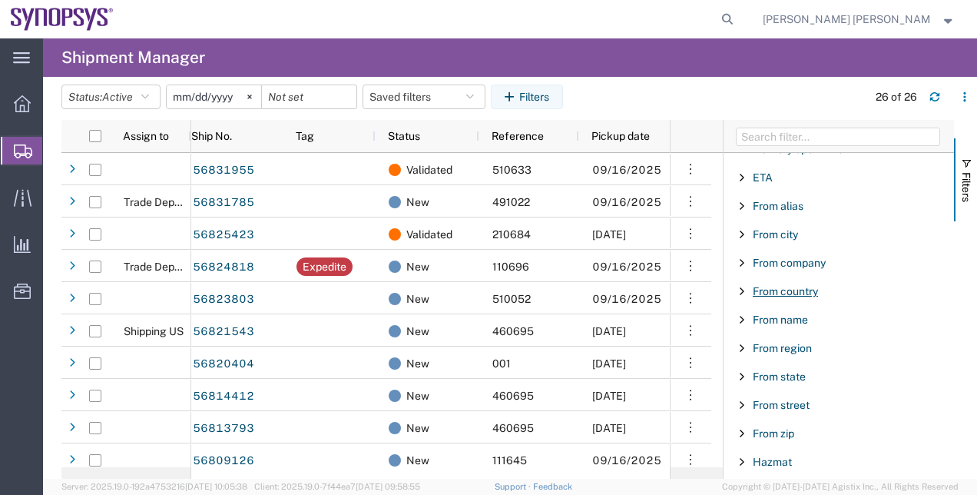
click at [772, 285] on span "From country" at bounding box center [785, 291] width 65 height 12
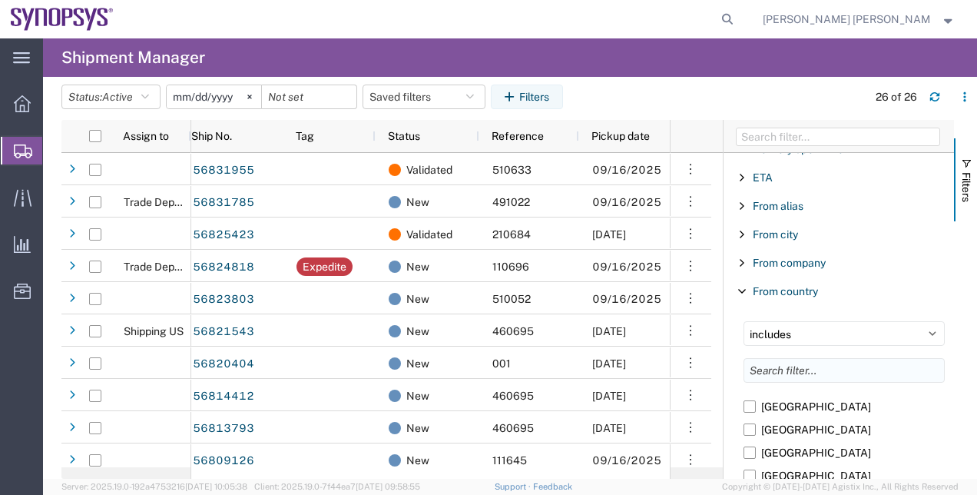
click at [809, 365] on input "Filter List 66 Filters" at bounding box center [844, 370] width 201 height 25
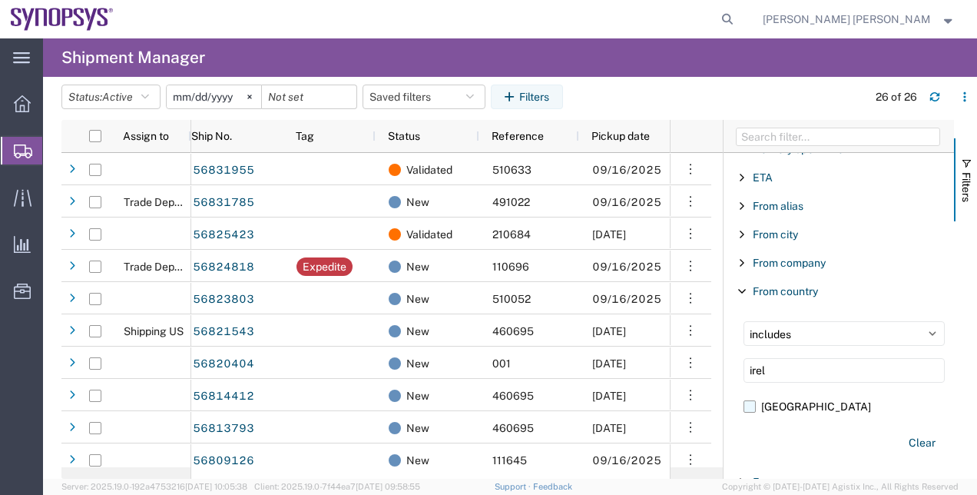
type input "irel"
click at [758, 408] on label "[GEOGRAPHIC_DATA]" at bounding box center [844, 406] width 201 height 23
click at [0, 0] on input "[GEOGRAPHIC_DATA]" at bounding box center [0, 0] width 0 height 0
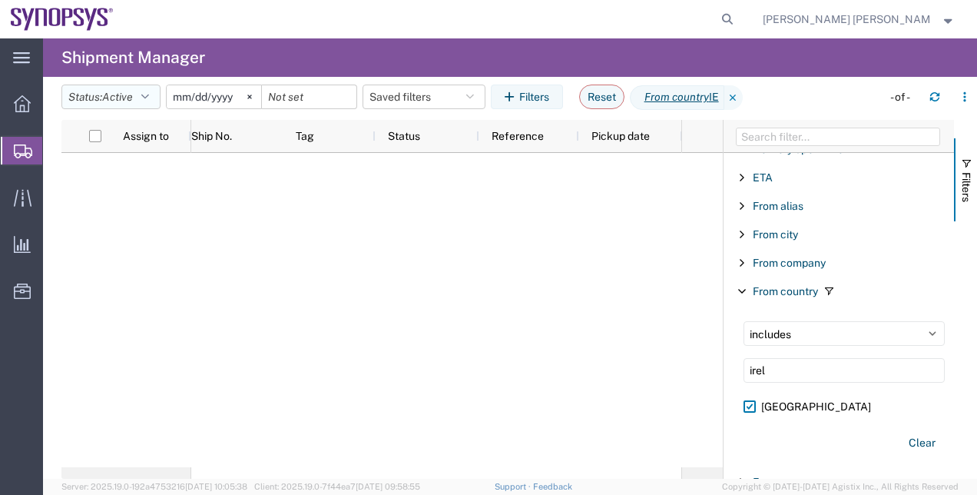
click at [161, 96] on button "Status: Active" at bounding box center [110, 97] width 99 height 25
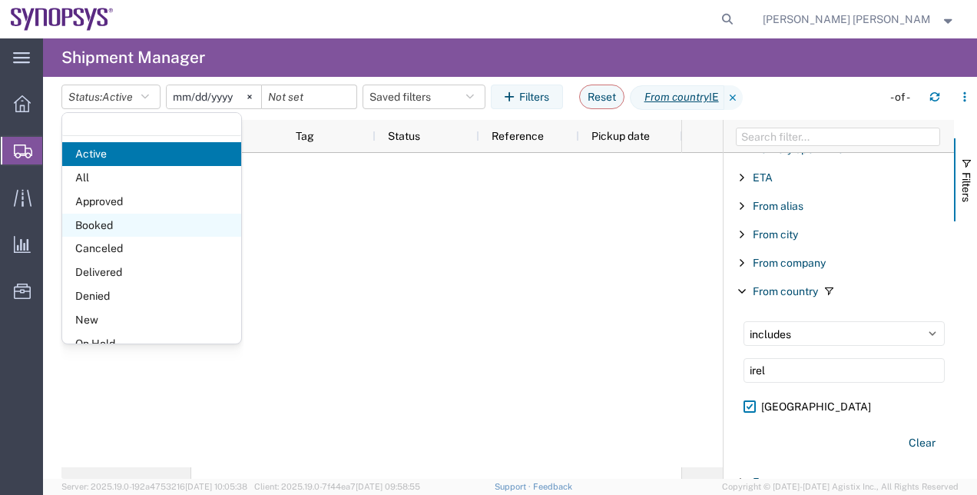
click at [151, 218] on span "Booked" at bounding box center [151, 226] width 179 height 24
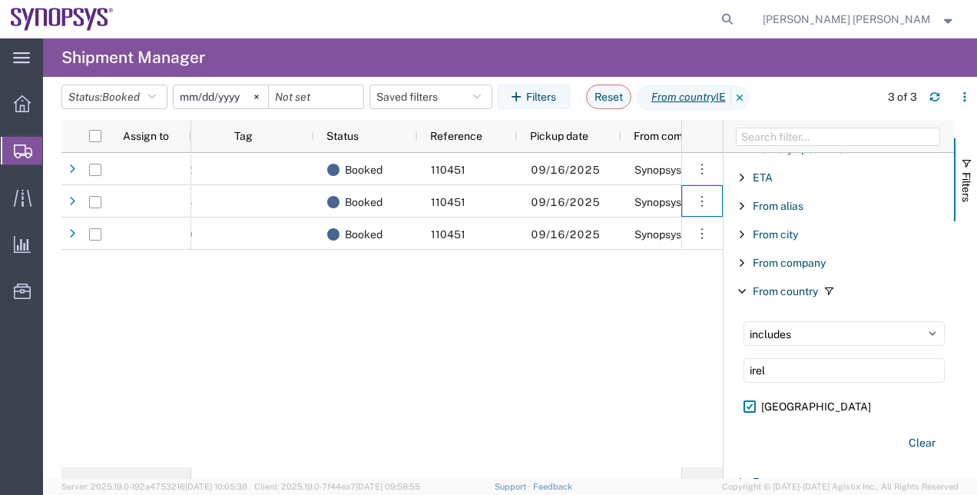
scroll to position [0, 123]
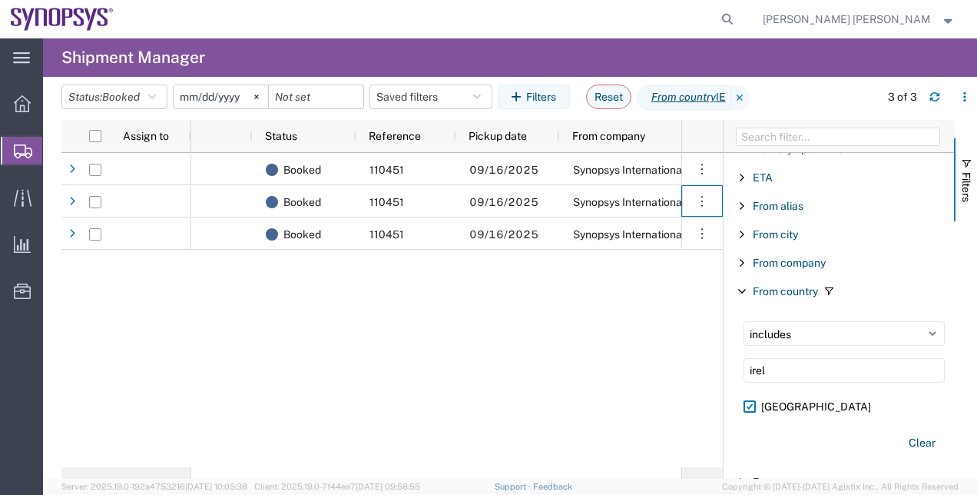
drag, startPoint x: 720, startPoint y: 187, endPoint x: 714, endPoint y: 274, distance: 87.0
click at [714, 274] on div "56826092 Booked 110451 09/16/2025 Synopsys International Ltd SYNOPSYS EMULATION…" at bounding box center [392, 310] width 662 height 314
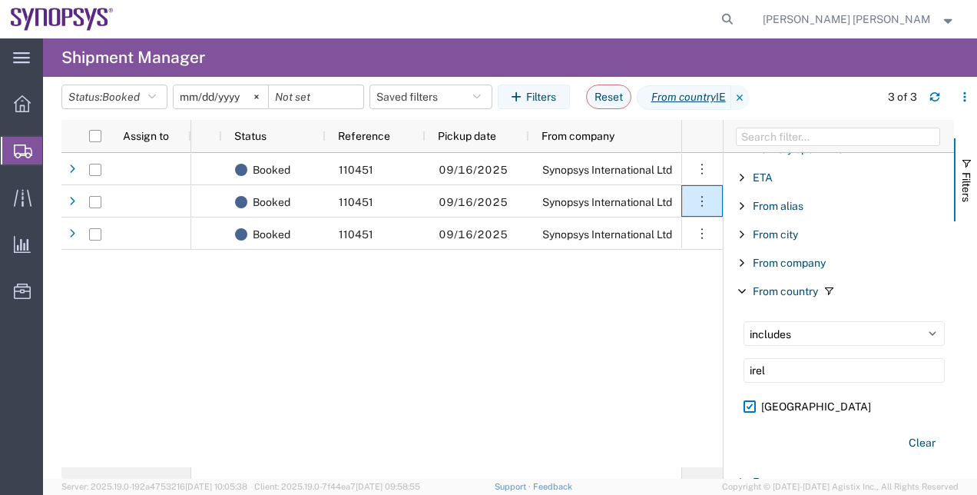
click at [526, 316] on div "56826092 Booked 110451 09/16/2025 Synopsys International Ltd SYNOPSYS EMULATION…" at bounding box center [436, 310] width 490 height 314
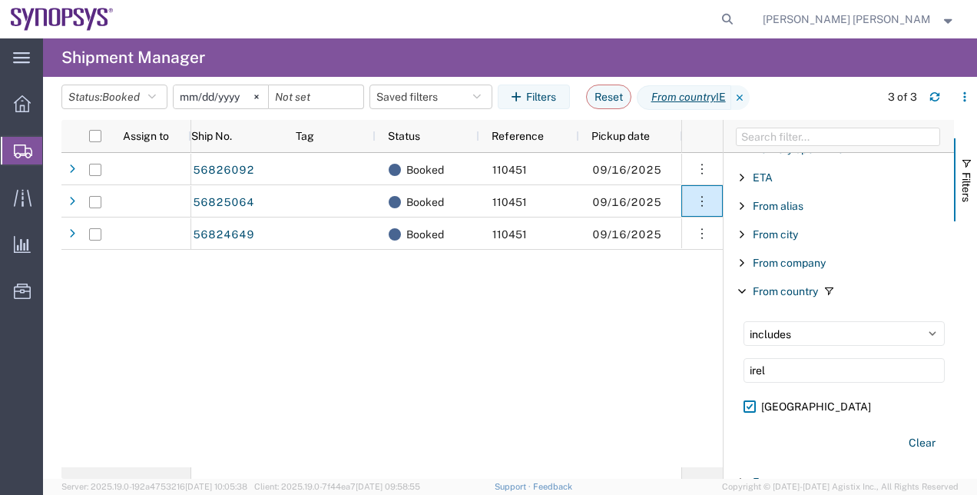
drag, startPoint x: 725, startPoint y: 271, endPoint x: 804, endPoint y: 264, distance: 78.8
click at [804, 264] on div "Account Enabled Account Account carrier identifier Enabled Account carrier iden…" at bounding box center [839, 316] width 231 height 326
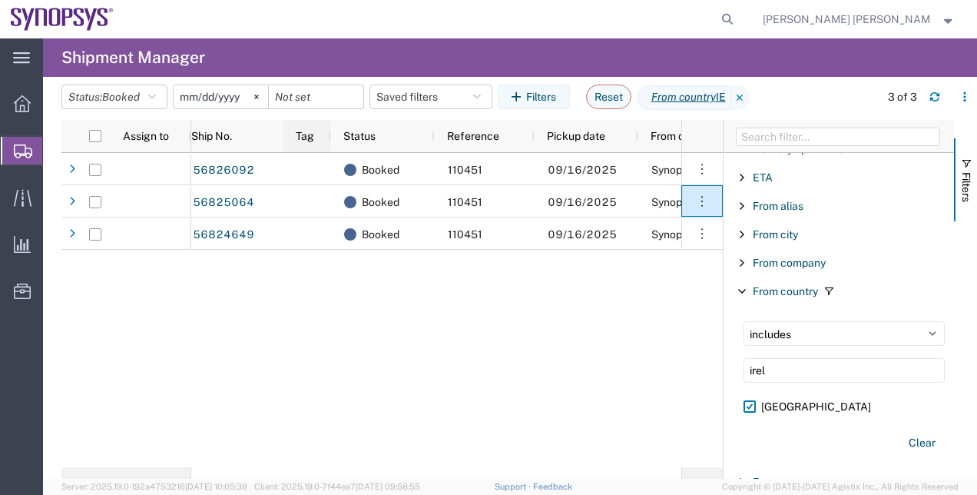
drag, startPoint x: 373, startPoint y: 134, endPoint x: 306, endPoint y: 138, distance: 67.0
click at [306, 138] on div "Tag" at bounding box center [308, 136] width 48 height 32
click at [603, 440] on div "56826092 Booked 110451 09/16/2025 Synopsys International Ltd 56825064 Booked 11…" at bounding box center [436, 310] width 490 height 314
click at [725, 131] on div at bounding box center [839, 136] width 231 height 33
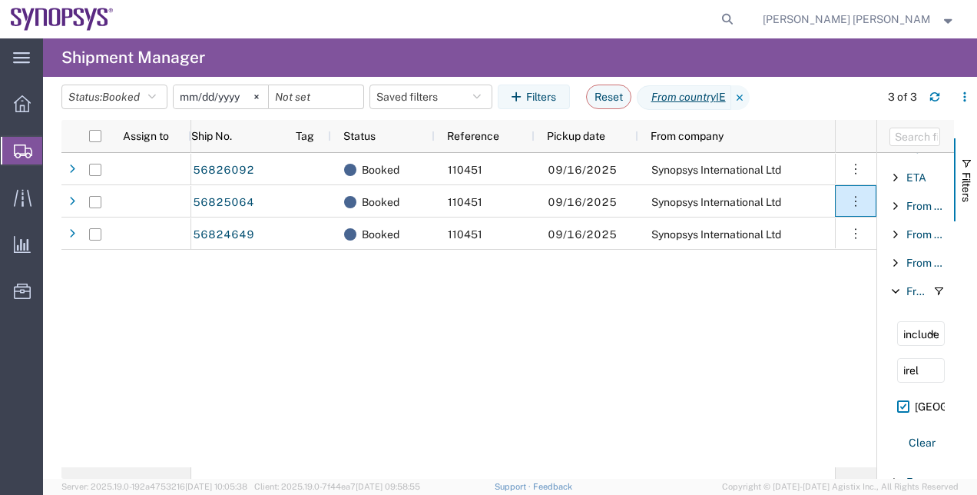
drag, startPoint x: 722, startPoint y: 130, endPoint x: 910, endPoint y: 124, distance: 187.6
click at [910, 124] on div "Account Enabled Account Account carrier identifier Enabled Account carrier iden…" at bounding box center [916, 299] width 77 height 359
click at [0, 0] on span "Shipment Manager" at bounding box center [0, 0] width 0 height 0
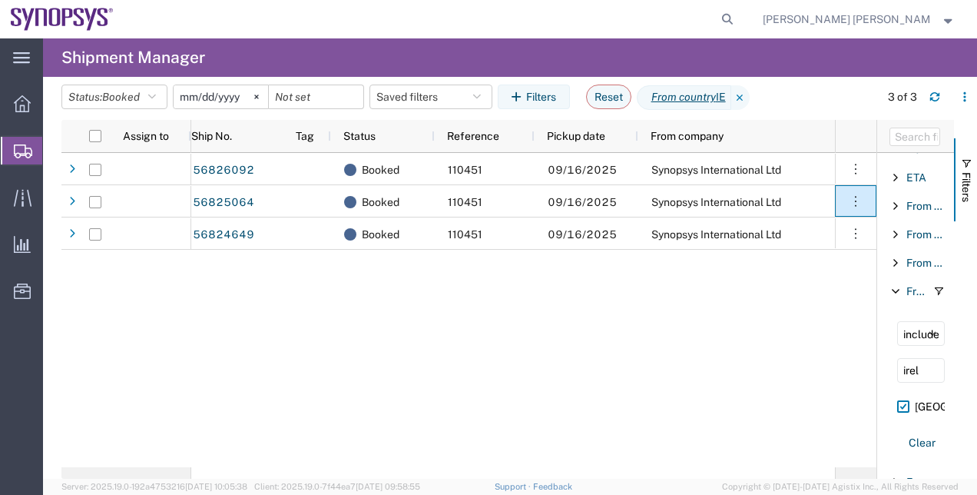
click at [0, 0] on span "Shipment Manager" at bounding box center [0, 0] width 0 height 0
click at [88, 14] on img at bounding box center [62, 19] width 103 height 23
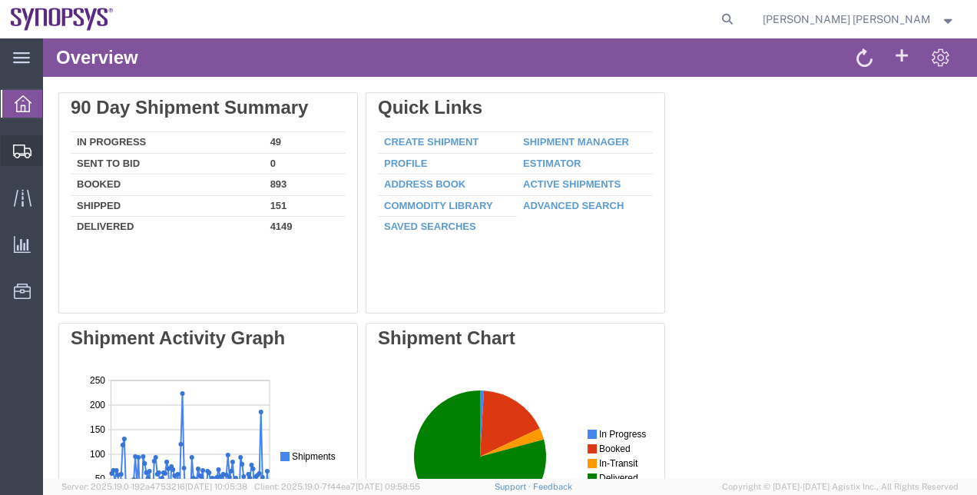
click at [0, 0] on span "Shipment Manager" at bounding box center [0, 0] width 0 height 0
